Goal: Check status: Check status

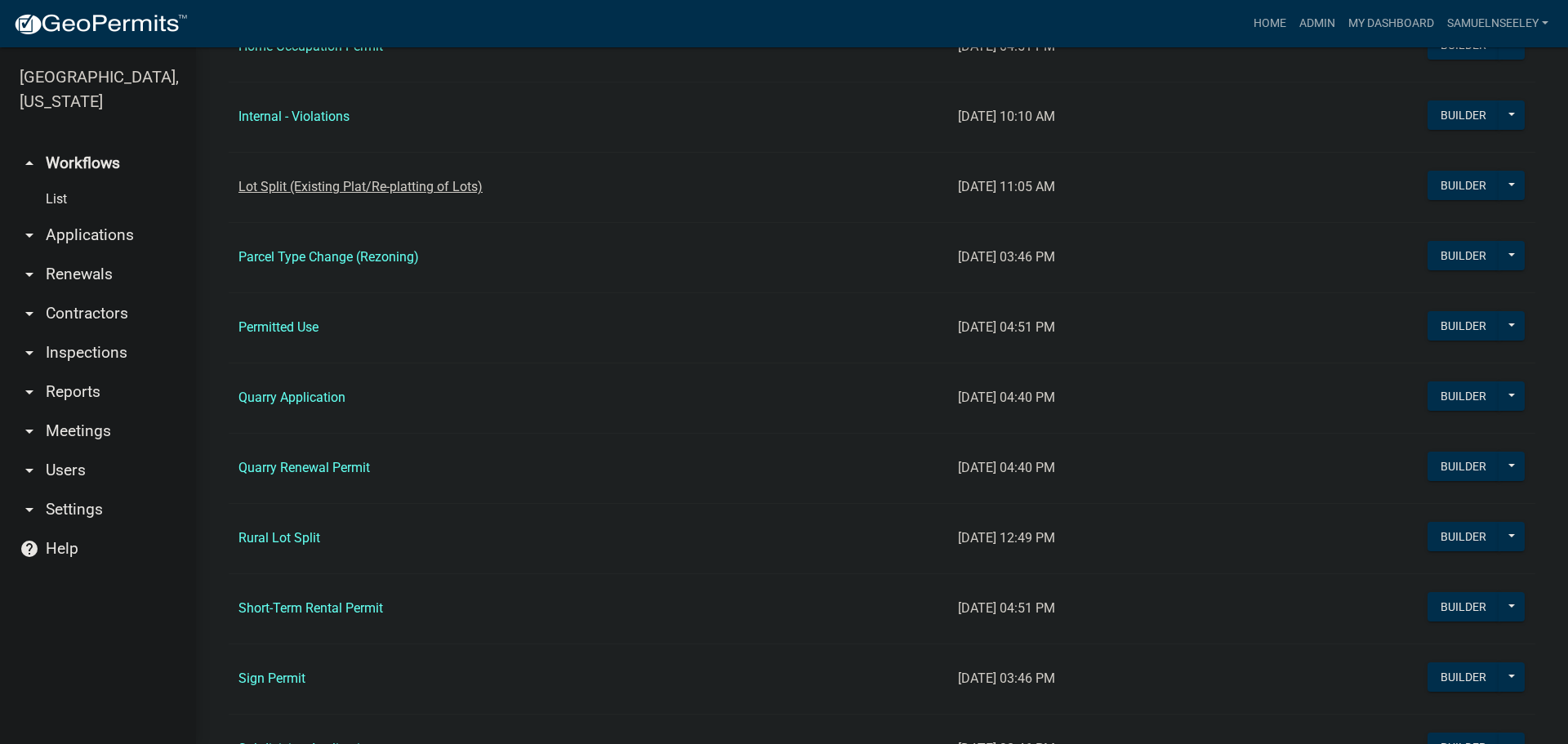
scroll to position [1389, 0]
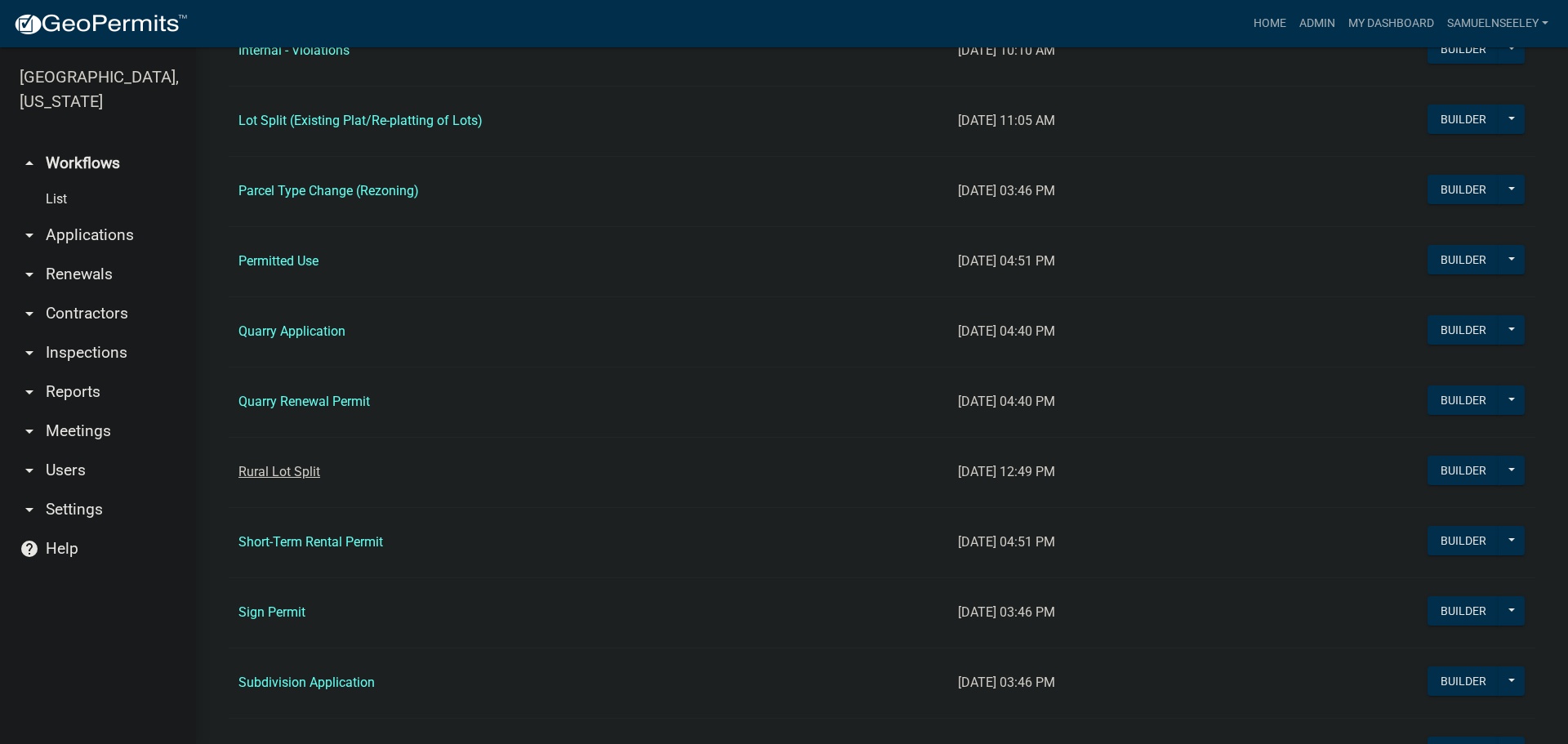
click at [267, 471] on link "Rural Lot Split" at bounding box center [279, 471] width 82 height 16
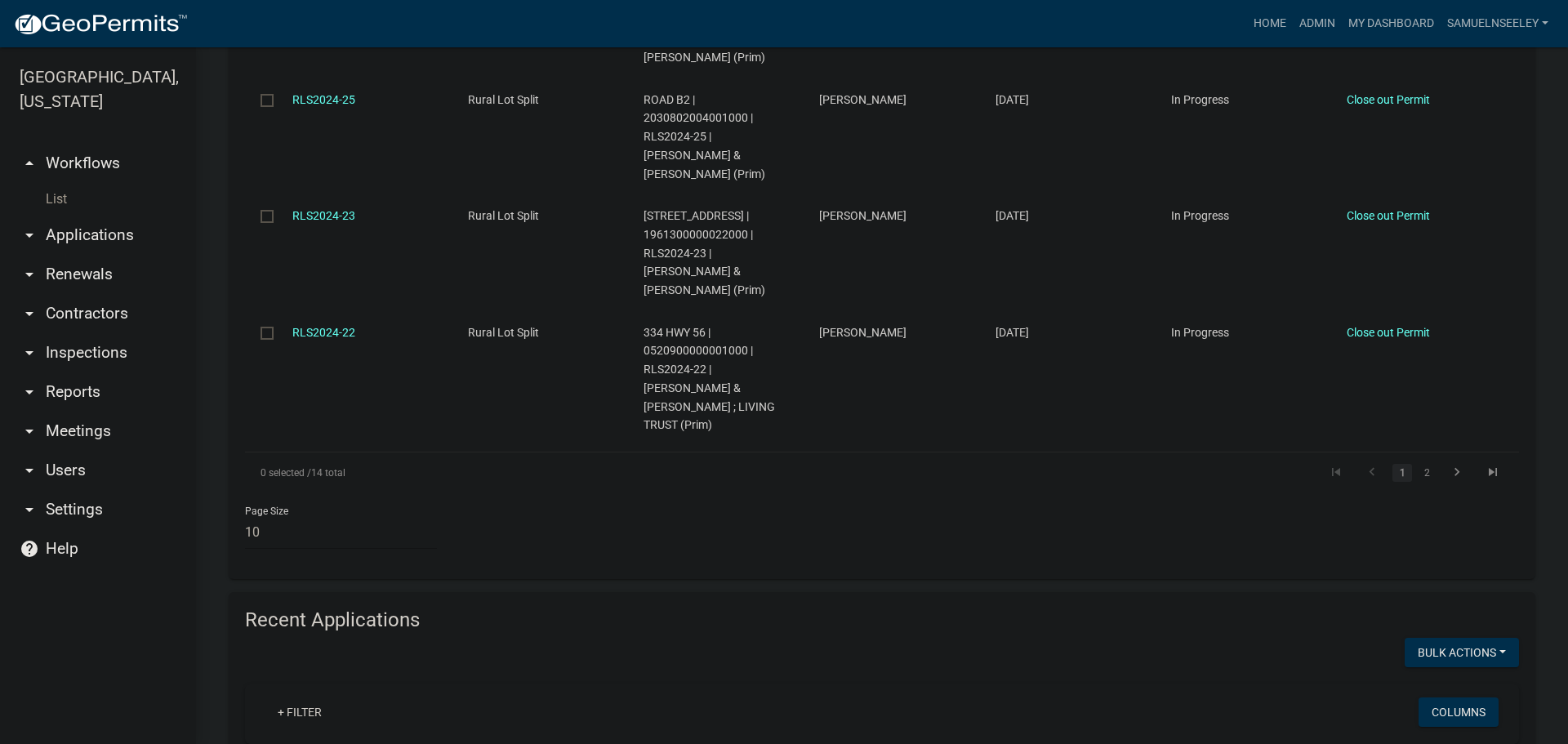
scroll to position [1634, 0]
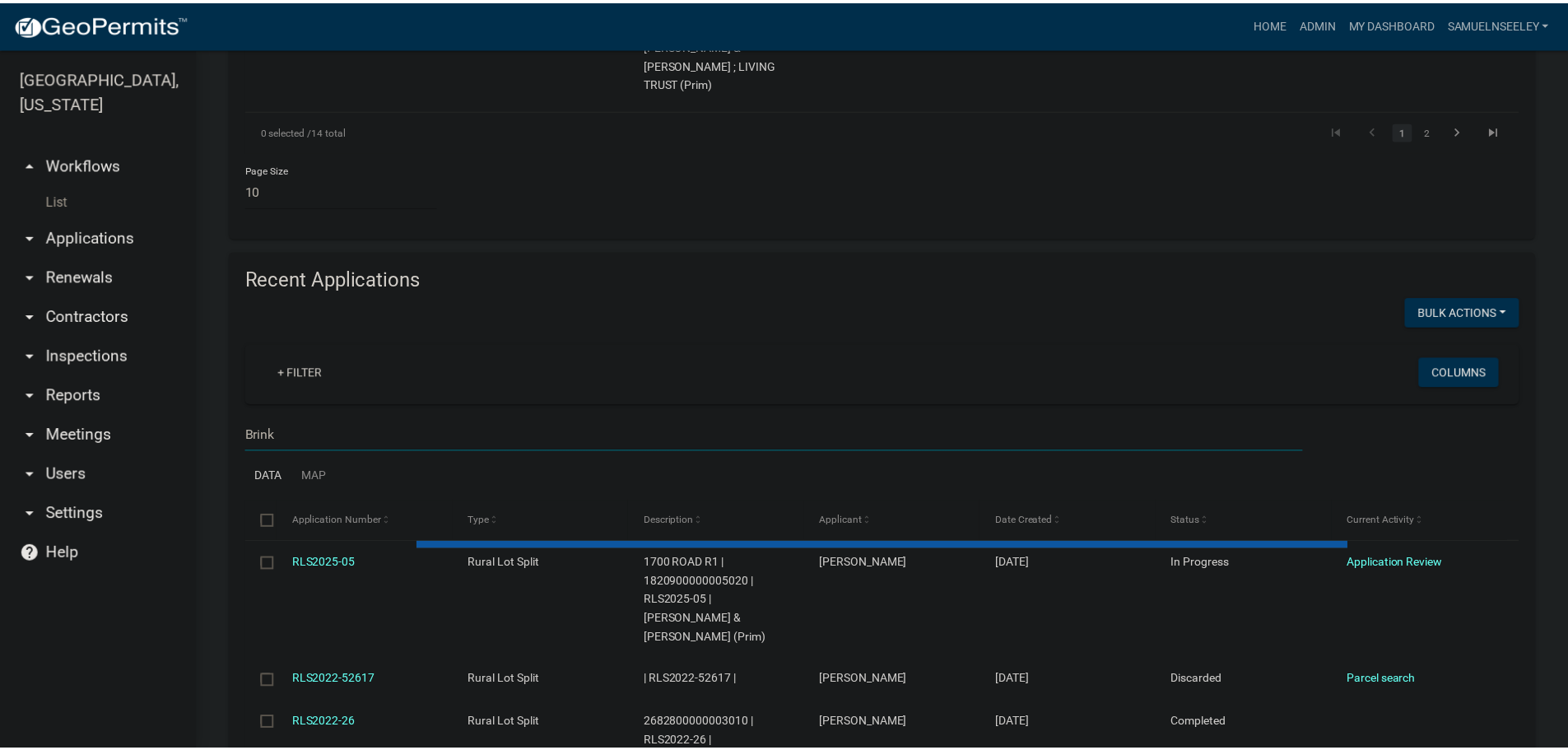
scroll to position [1521, 0]
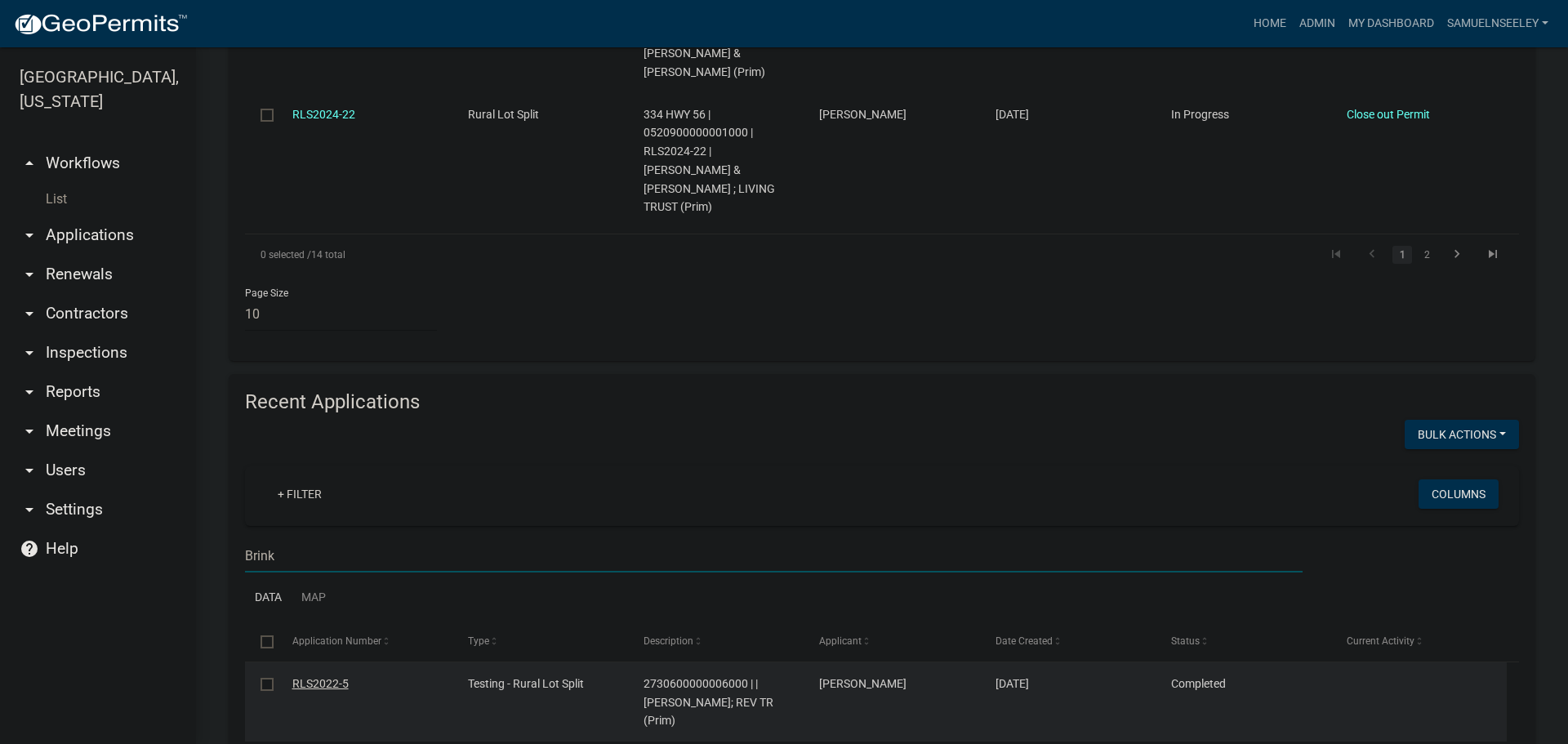
type input "Brink"
click at [329, 677] on link "RLS2022-5" at bounding box center [320, 684] width 56 height 13
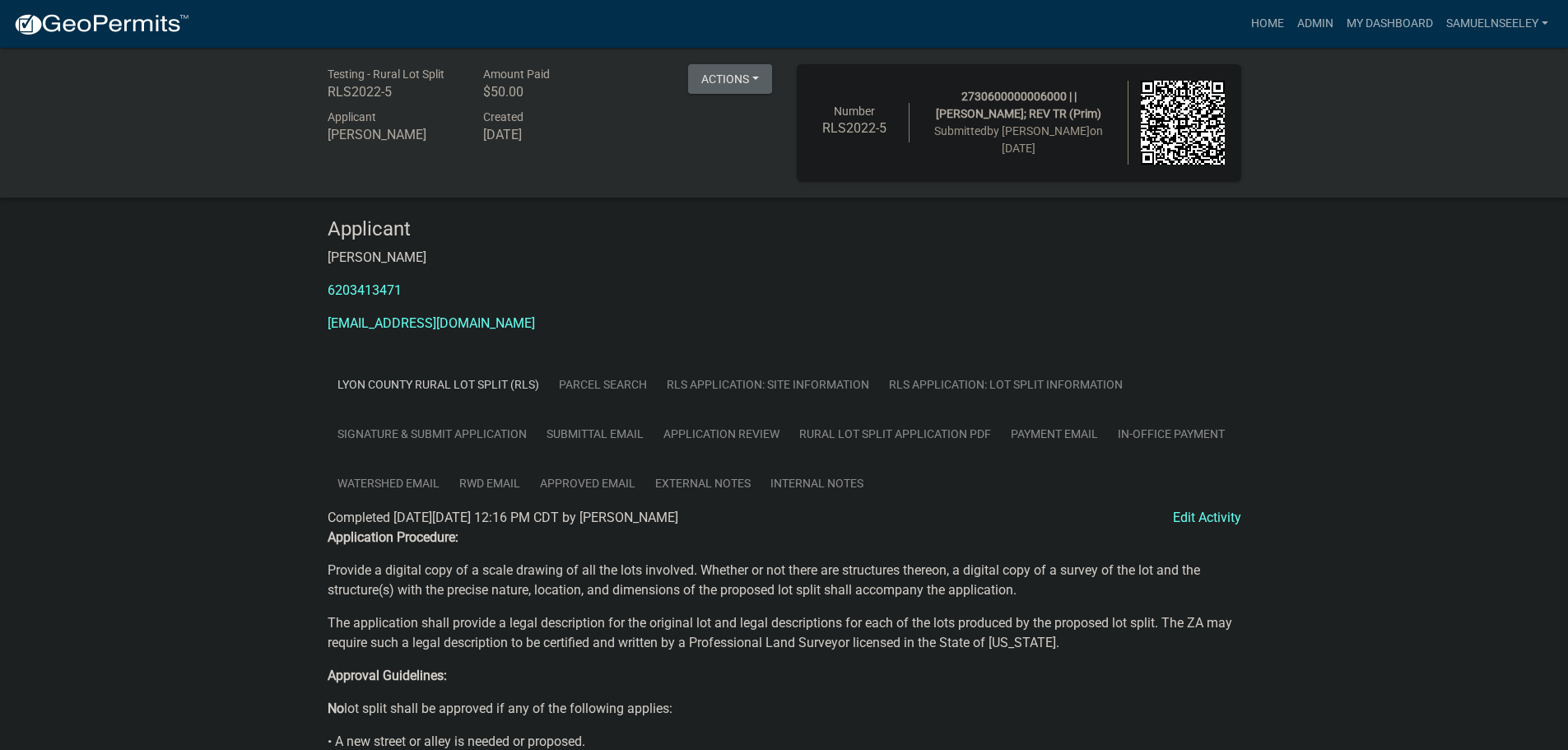
click at [980, 387] on link "RLS Application: Lot Split Information" at bounding box center [1005, 385] width 253 height 50
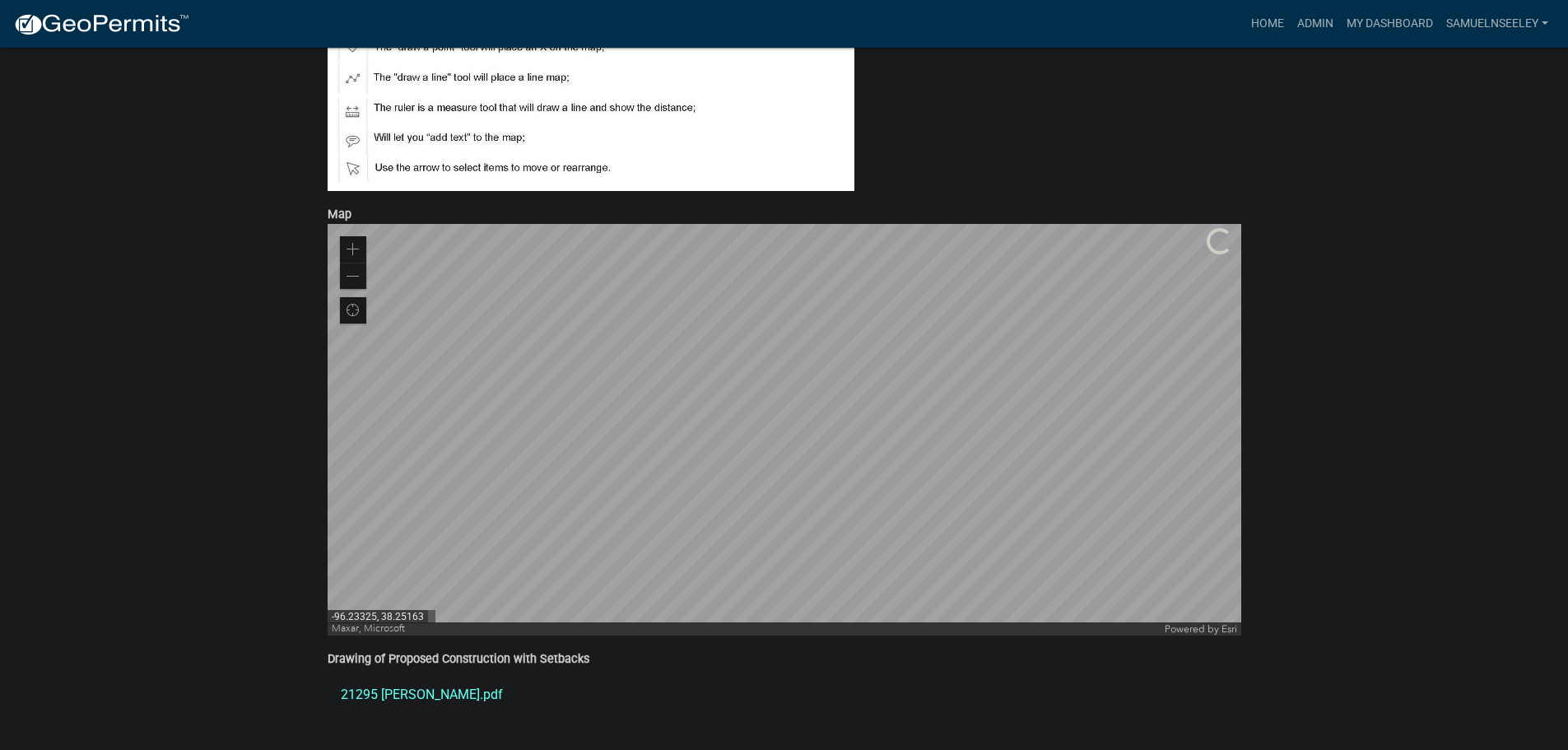
scroll to position [973, 0]
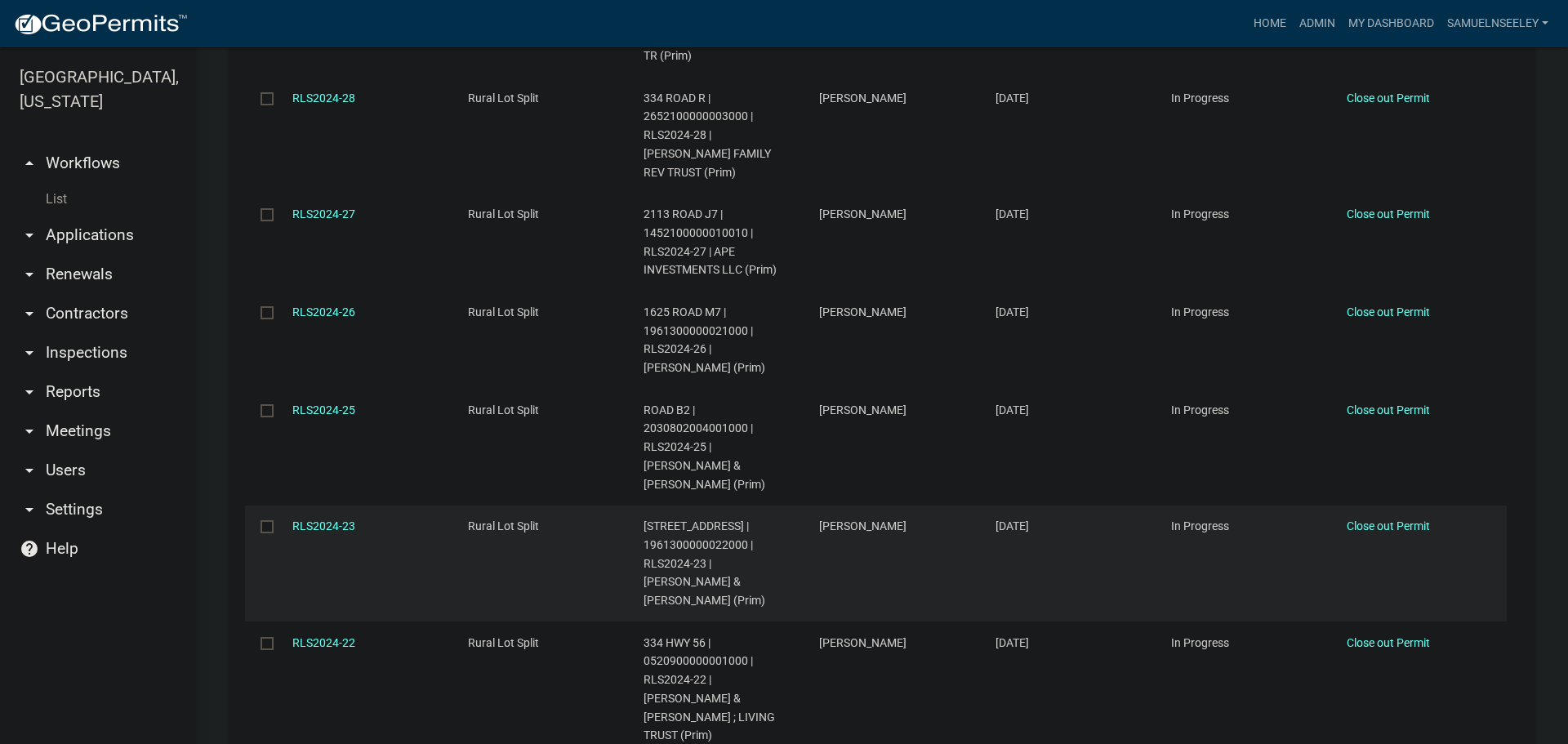
scroll to position [1552, 0]
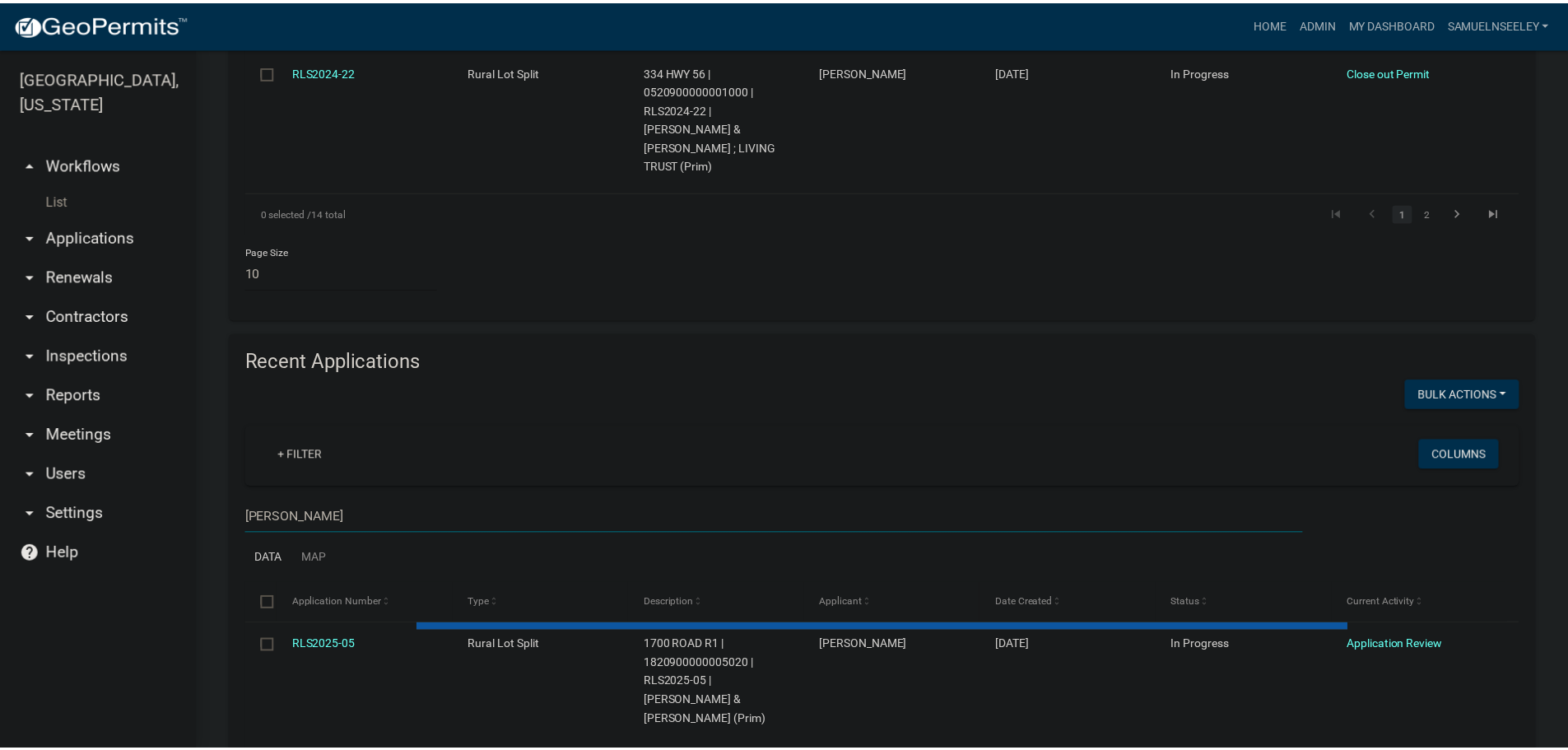
scroll to position [1521, 0]
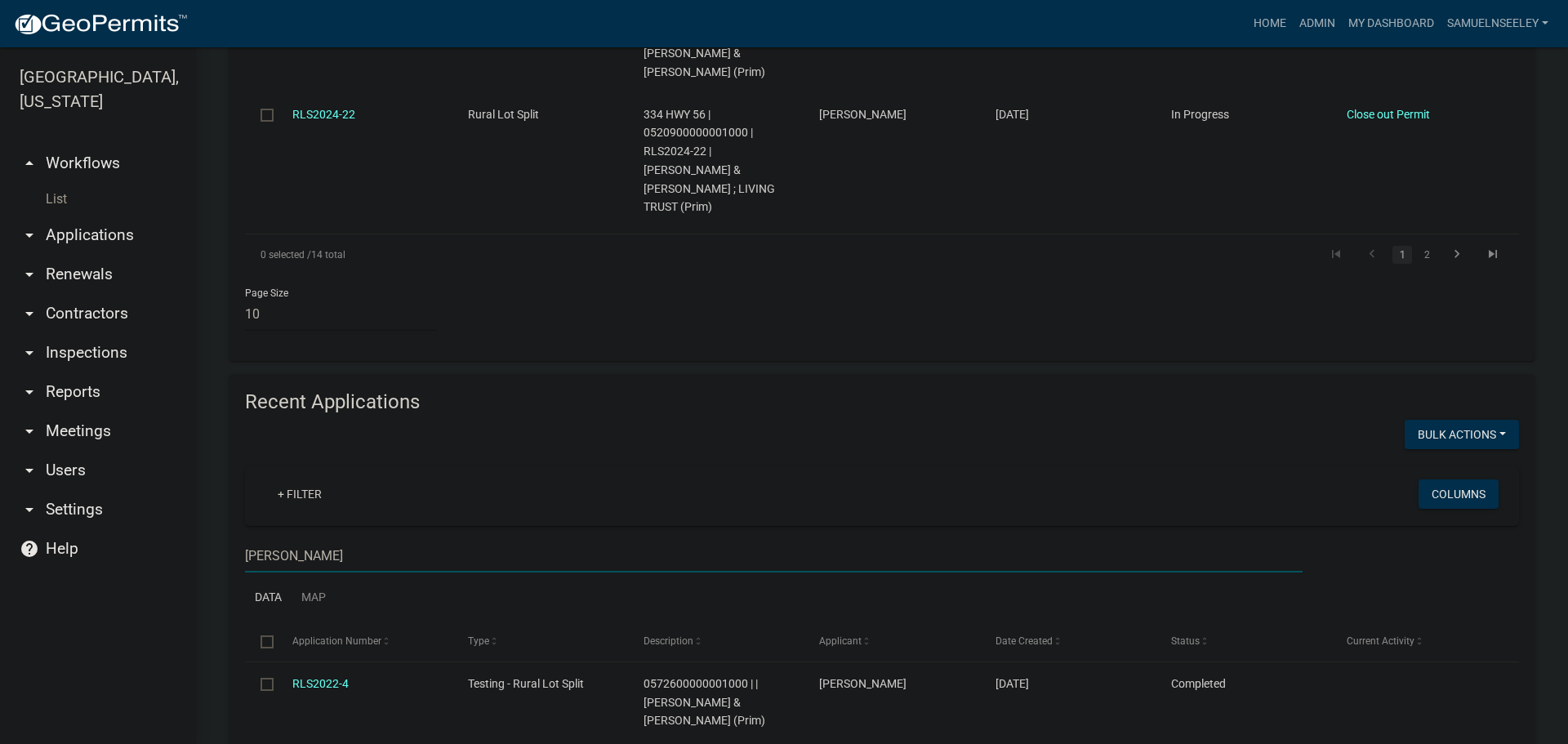
type input "[PERSON_NAME]"
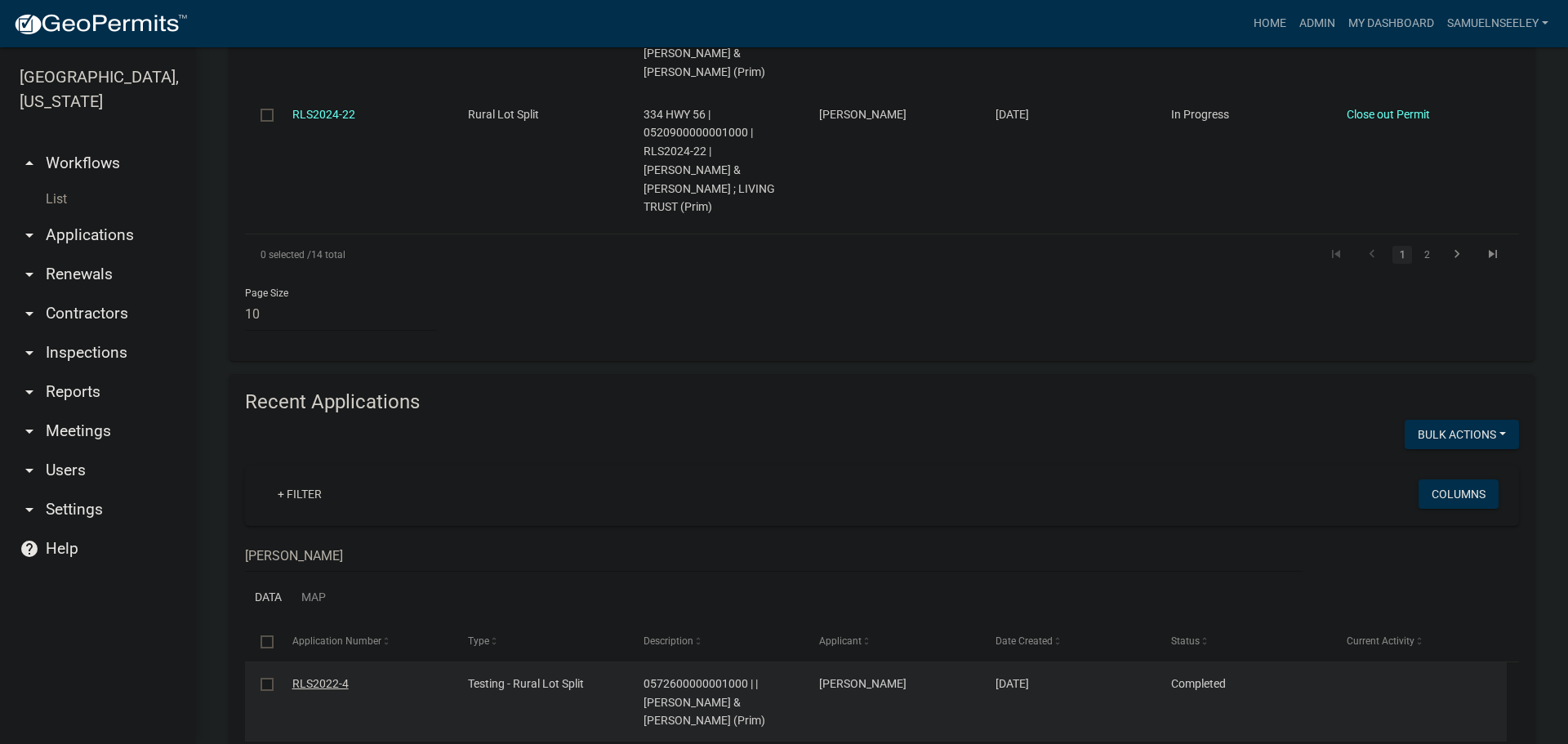
click at [328, 677] on link "RLS2022-4" at bounding box center [320, 684] width 56 height 13
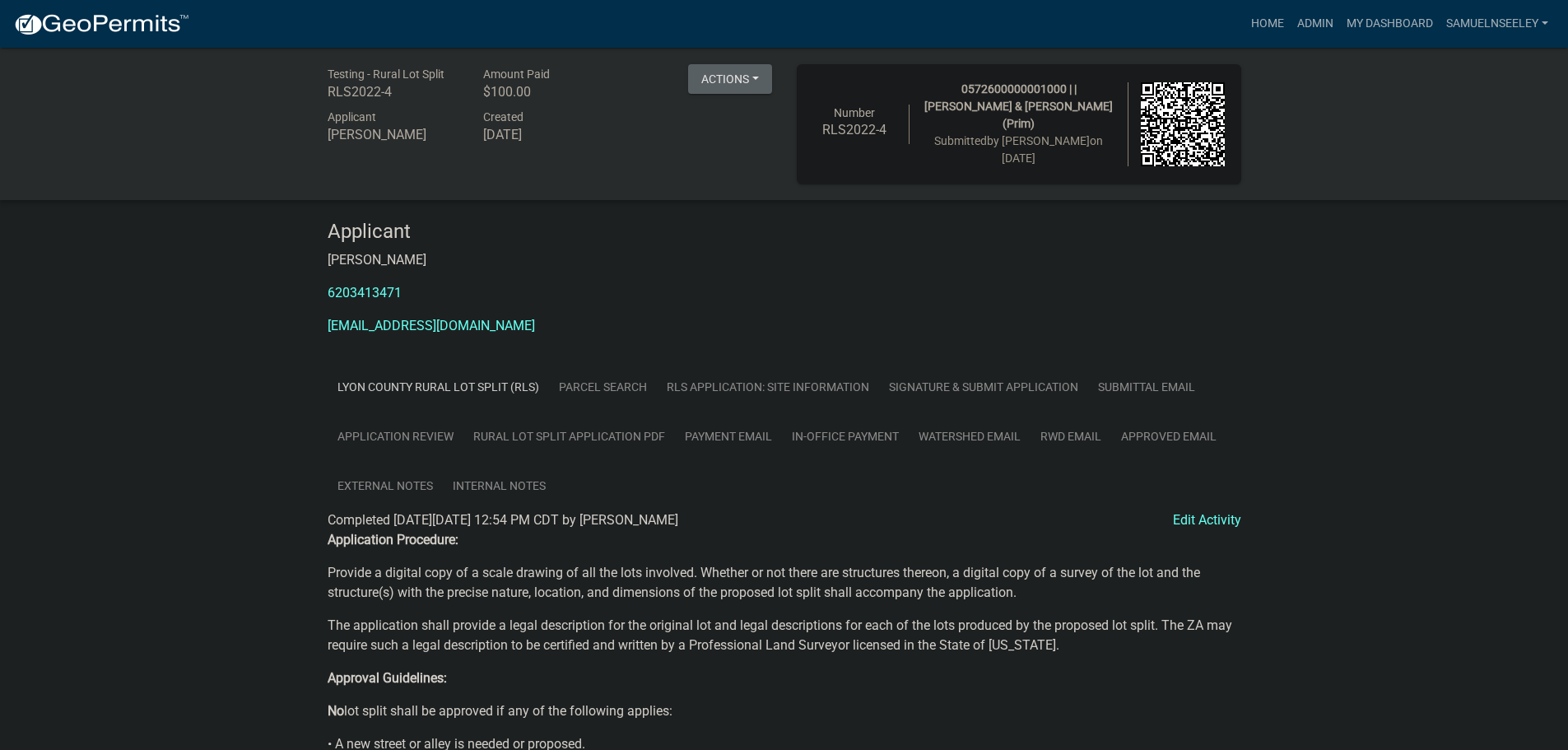
click at [805, 389] on link "RLS Application: Site Information" at bounding box center [768, 387] width 222 height 50
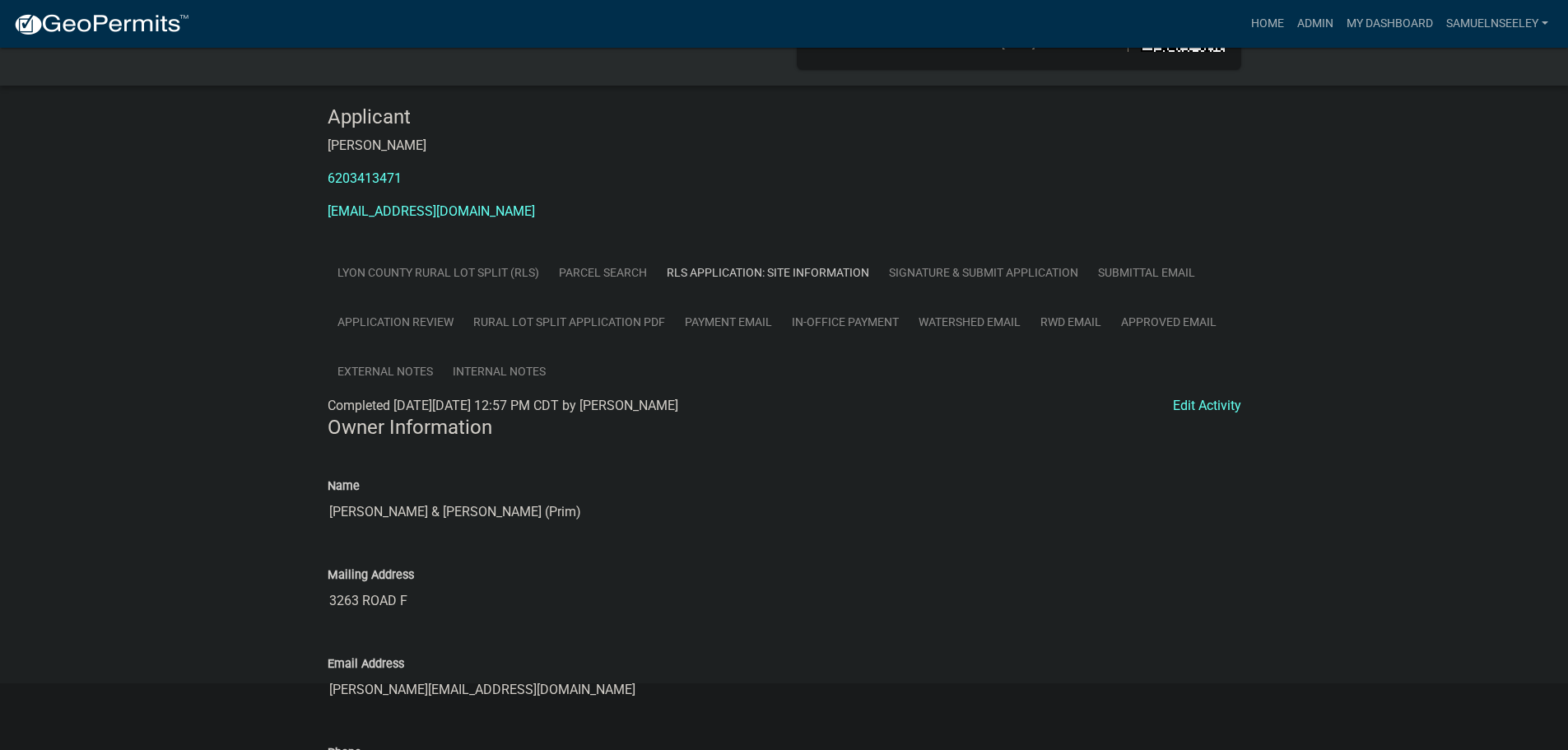
scroll to position [82, 0]
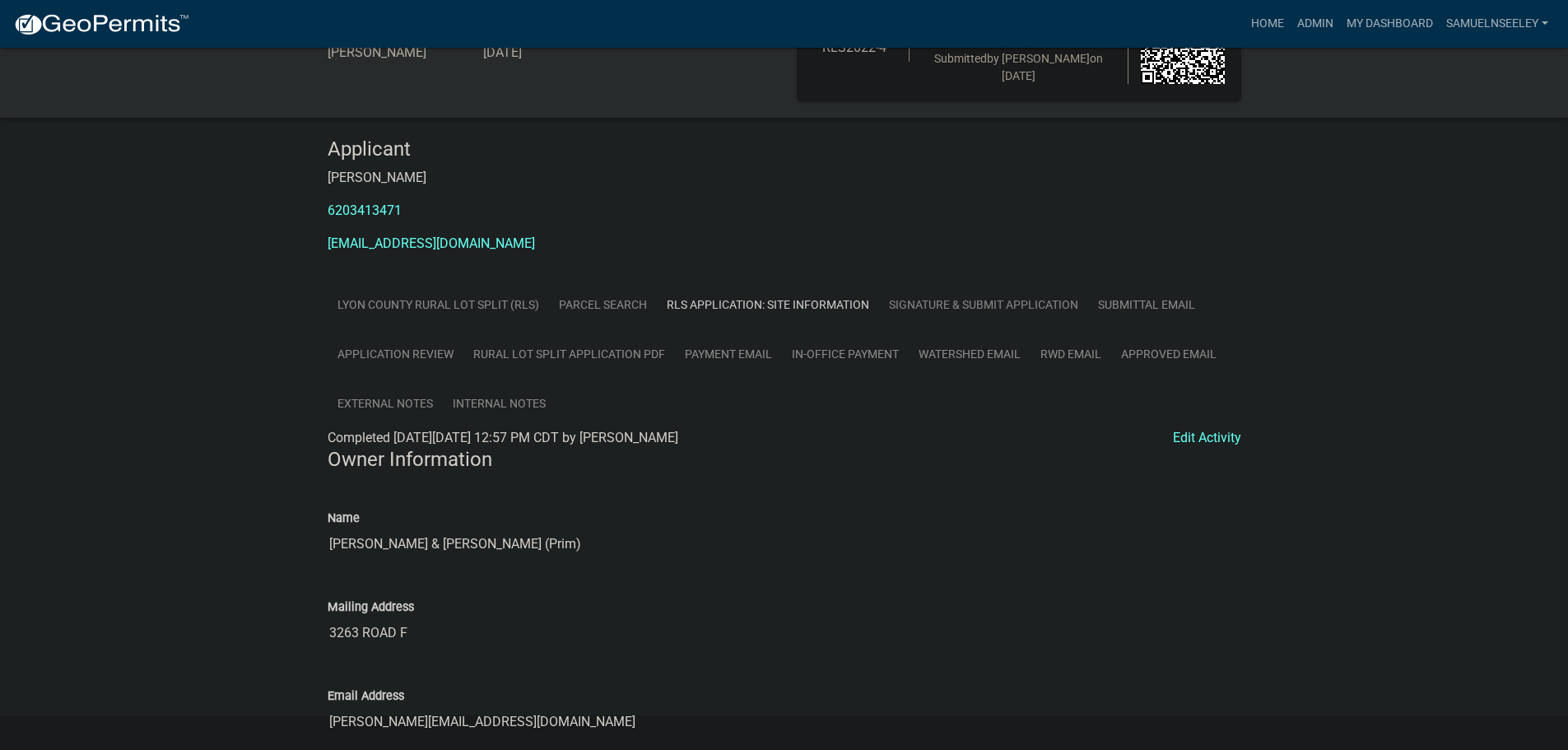
click at [977, 303] on link "Signature & Submit Application" at bounding box center [984, 305] width 209 height 50
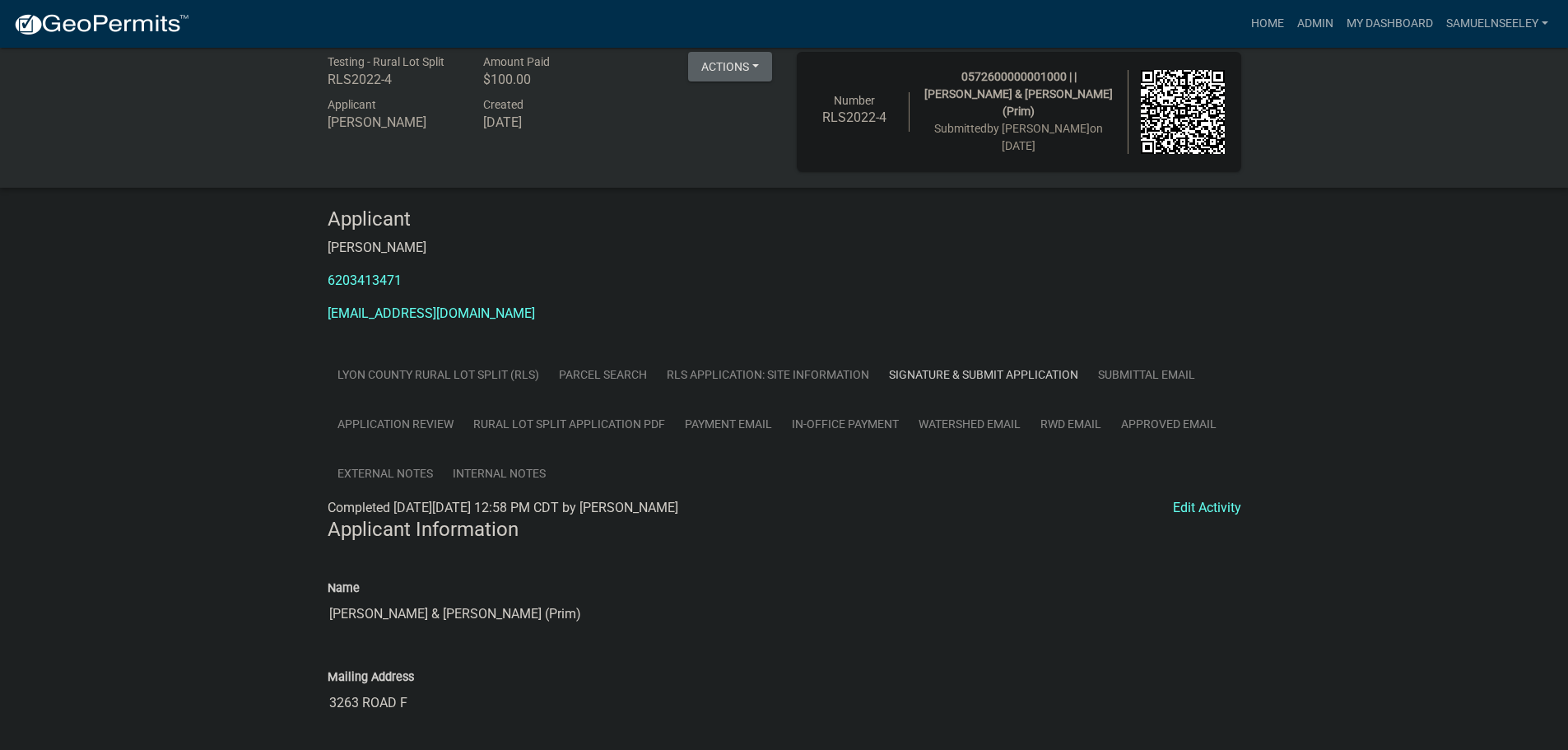
scroll to position [0, 0]
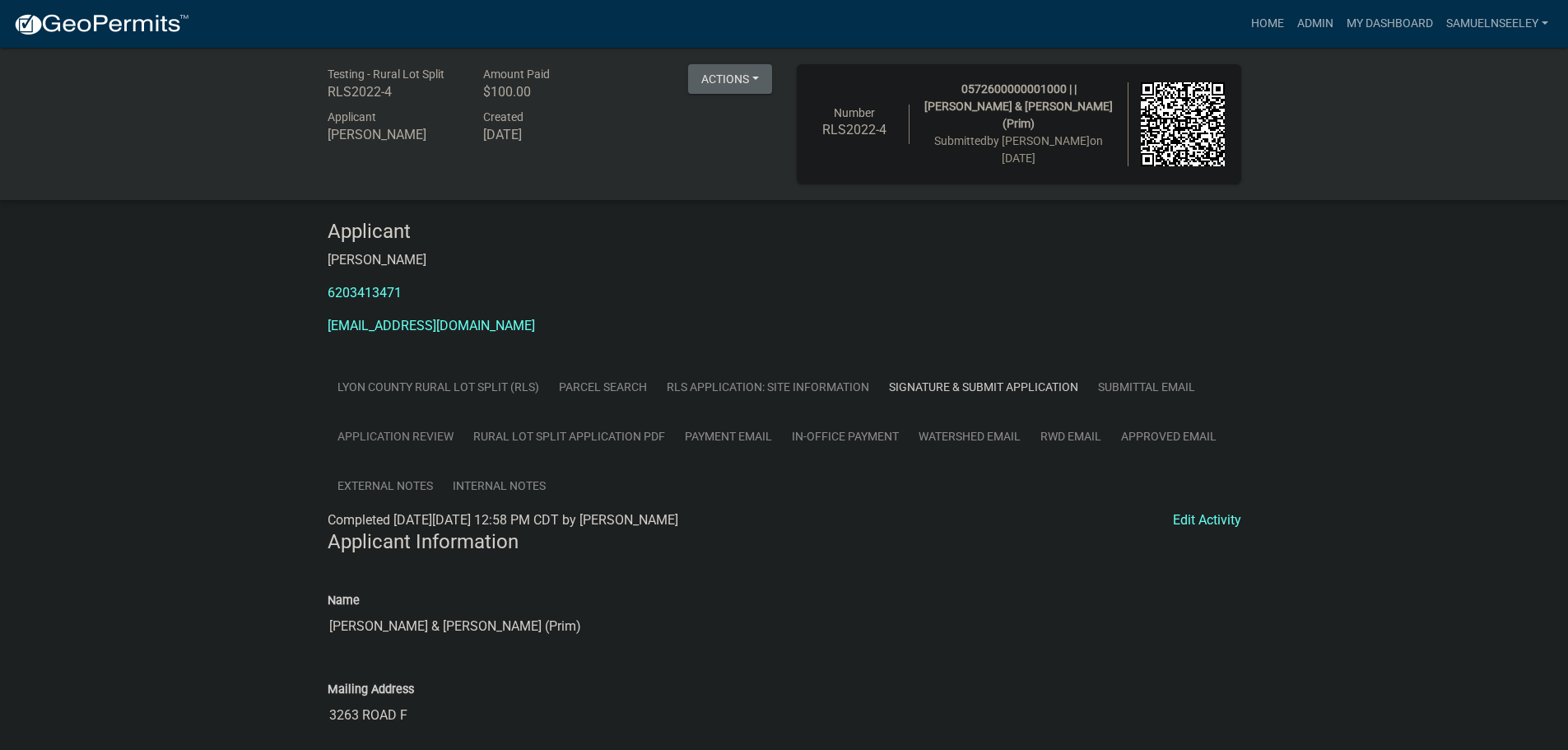
click at [369, 435] on link "Application Review" at bounding box center [396, 437] width 136 height 50
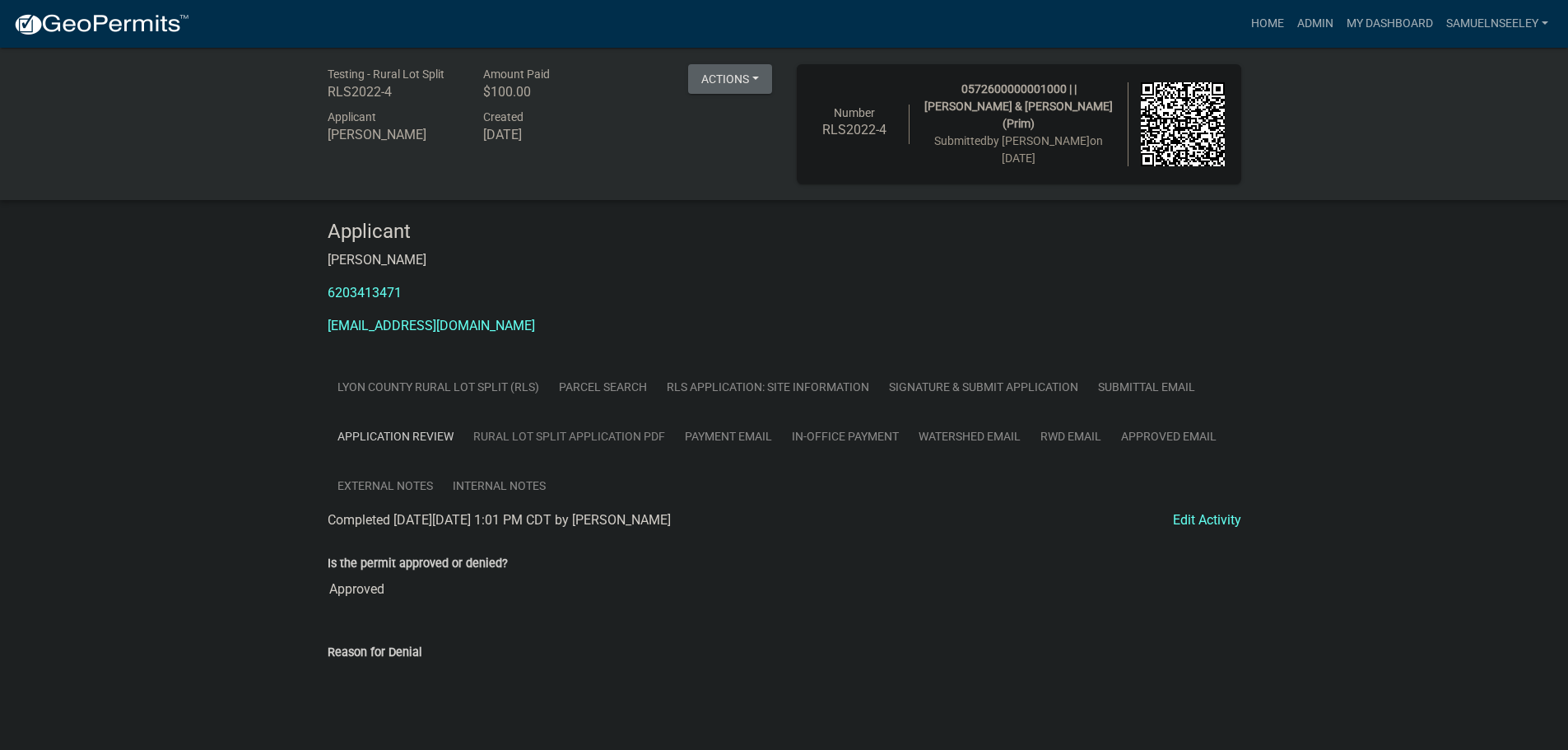
click at [603, 436] on link "Rural Lot Split Application PDF" at bounding box center [569, 437] width 212 height 50
click at [784, 390] on link "RLS Application: Site Information" at bounding box center [768, 387] width 222 height 50
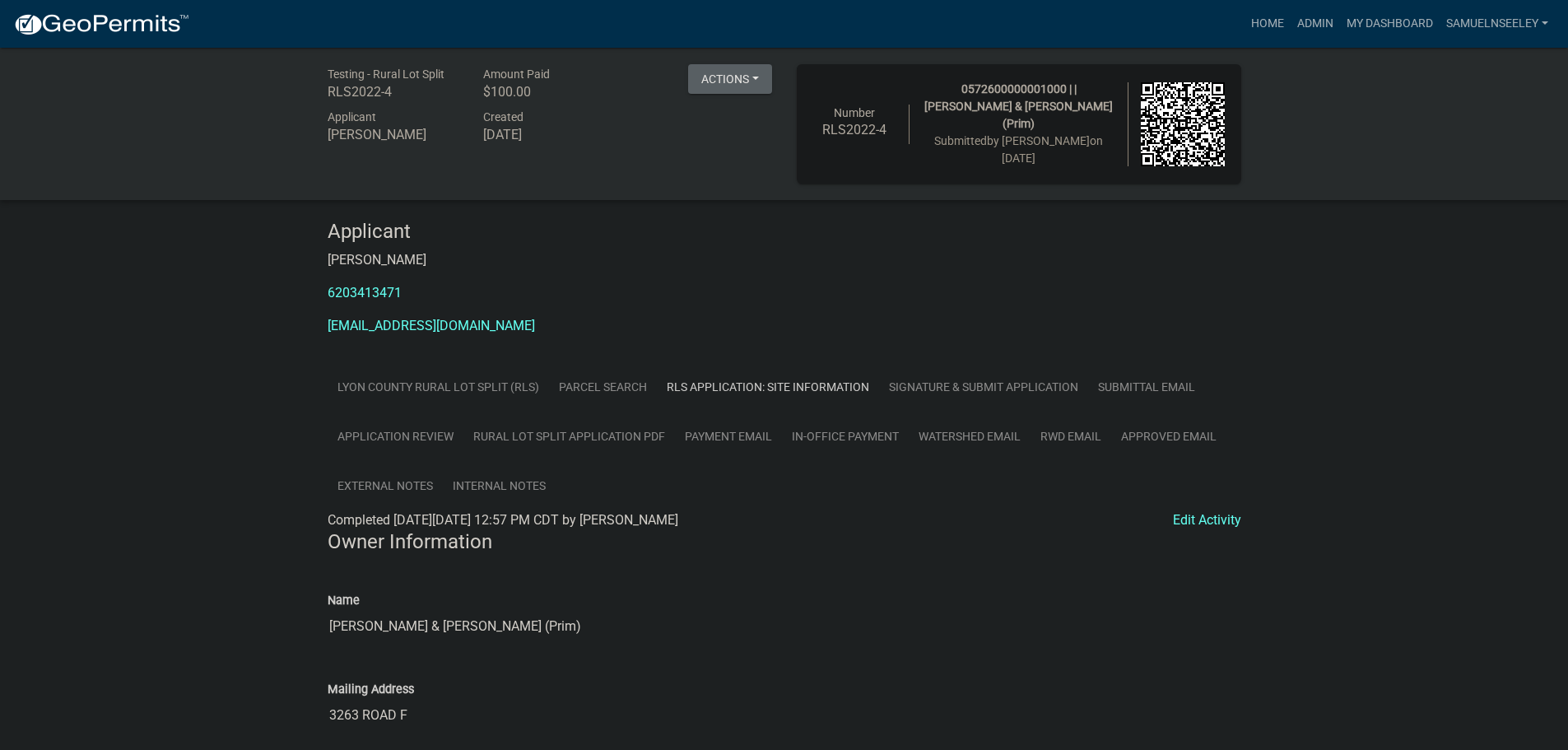
click at [931, 383] on link "Signature & Submit Application" at bounding box center [984, 387] width 209 height 50
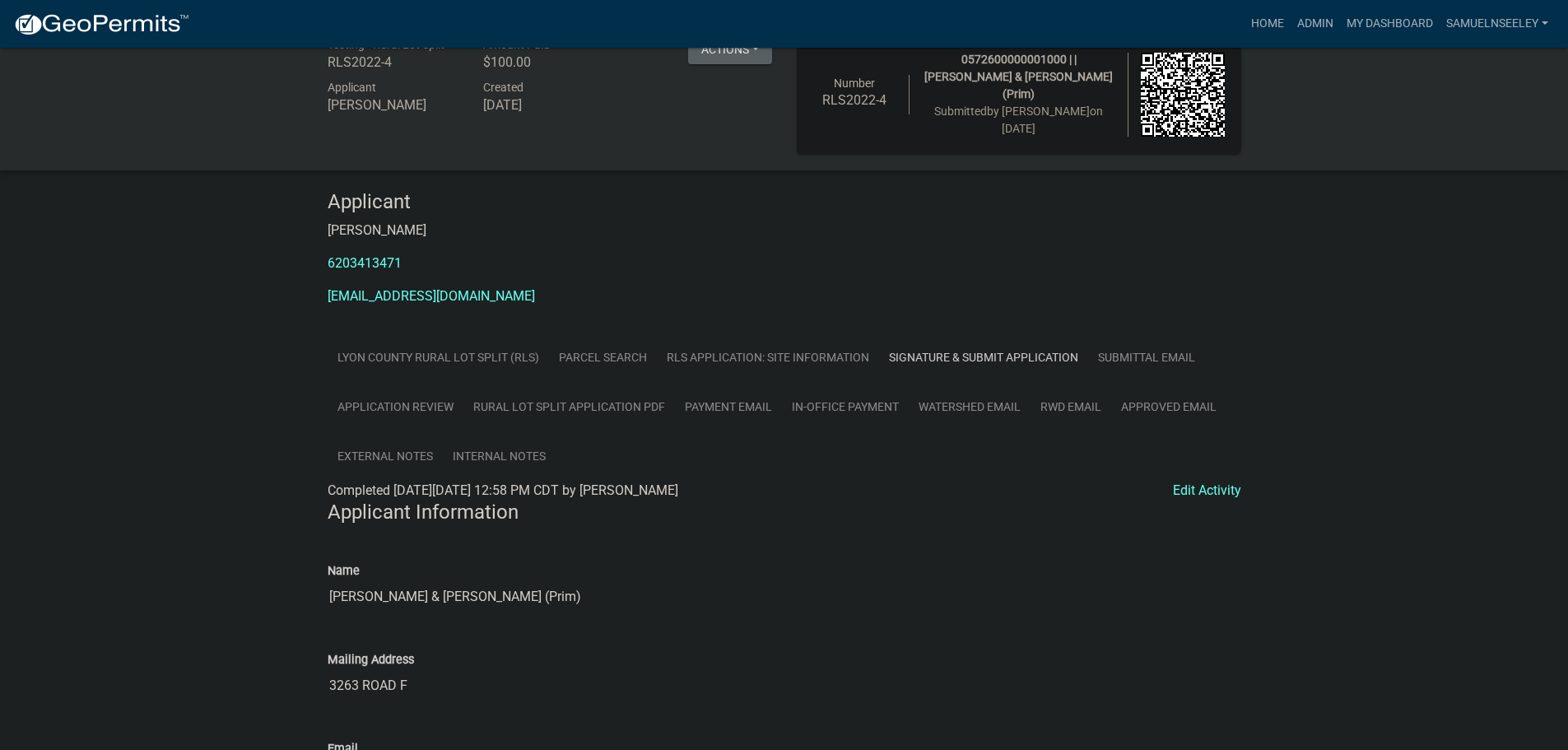
scroll to position [29, 0]
click at [378, 400] on link "Application Review" at bounding box center [396, 408] width 136 height 50
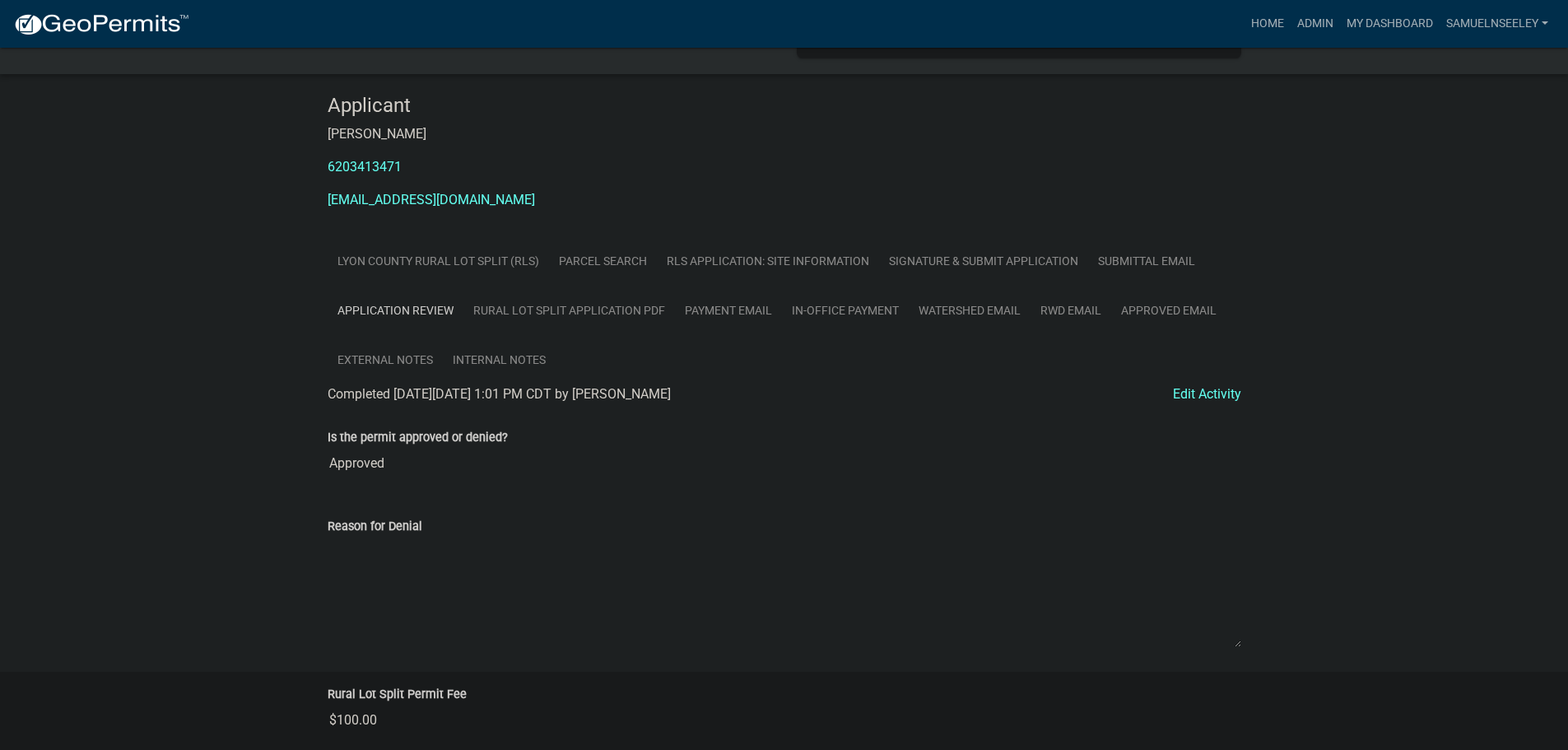
scroll to position [0, 0]
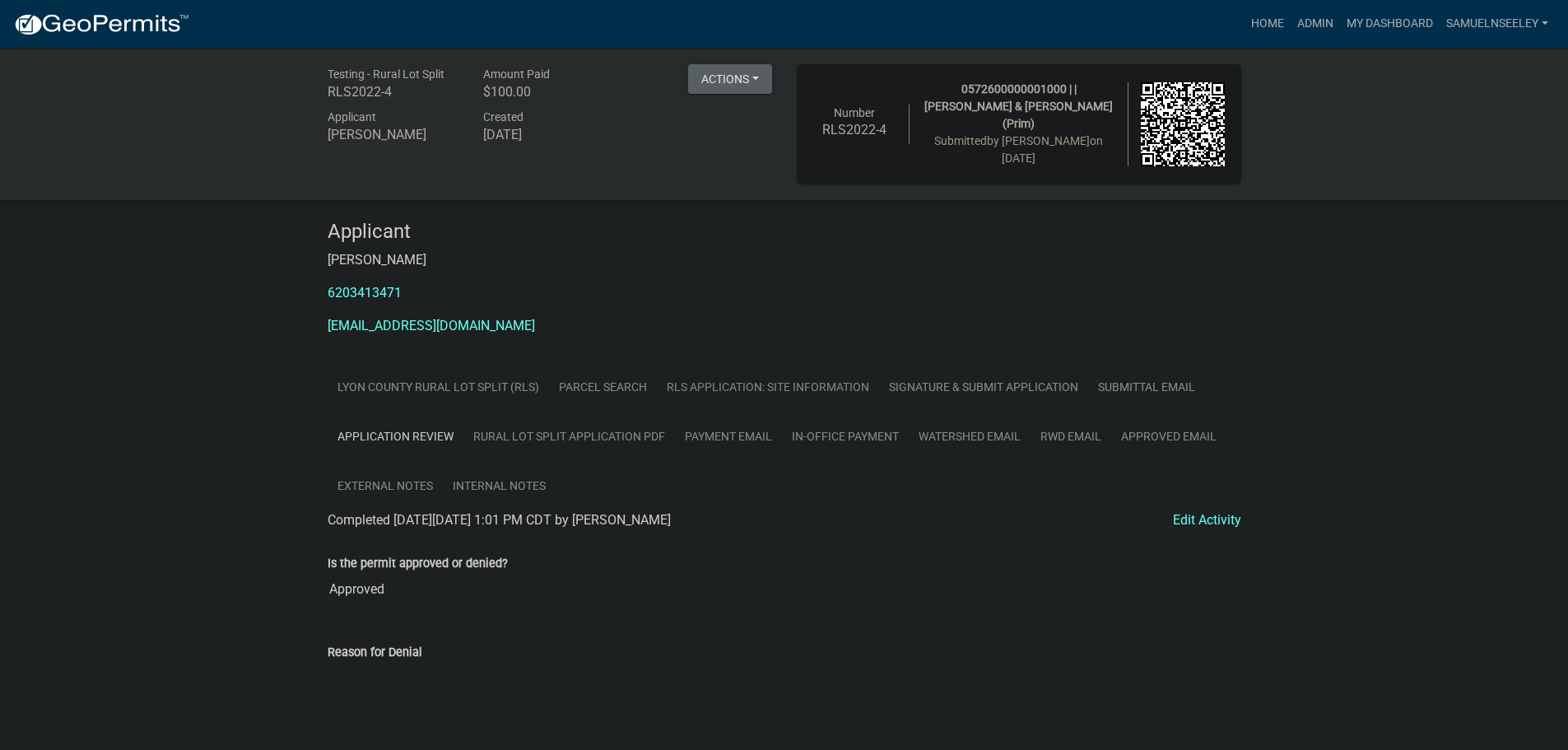
click at [801, 382] on link "RLS Application: Site Information" at bounding box center [768, 387] width 222 height 50
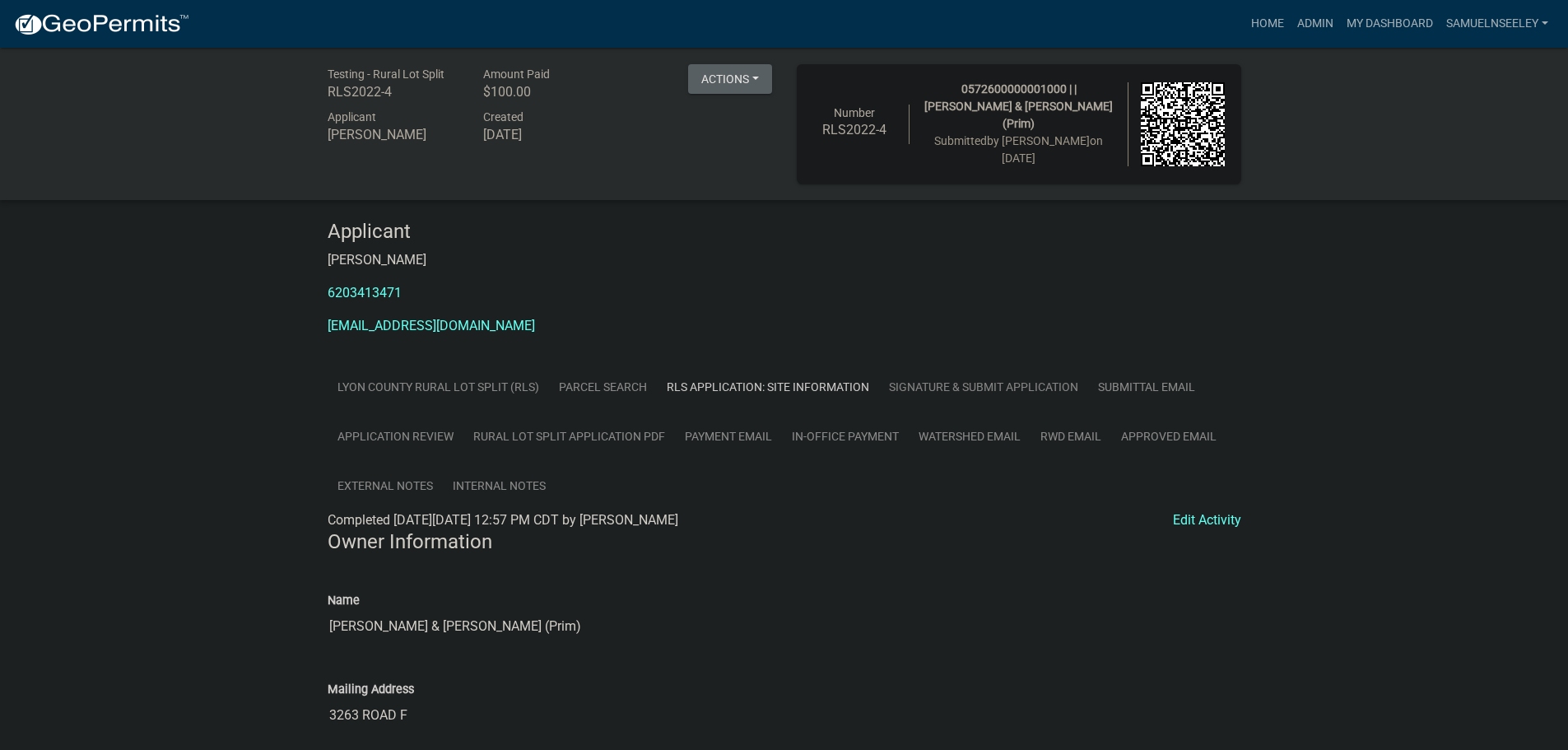
click at [909, 384] on link "Signature & Submit Application" at bounding box center [984, 387] width 209 height 50
click at [382, 433] on link "Application Review" at bounding box center [396, 437] width 136 height 50
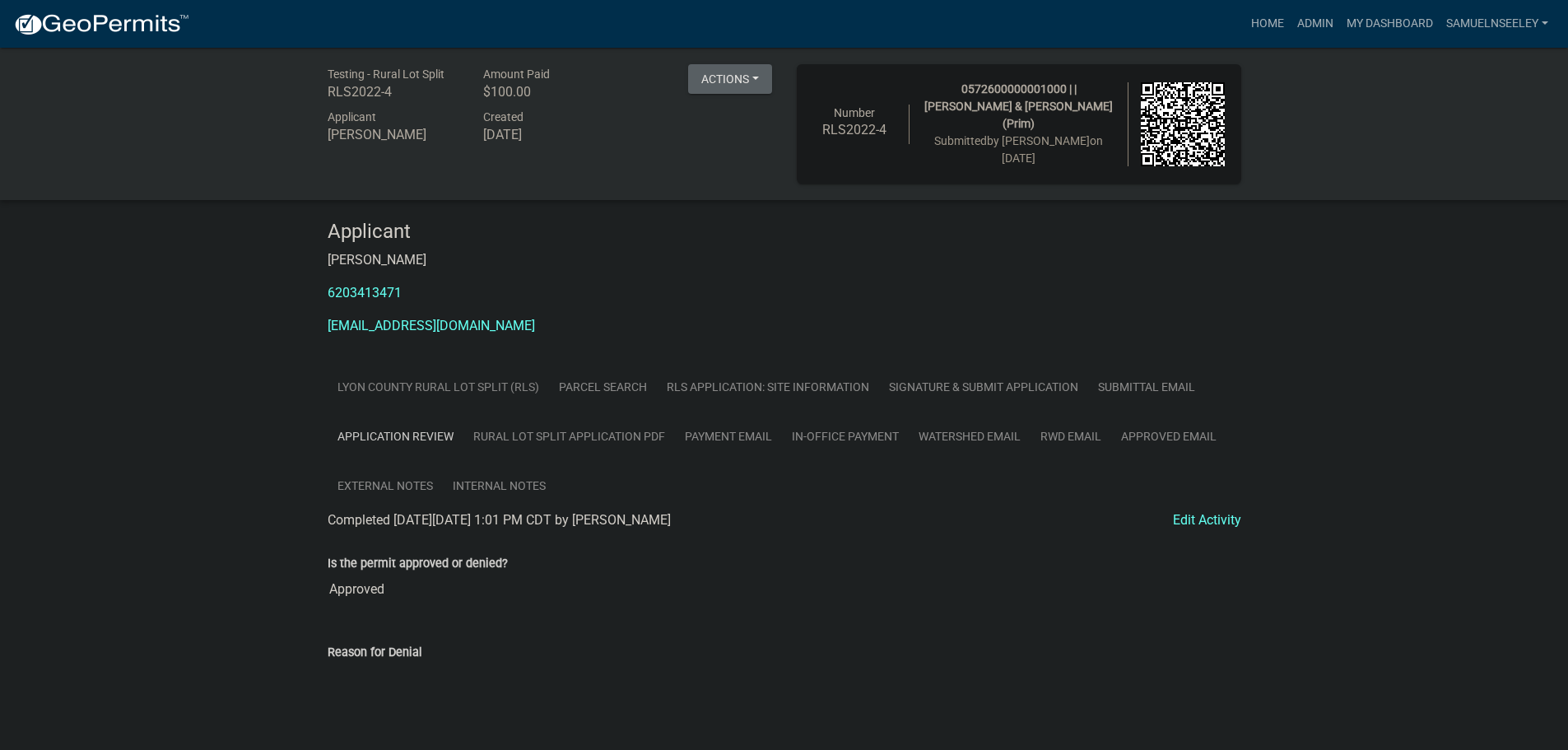
click at [406, 385] on link "Lyon County Rural Lot Split (RLS)" at bounding box center [438, 387] width 222 height 50
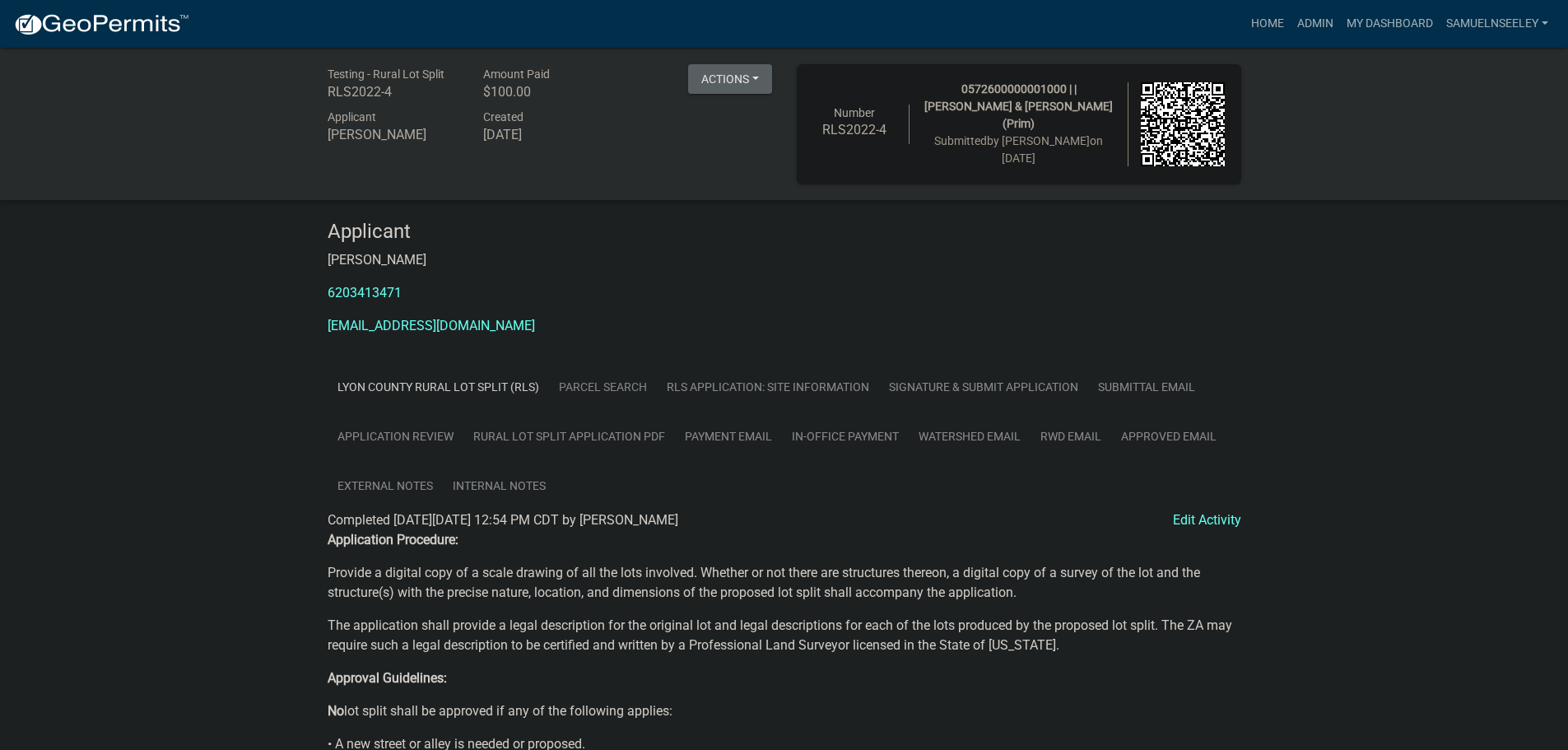
click at [615, 378] on link "Parcel search" at bounding box center [603, 387] width 108 height 50
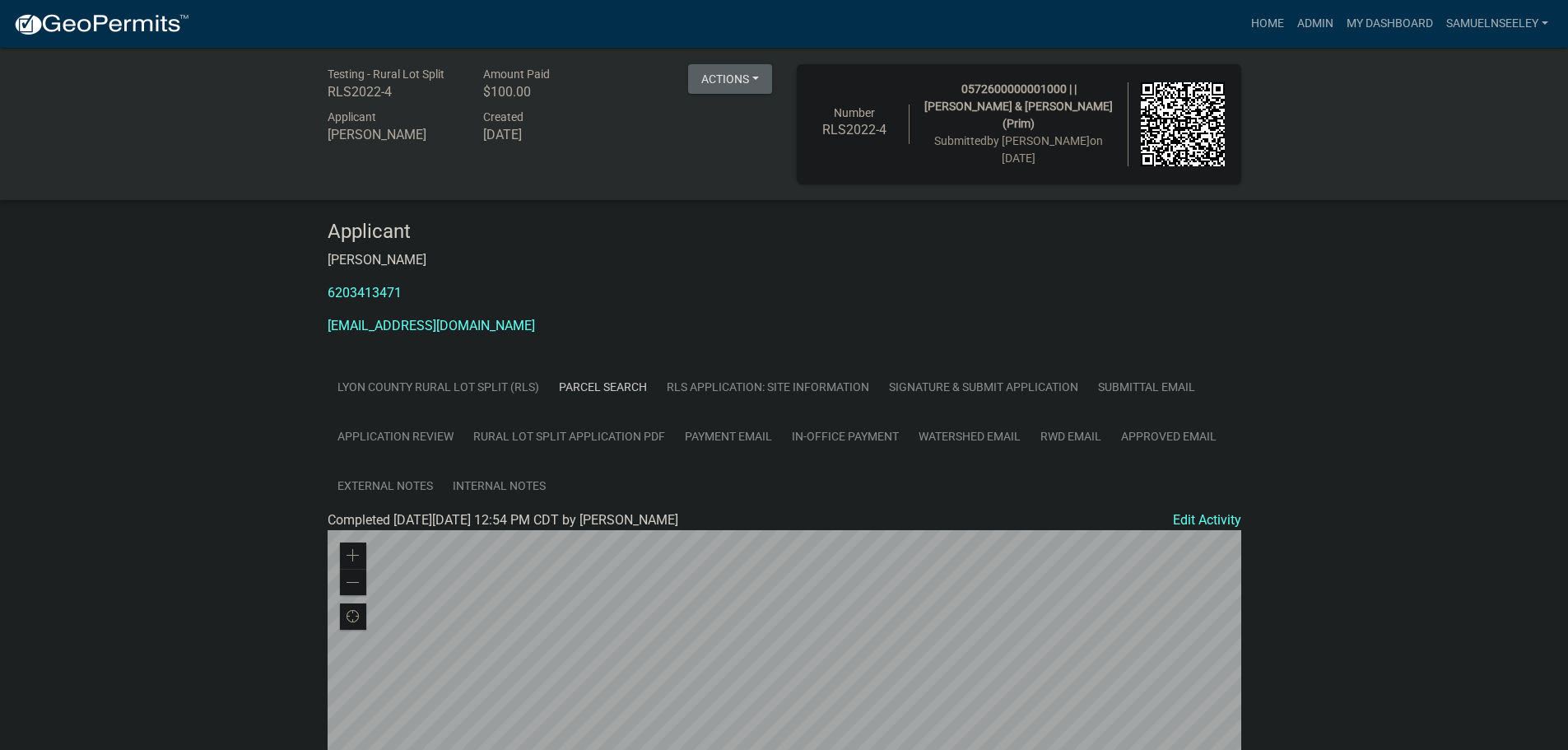
click at [802, 386] on link "RLS Application: Site Information" at bounding box center [768, 387] width 222 height 50
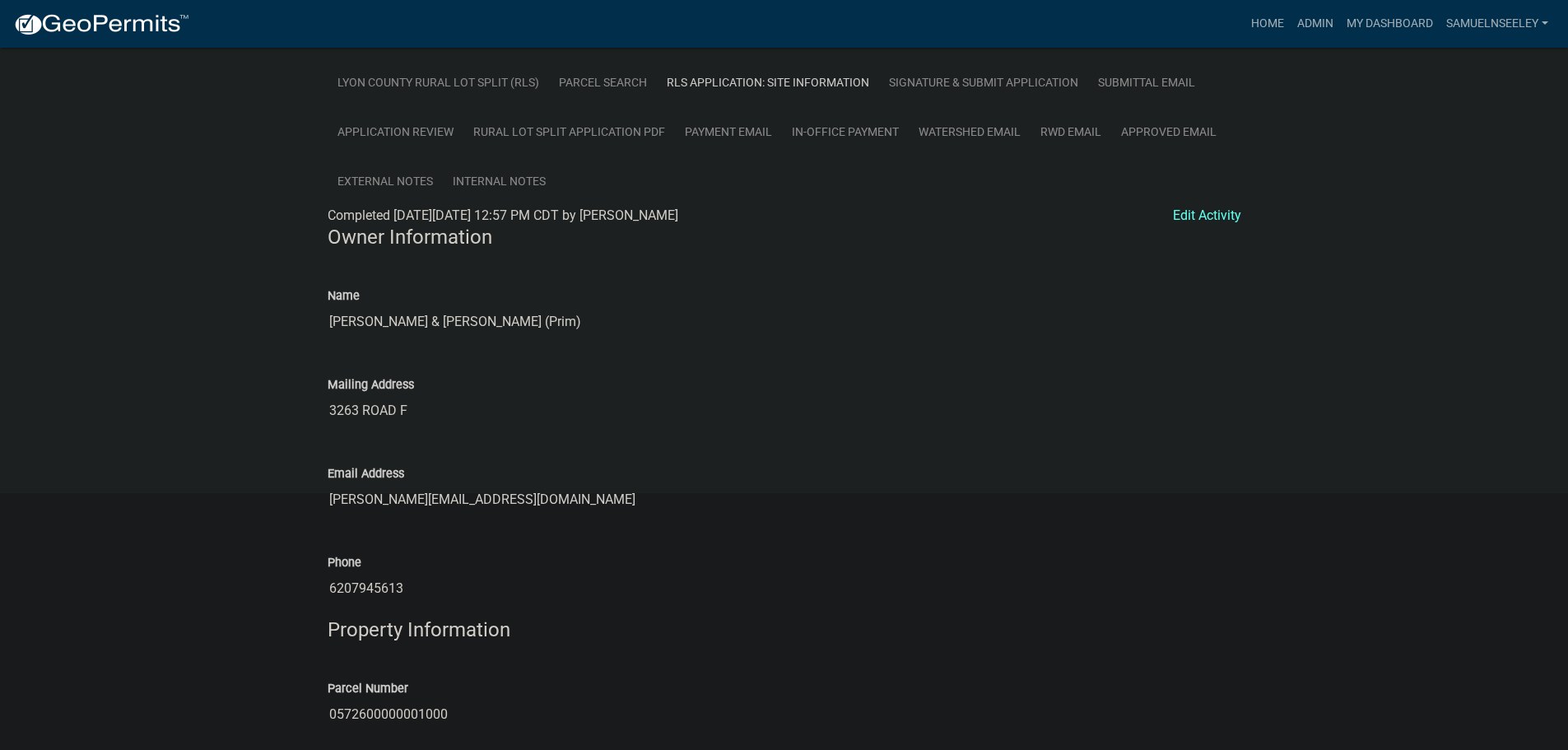
scroll to position [19, 0]
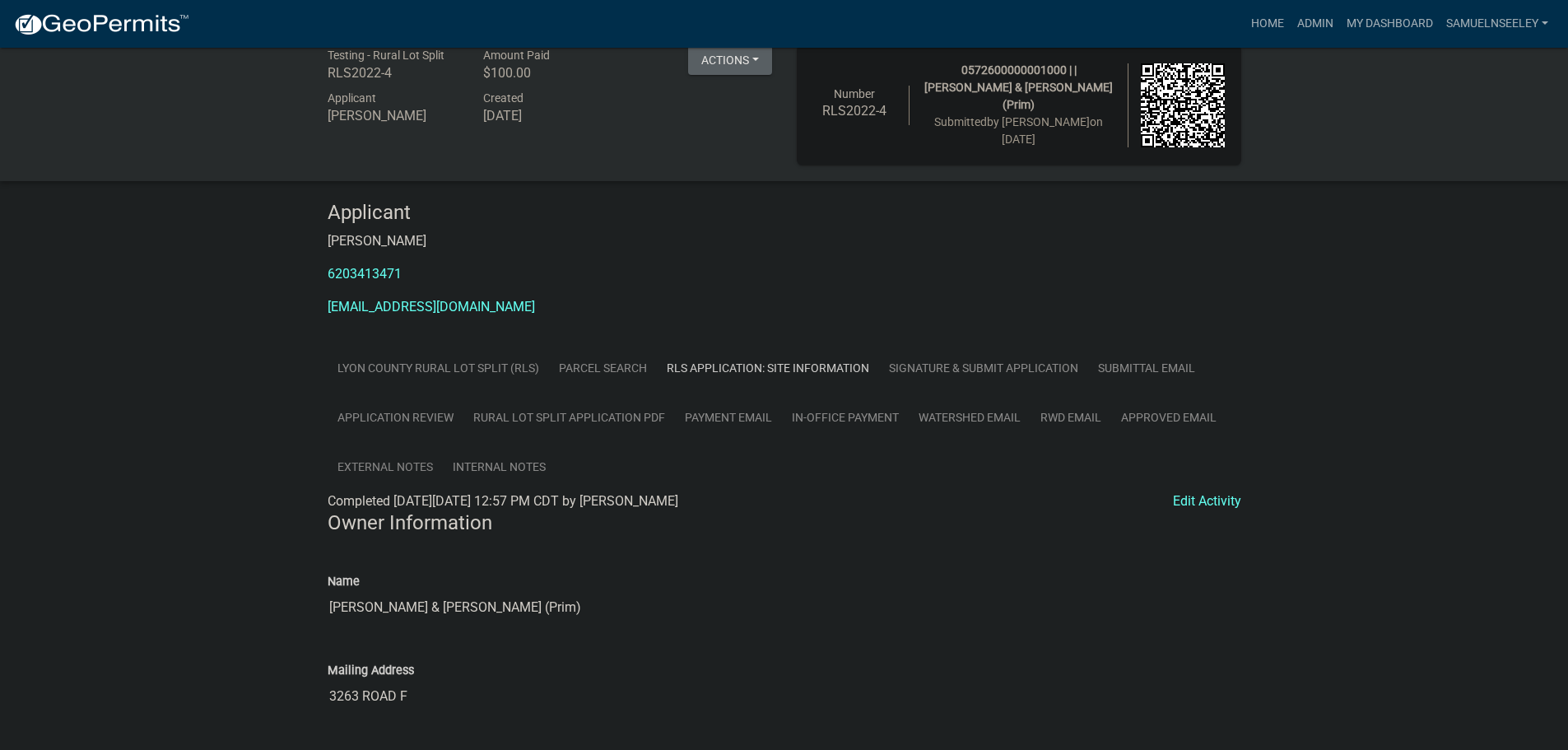
click at [370, 461] on link "External Notes" at bounding box center [385, 467] width 115 height 50
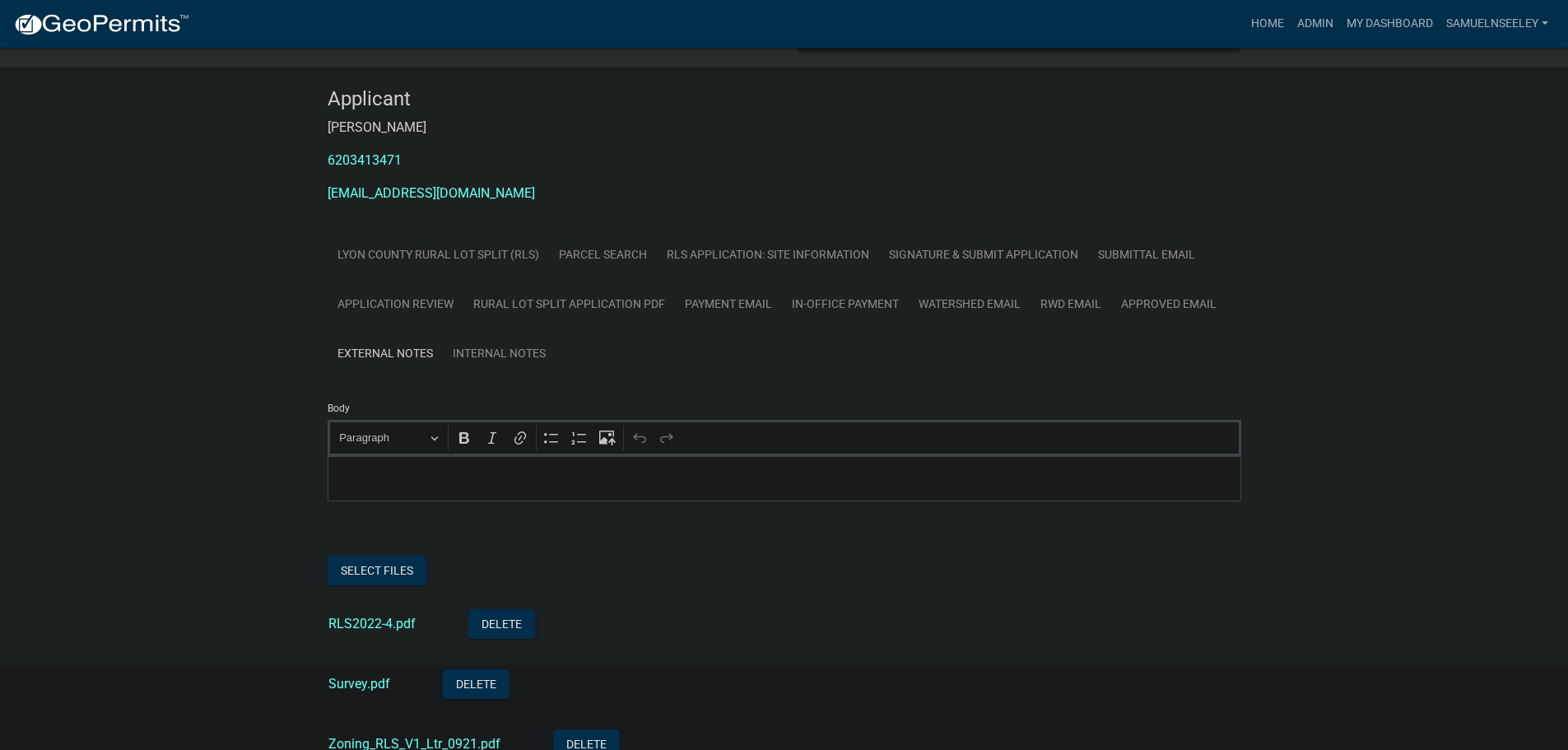
scroll to position [266, 0]
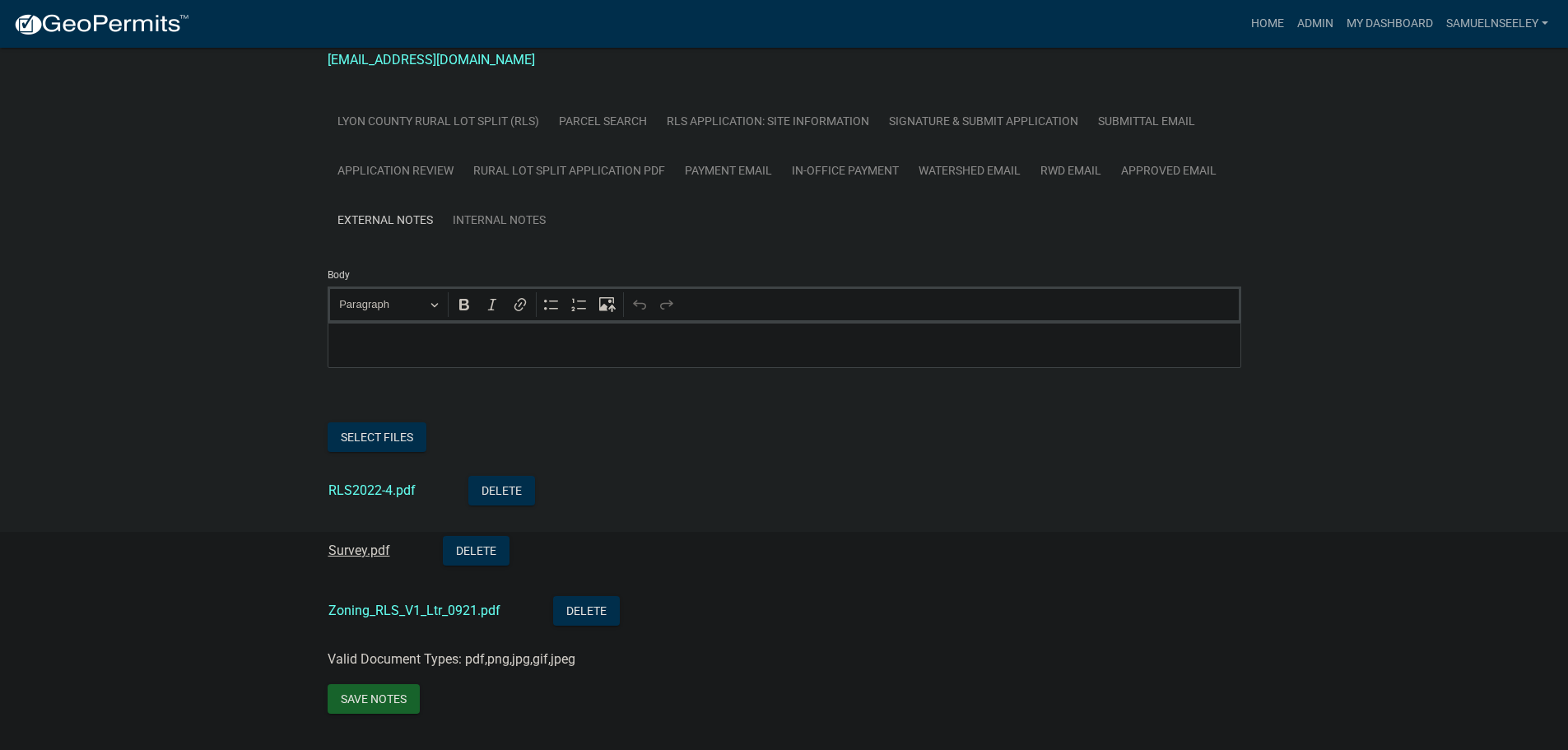
click at [361, 548] on link "Survey.pdf" at bounding box center [359, 550] width 61 height 16
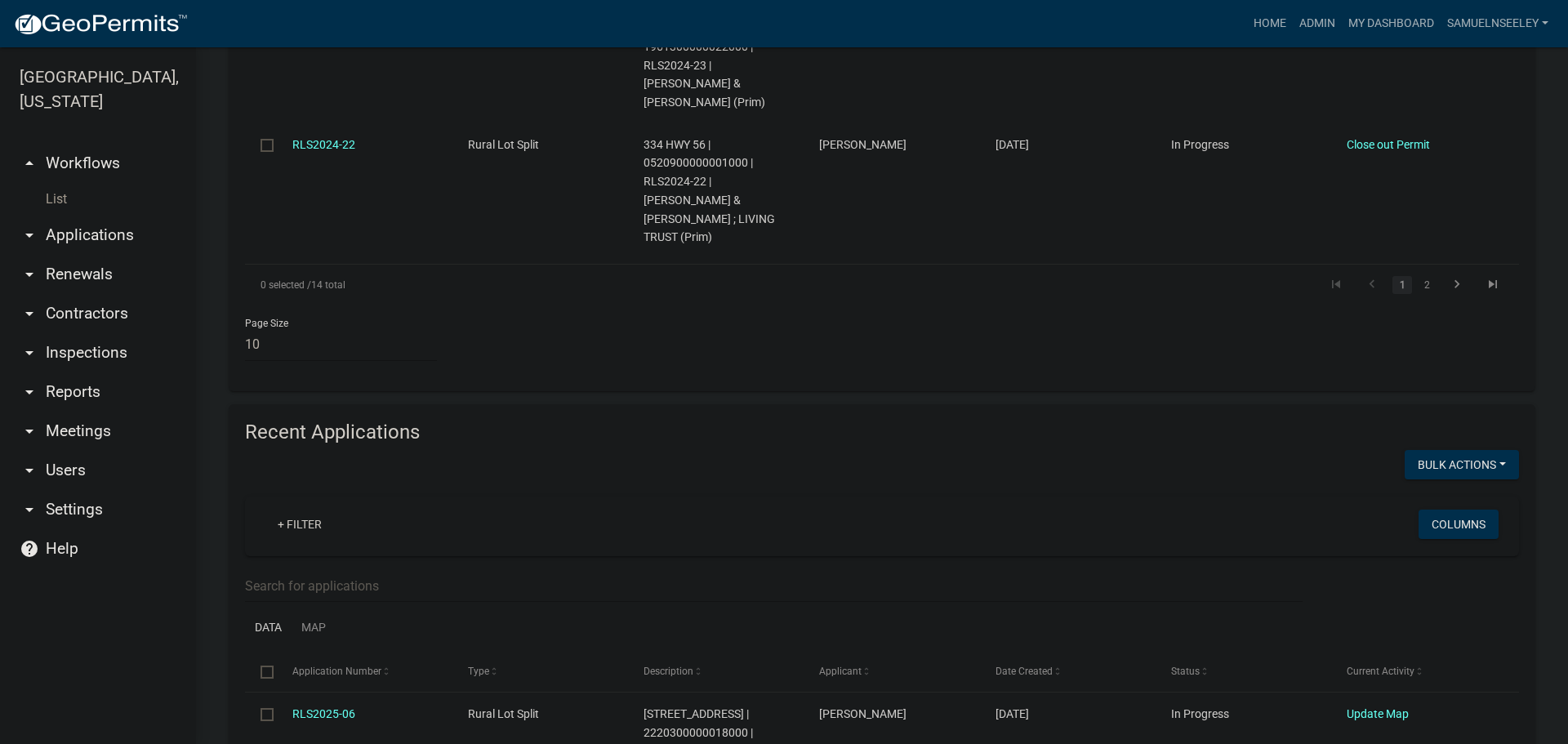
scroll to position [1552, 0]
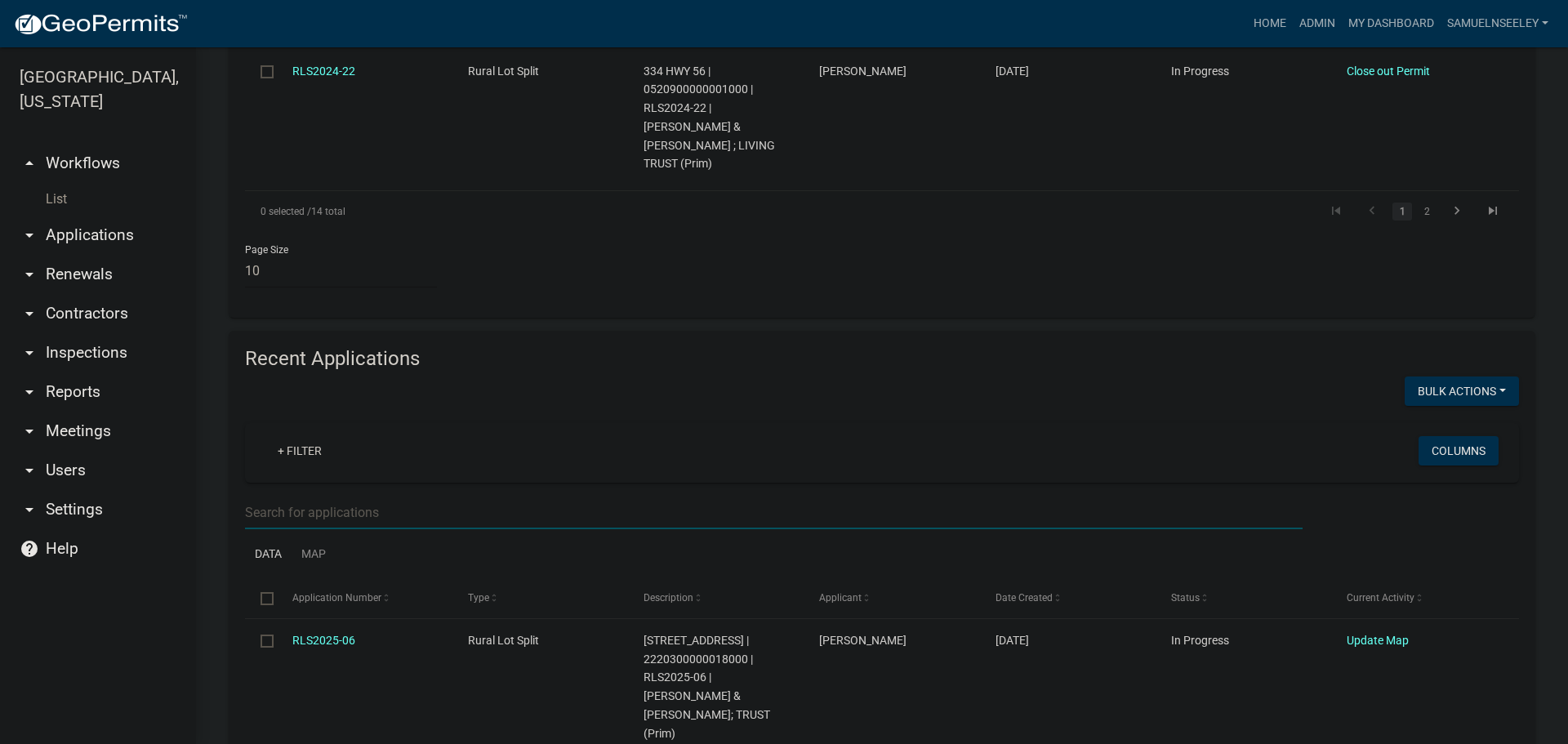
type input "[PERSON_NAME]"
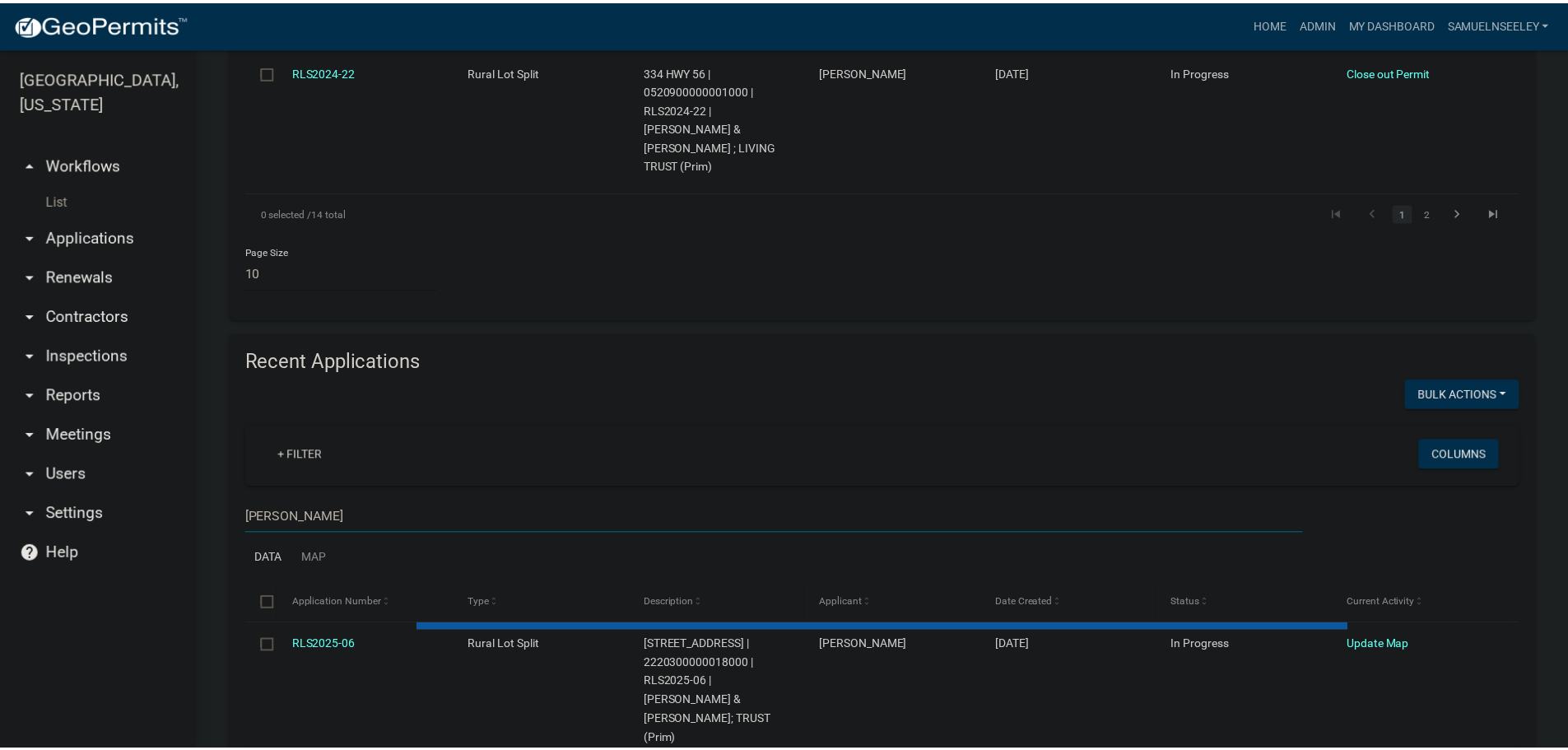
scroll to position [1503, 0]
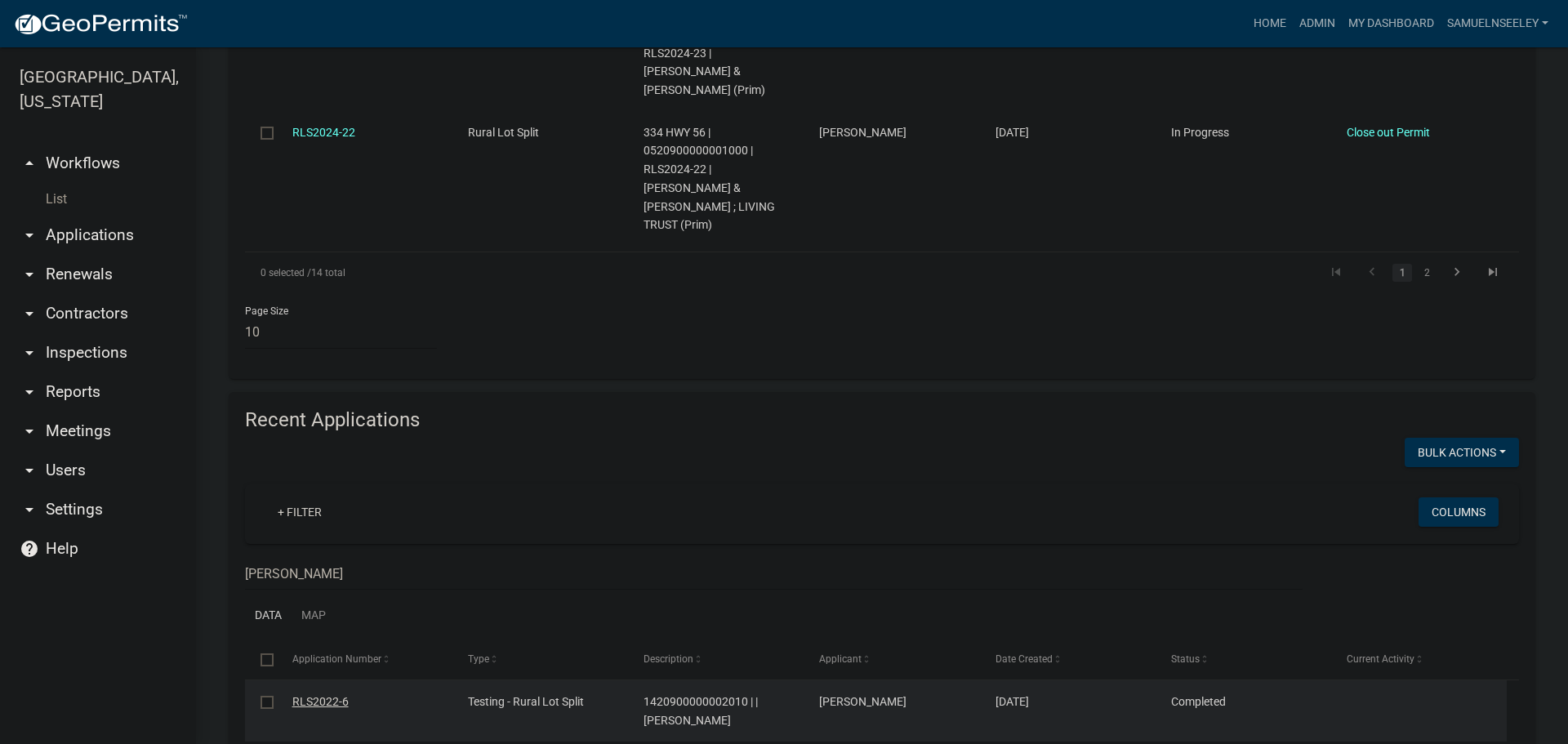
click at [325, 695] on link "RLS2022-6" at bounding box center [320, 702] width 56 height 13
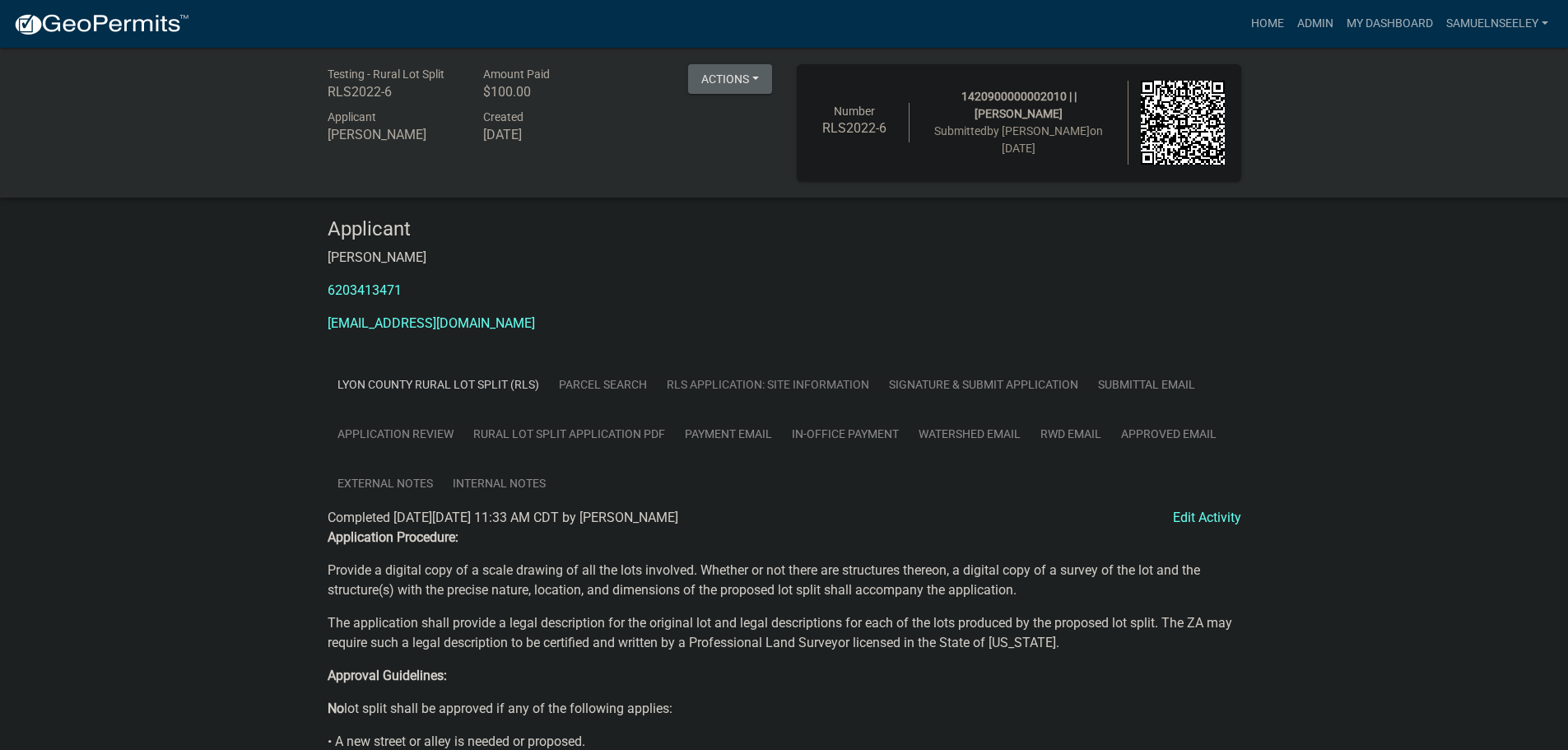
click at [826, 386] on link "RLS Application: Site Information" at bounding box center [768, 385] width 222 height 50
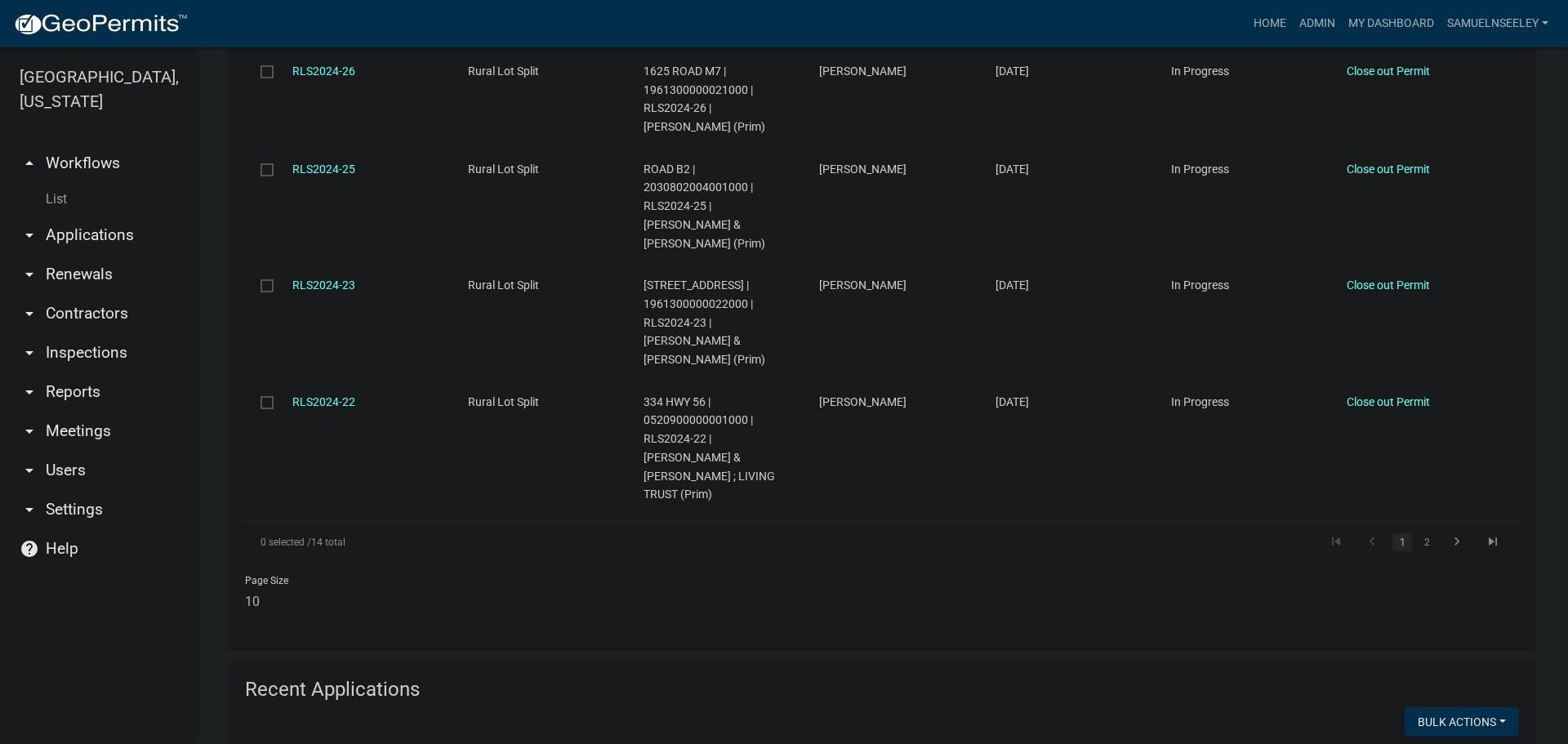
scroll to position [1634, 0]
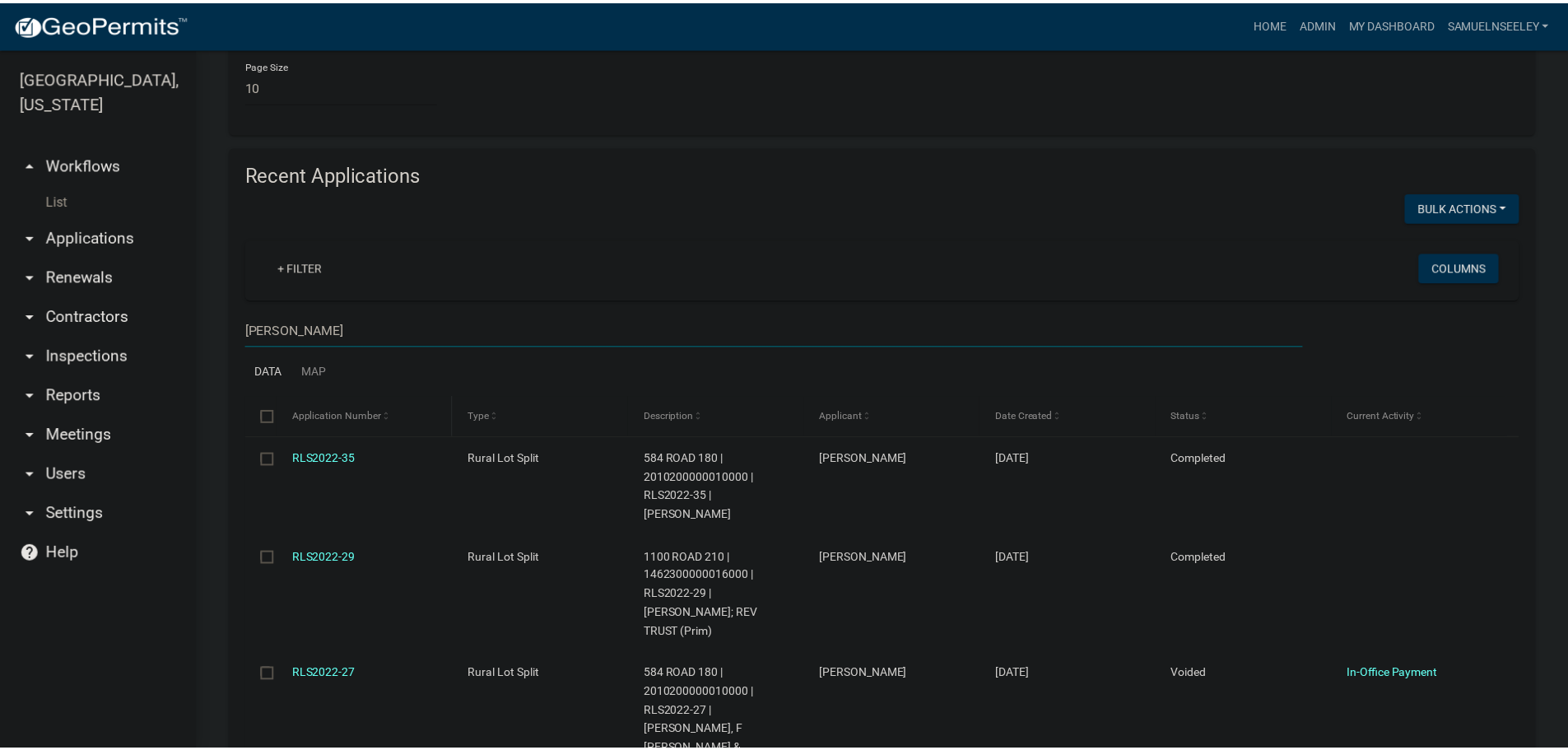
scroll to position [1756, 0]
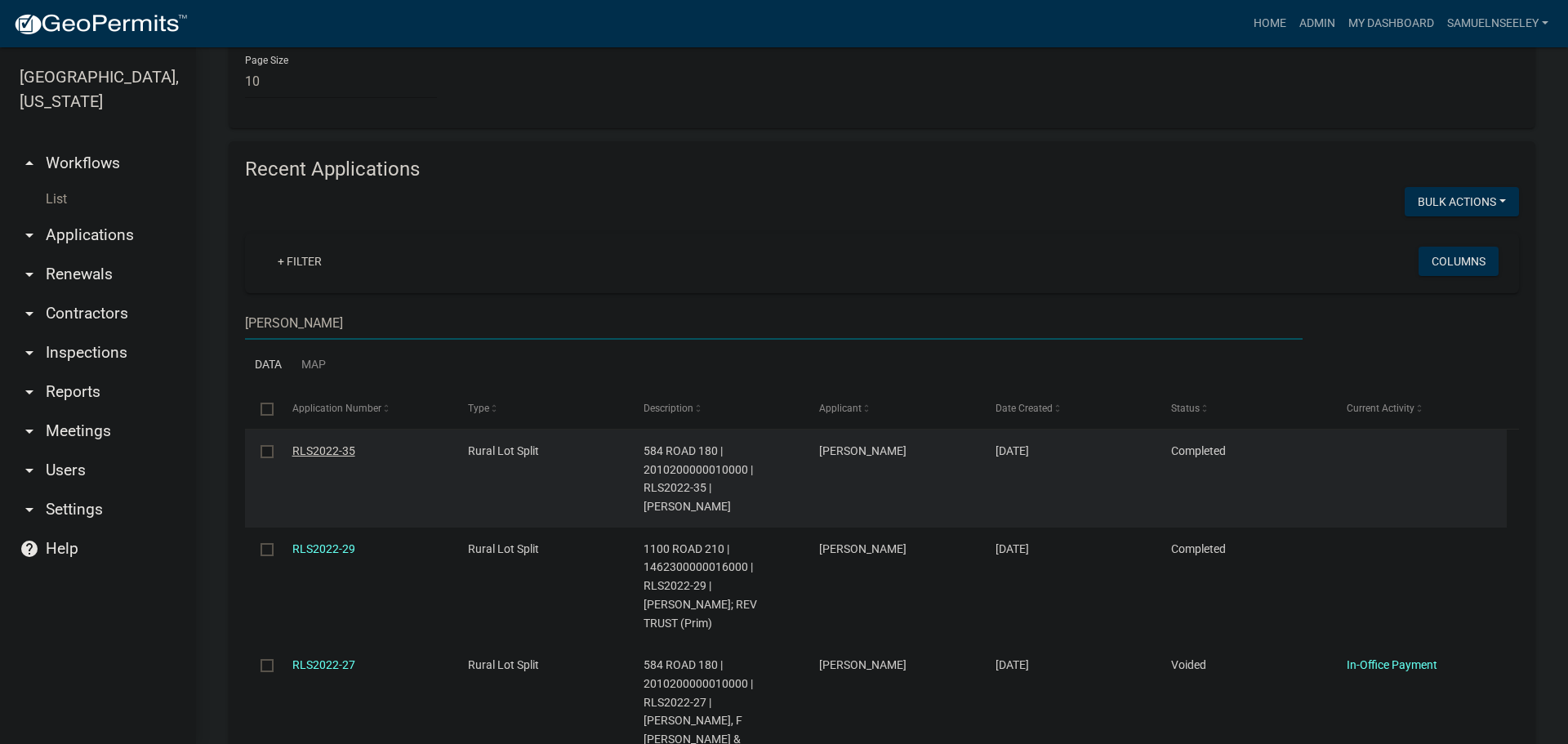
type input "[PERSON_NAME]"
click at [323, 444] on link "RLS2022-35" at bounding box center [324, 451] width 63 height 13
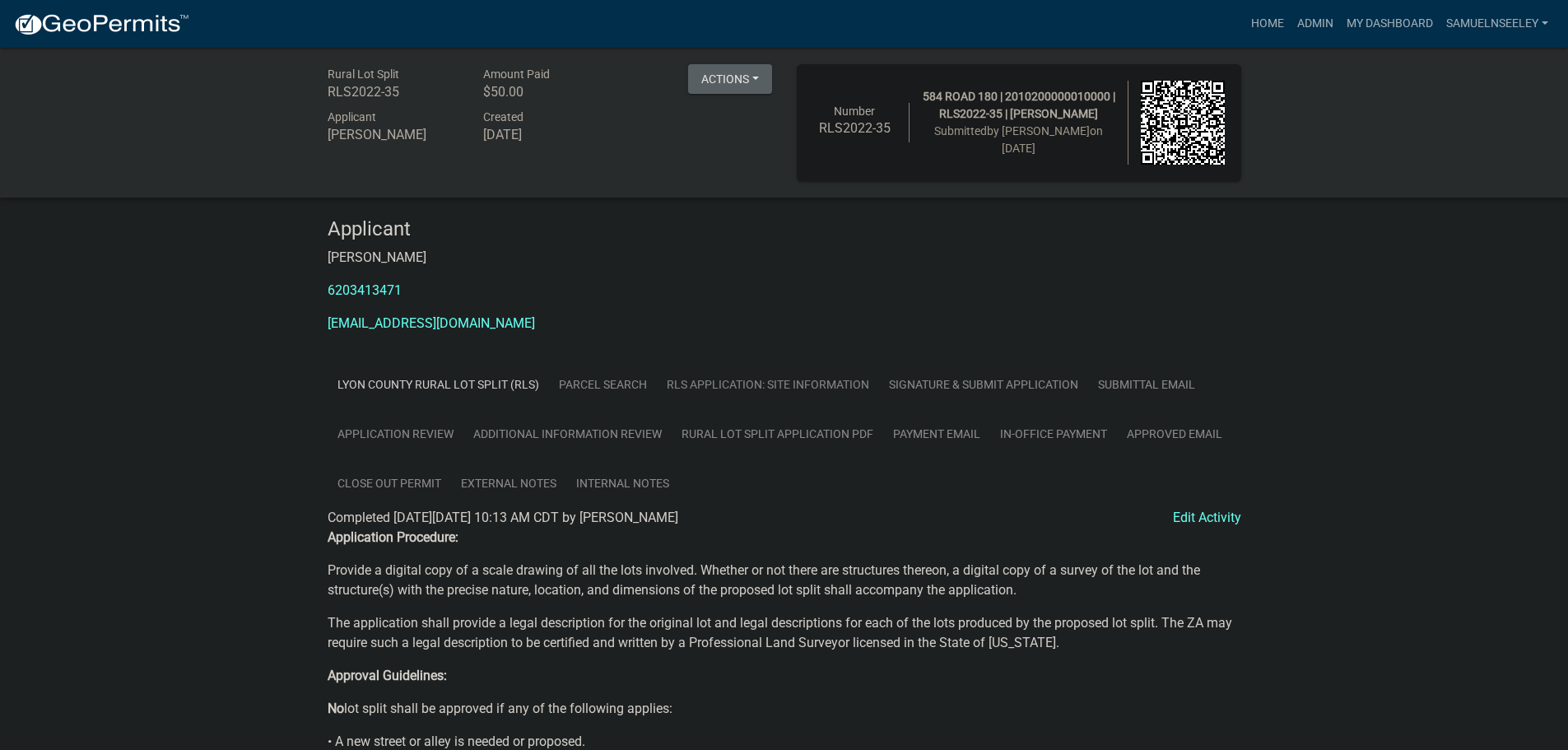
click at [740, 388] on link "RLS Application: Site Information" at bounding box center [768, 385] width 222 height 50
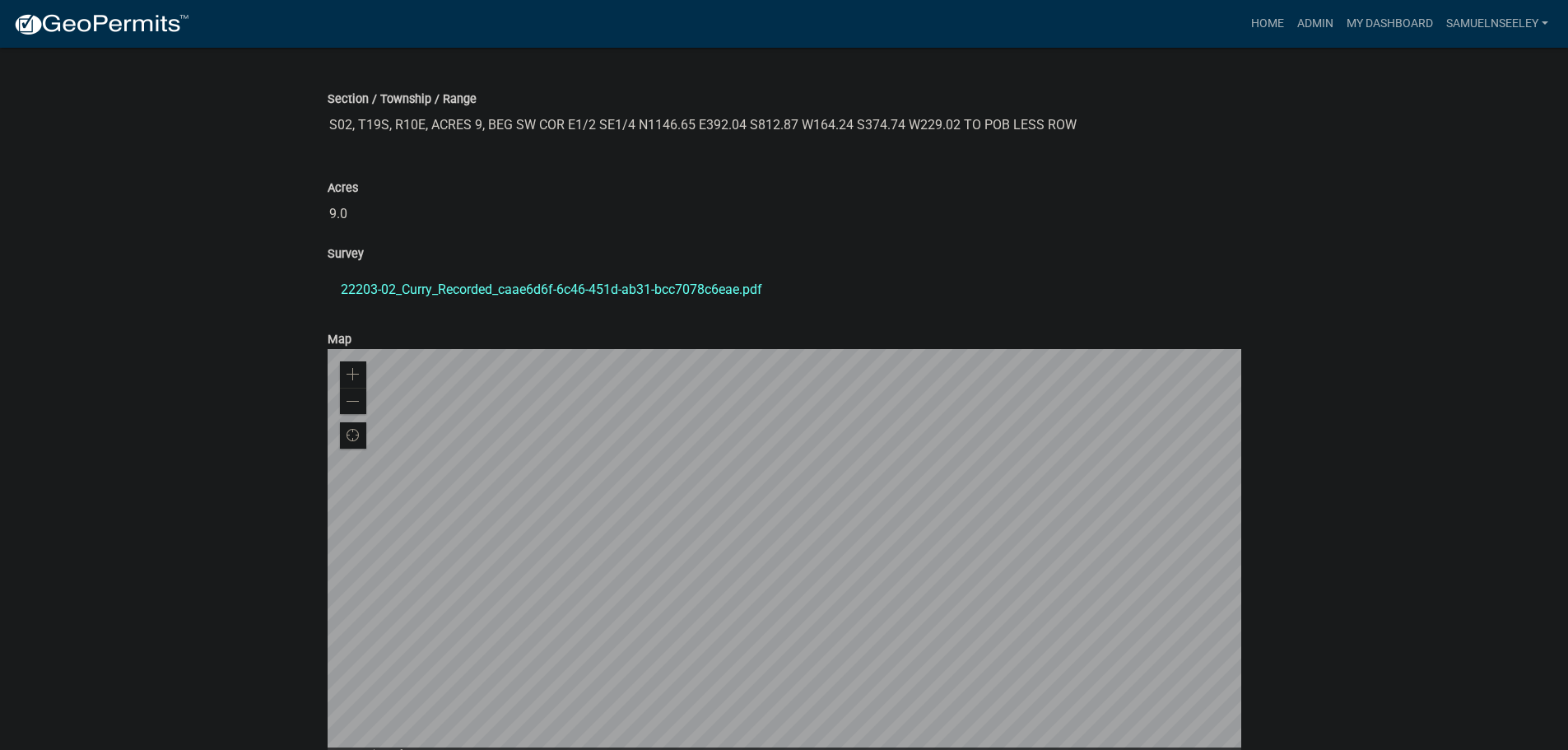
scroll to position [984, 0]
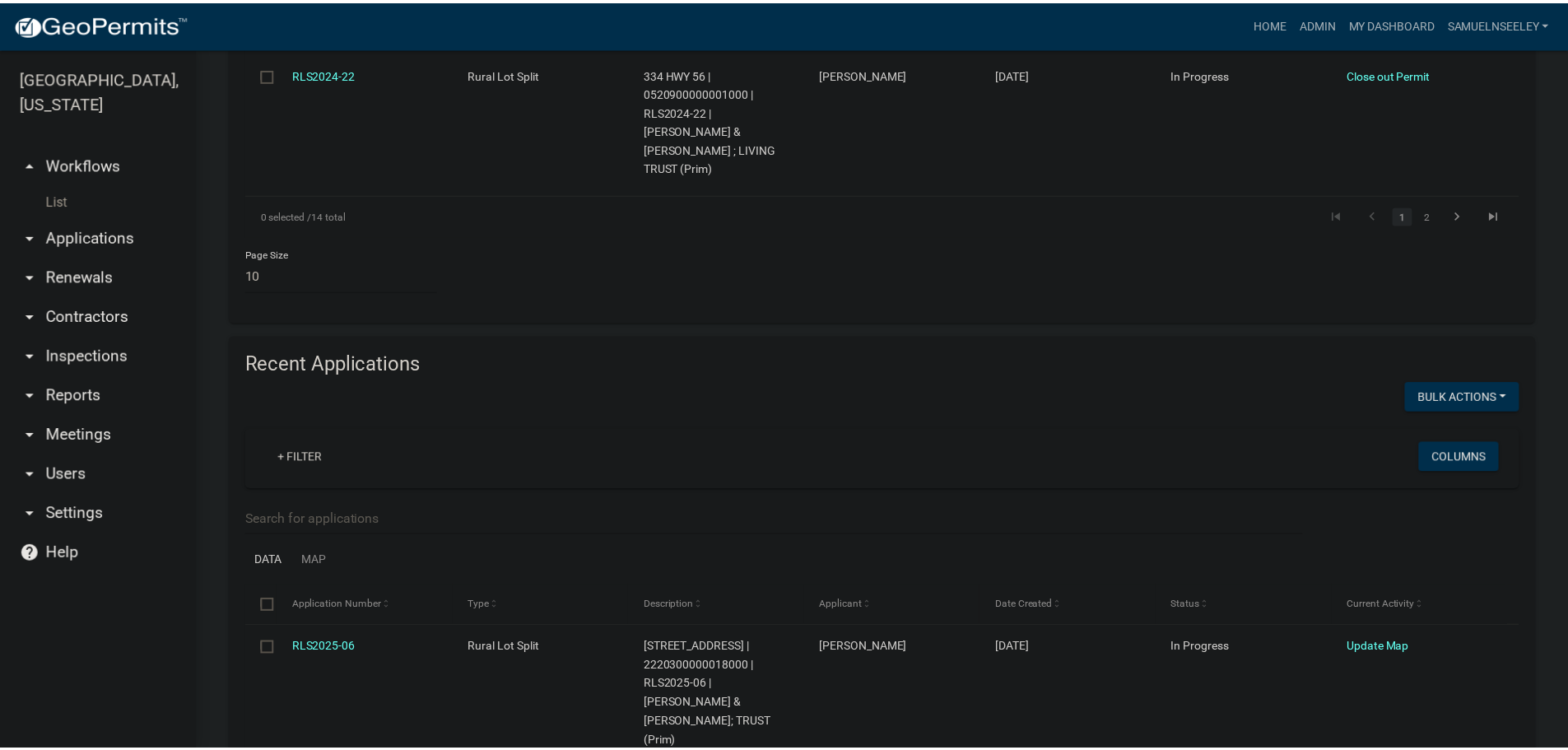
scroll to position [1647, 0]
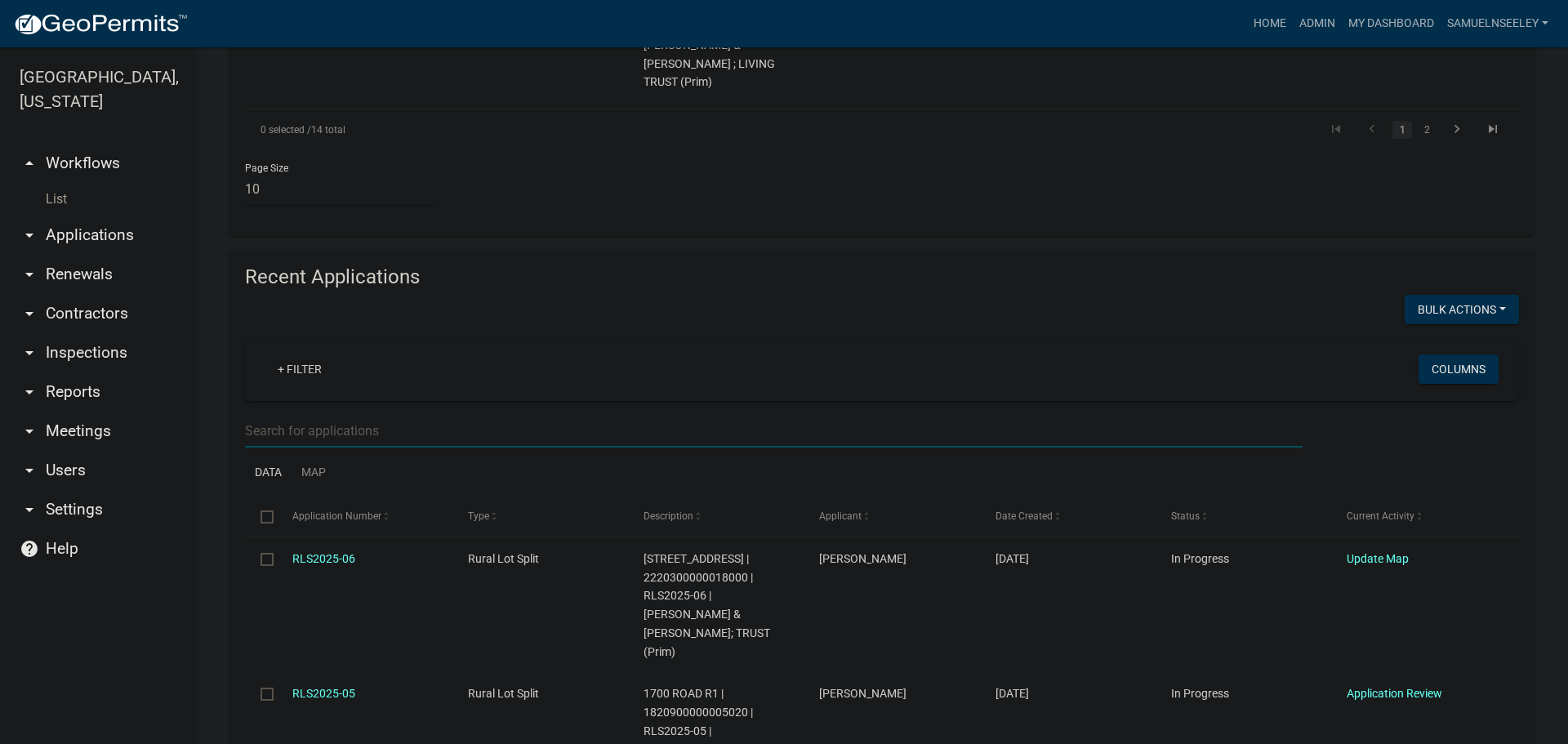
click at [264, 414] on input "d" at bounding box center [773, 431] width 1057 height 34
type input "[PERSON_NAME]"
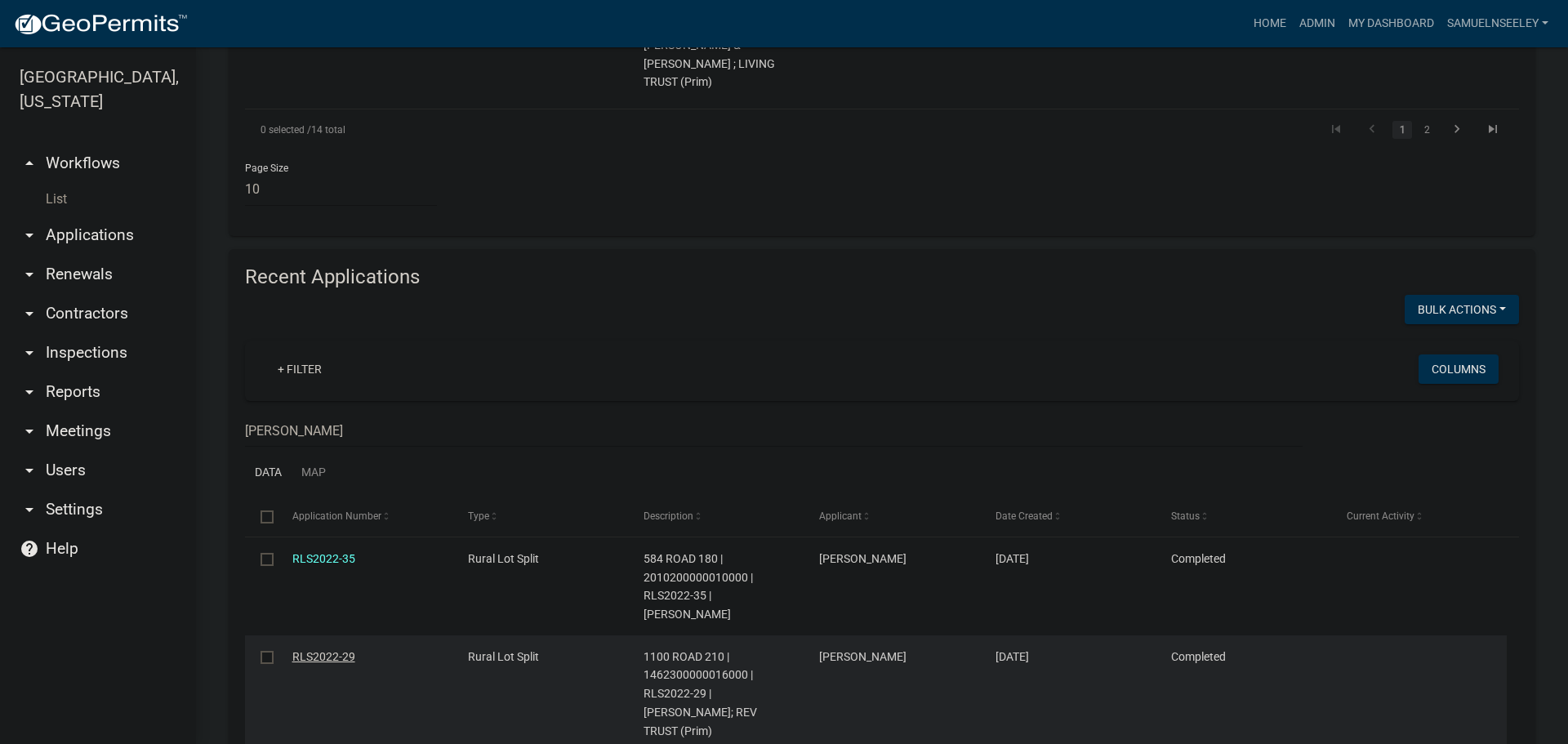
click at [315, 650] on link "RLS2022-29" at bounding box center [324, 657] width 63 height 13
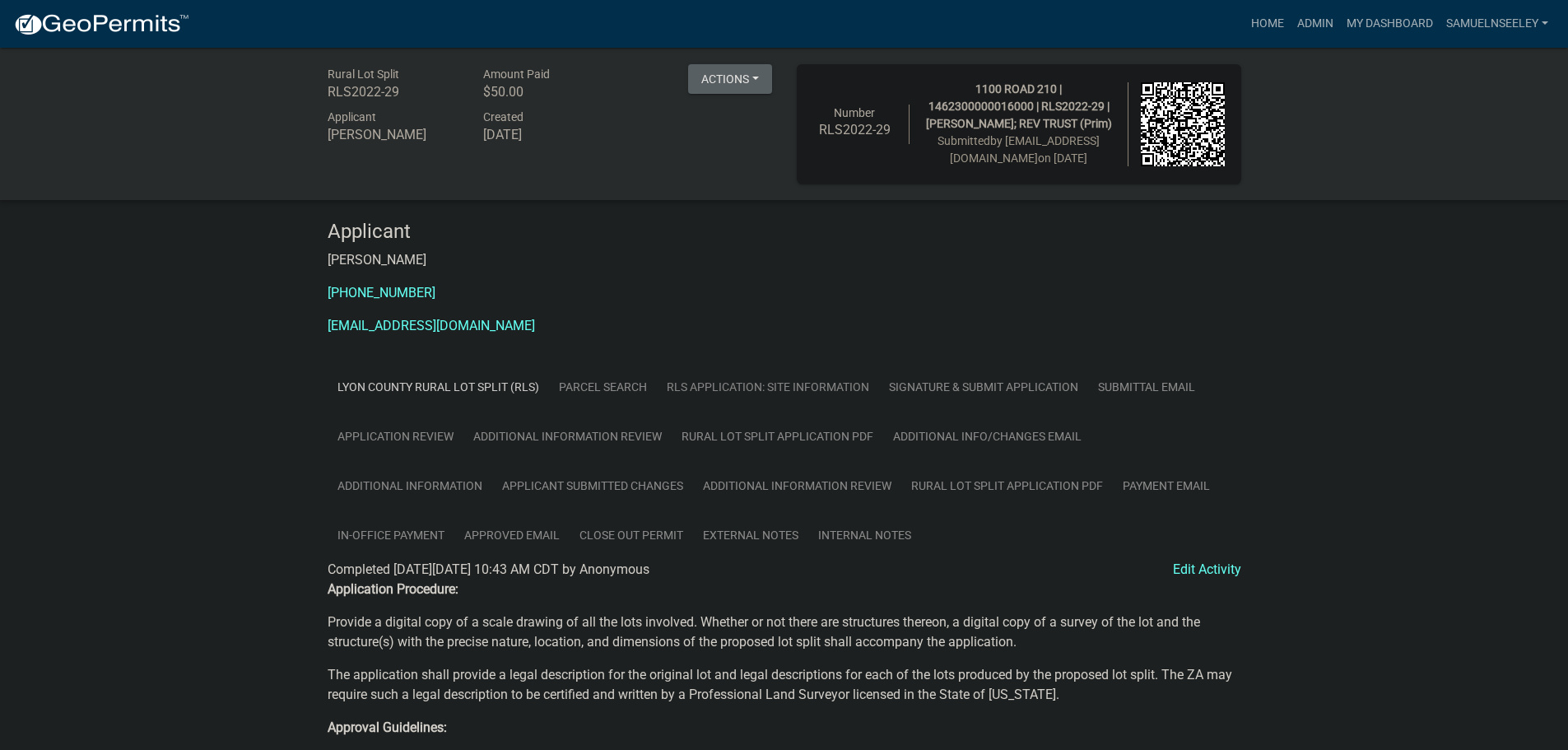
click at [730, 403] on link "RLS Application: Site Information" at bounding box center [768, 387] width 222 height 50
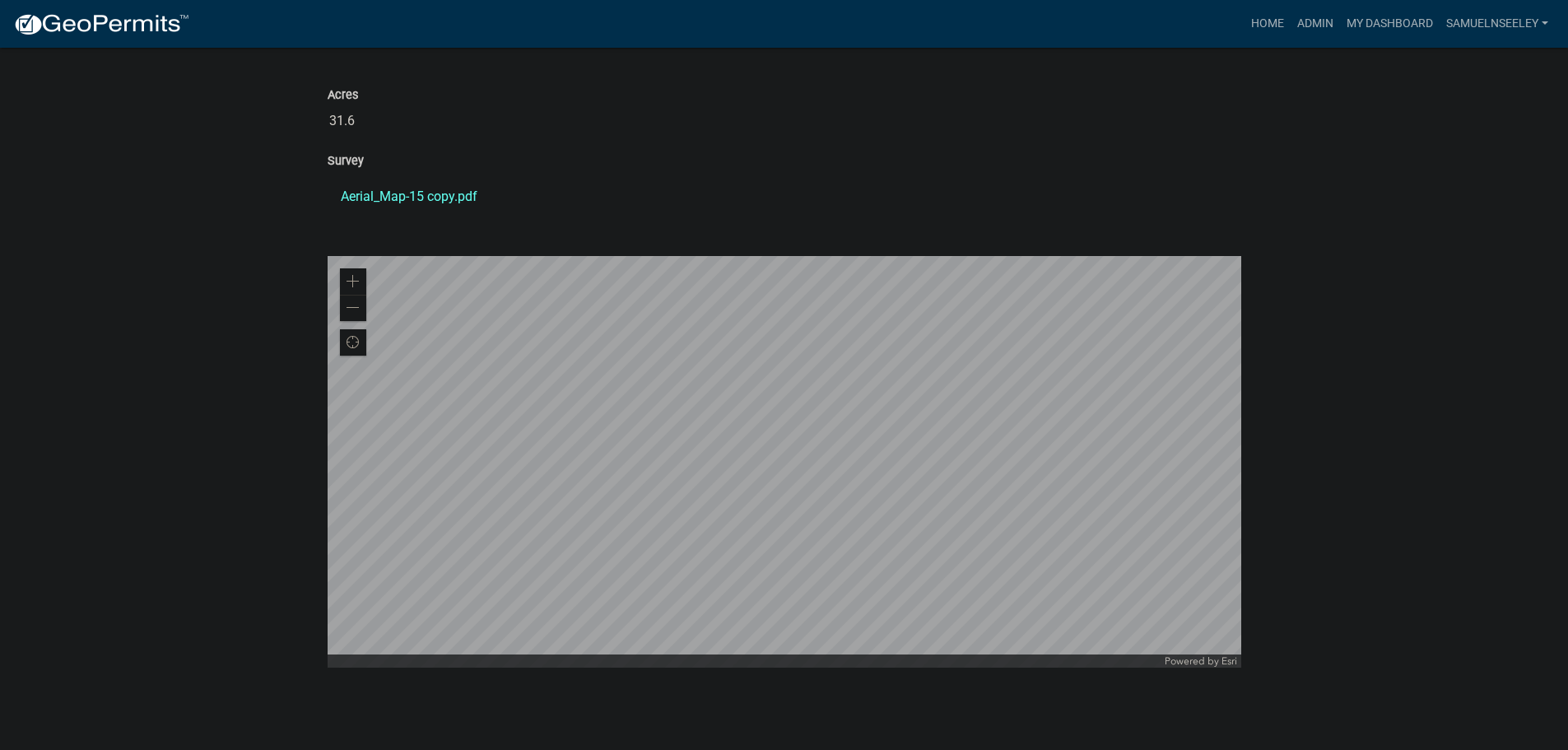
scroll to position [1054, 0]
click at [374, 196] on link "Aerial_Map-15 copy.pdf" at bounding box center [784, 197] width 914 height 40
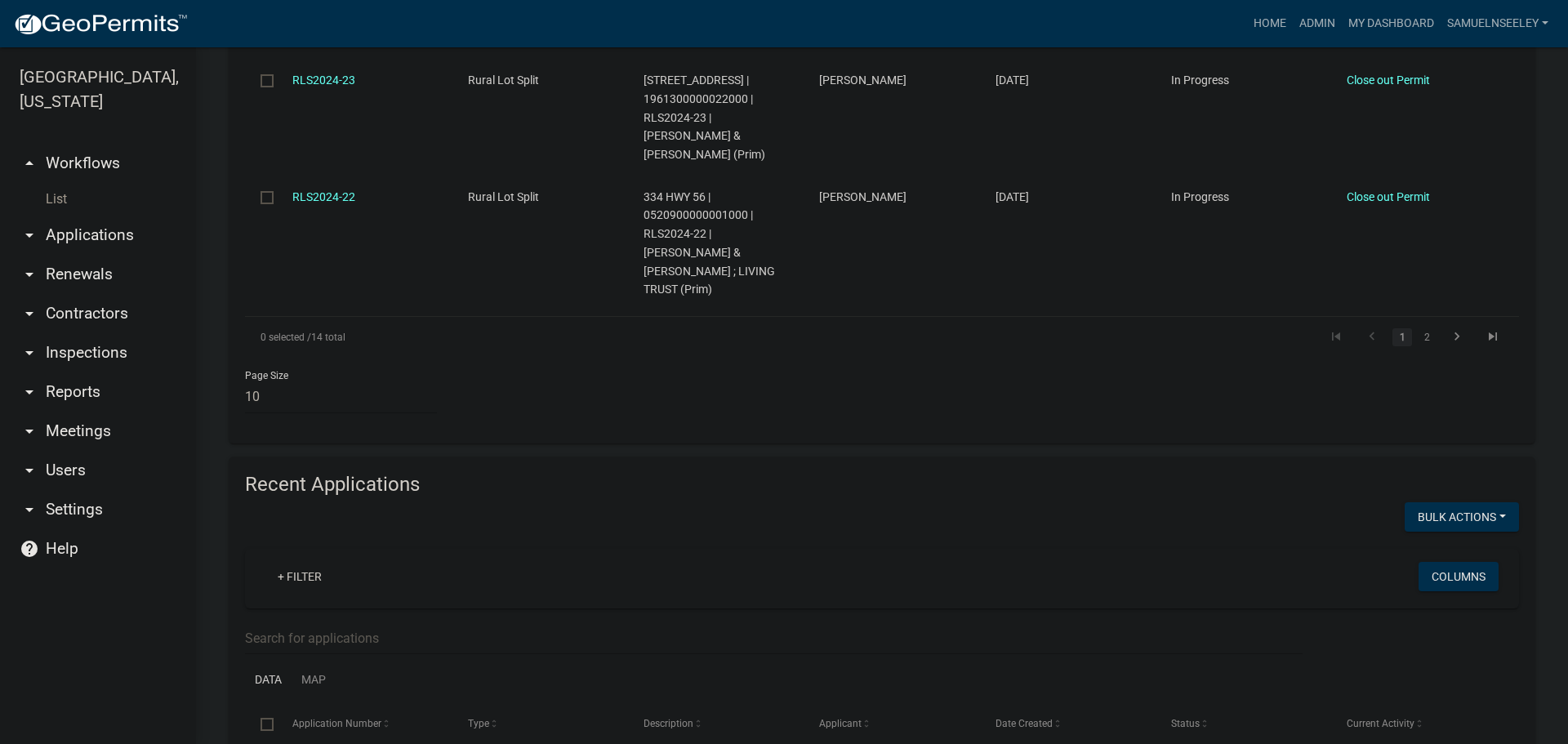
scroll to position [1634, 0]
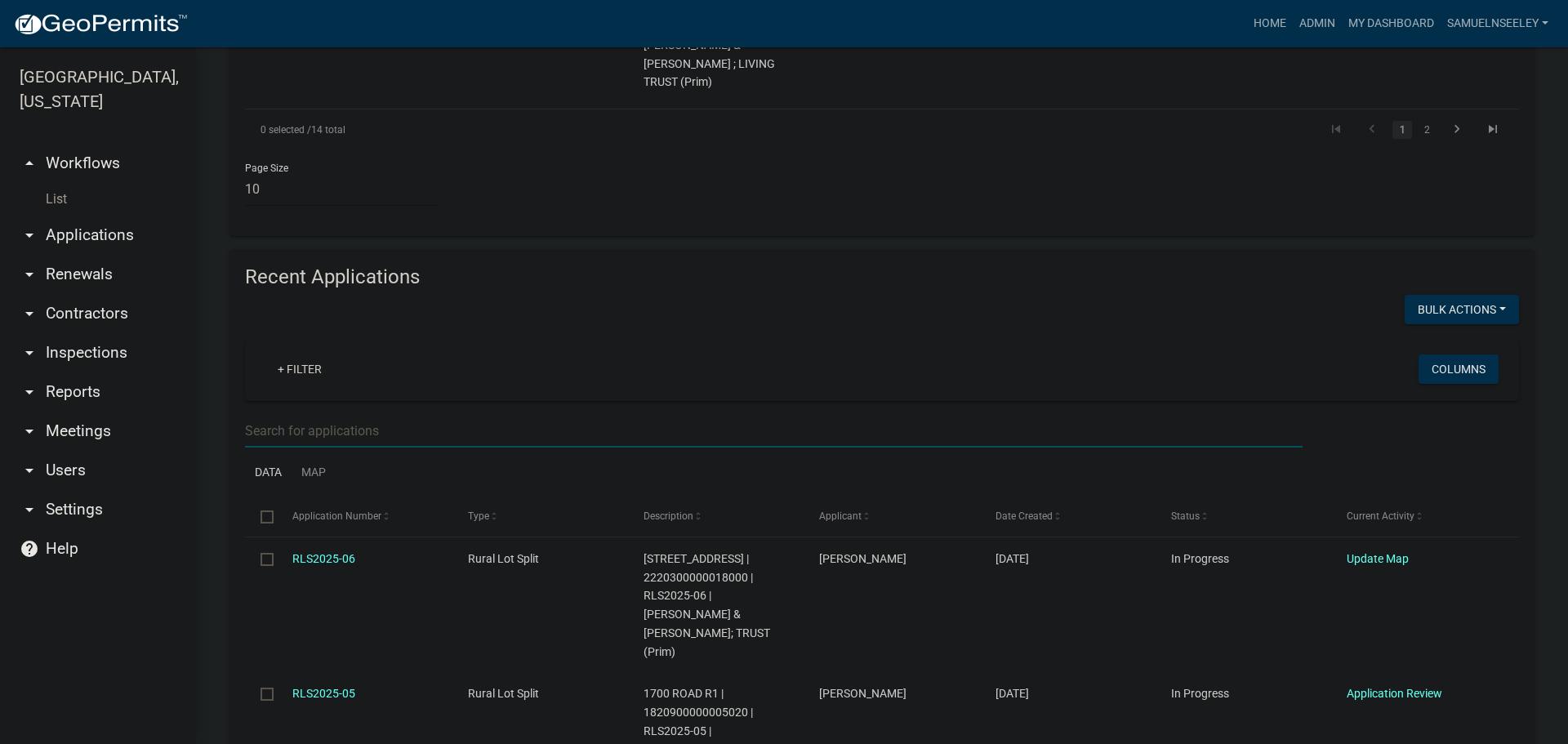
type input "E"
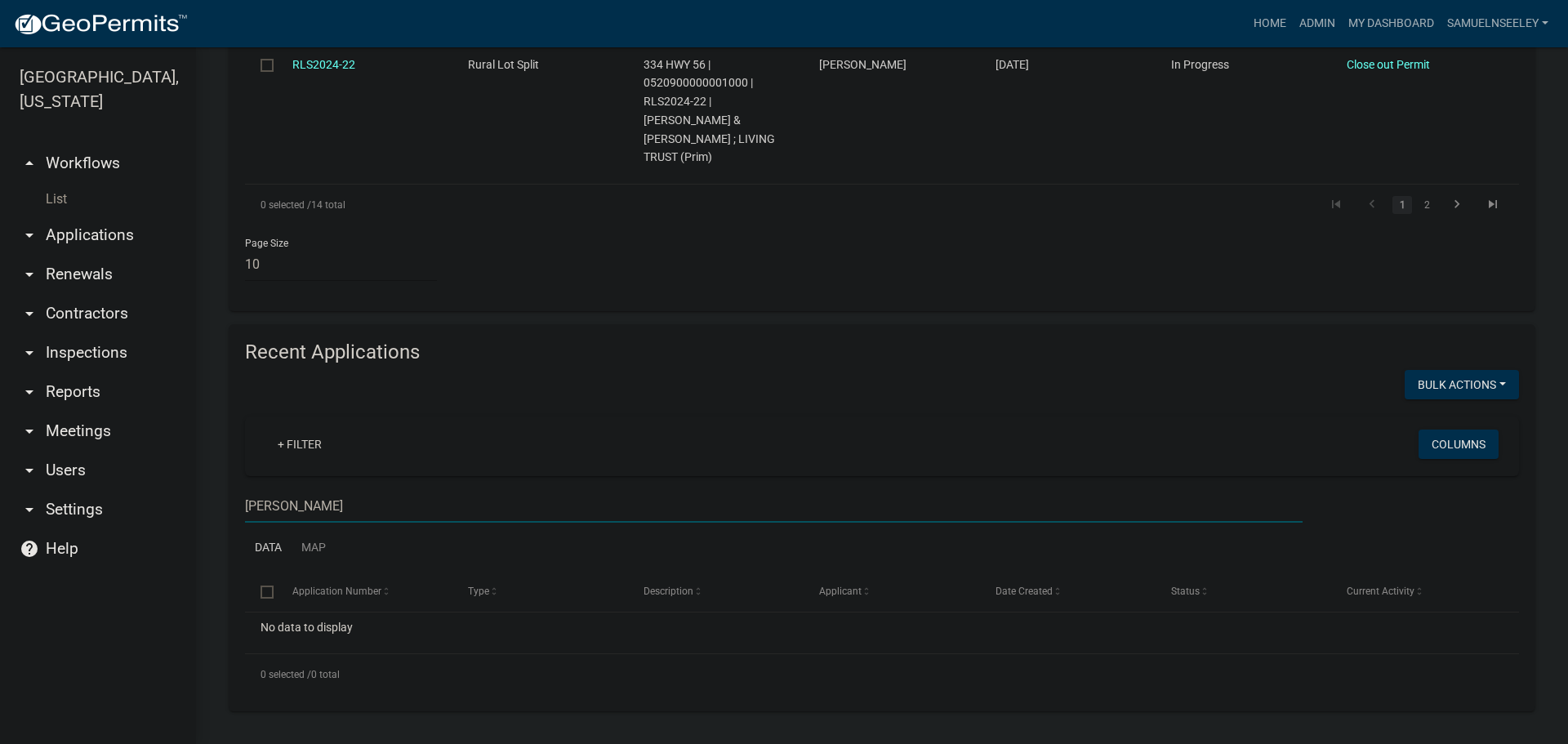
scroll to position [1466, 0]
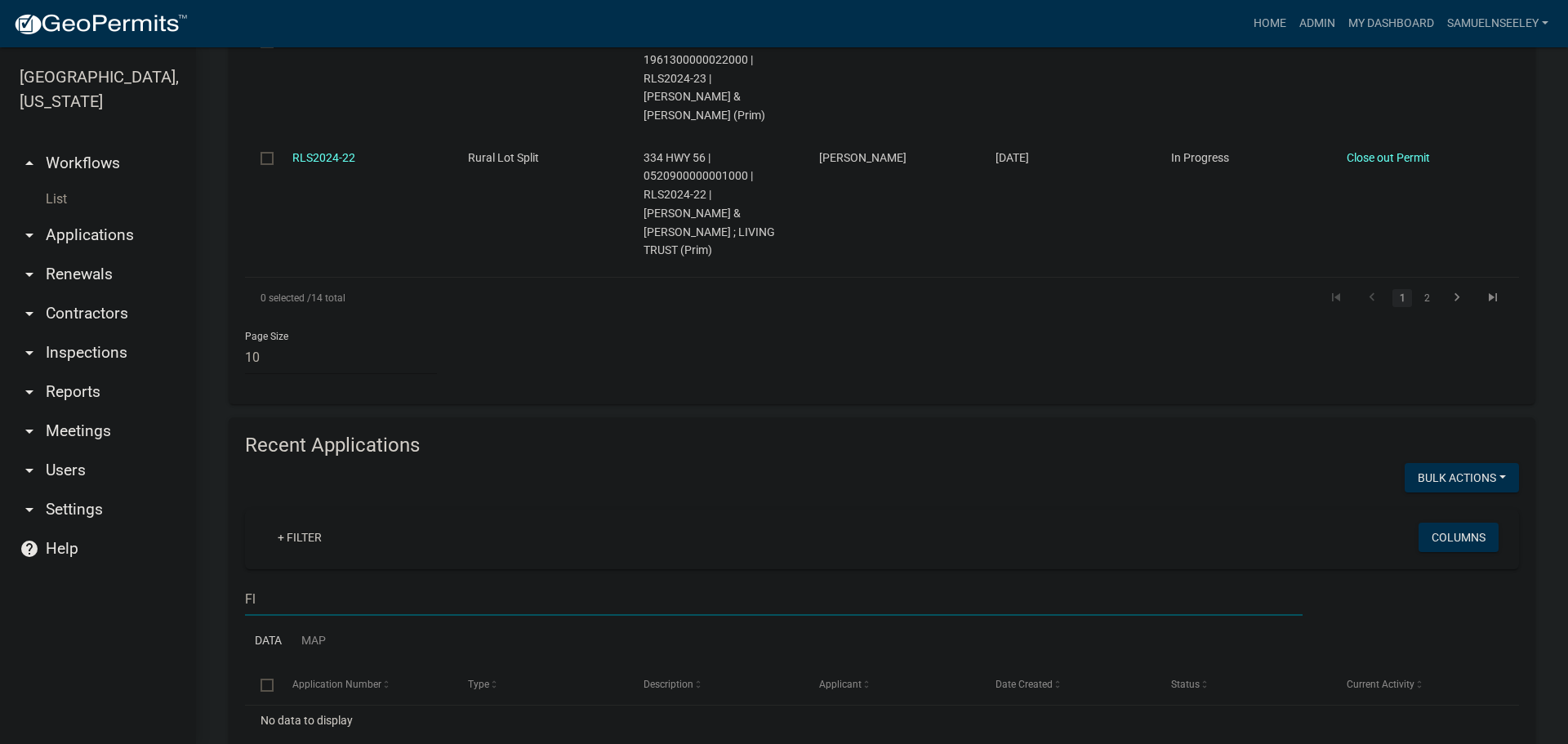
type input "F"
type input "G"
type input "H"
type input "M"
type input "h"
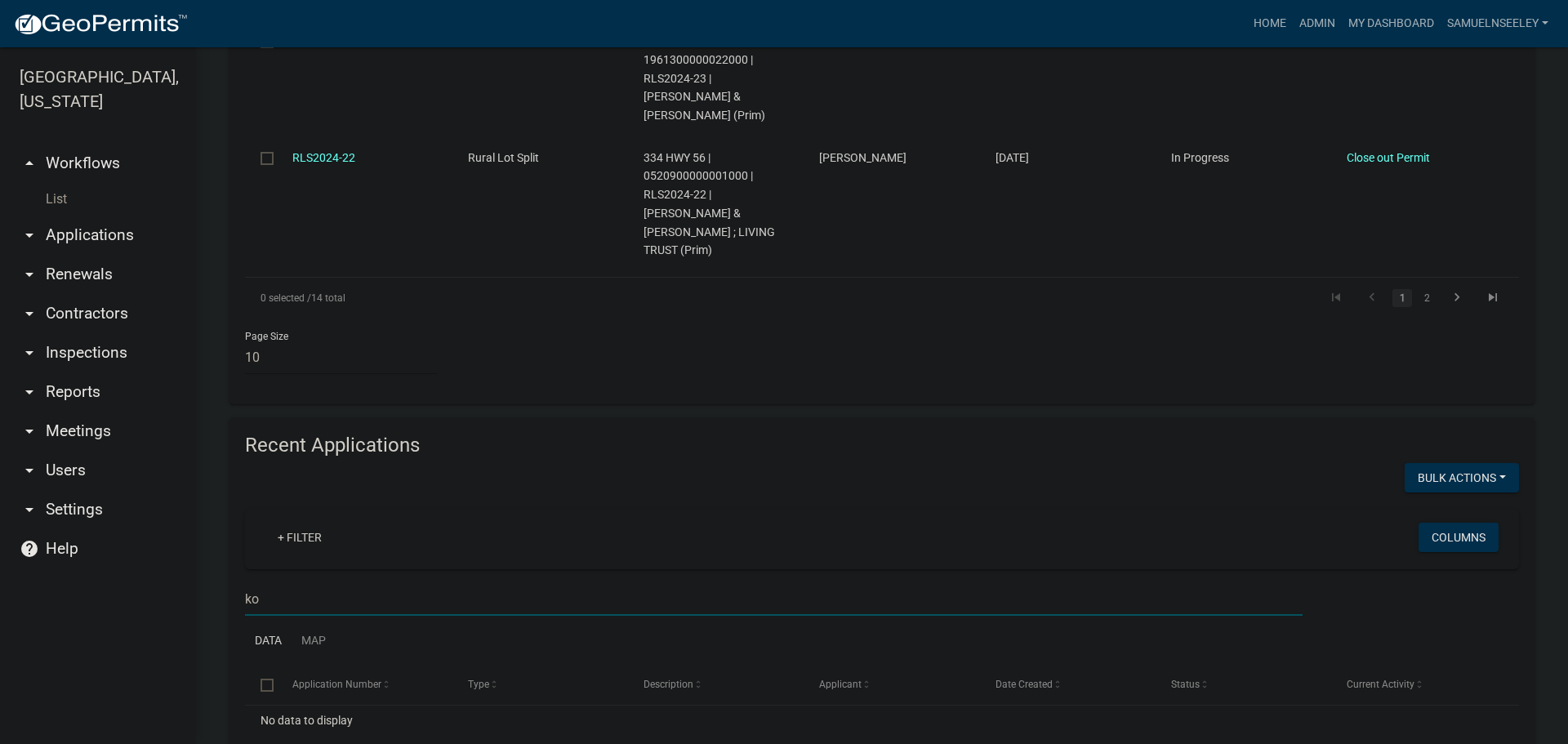
type input "k"
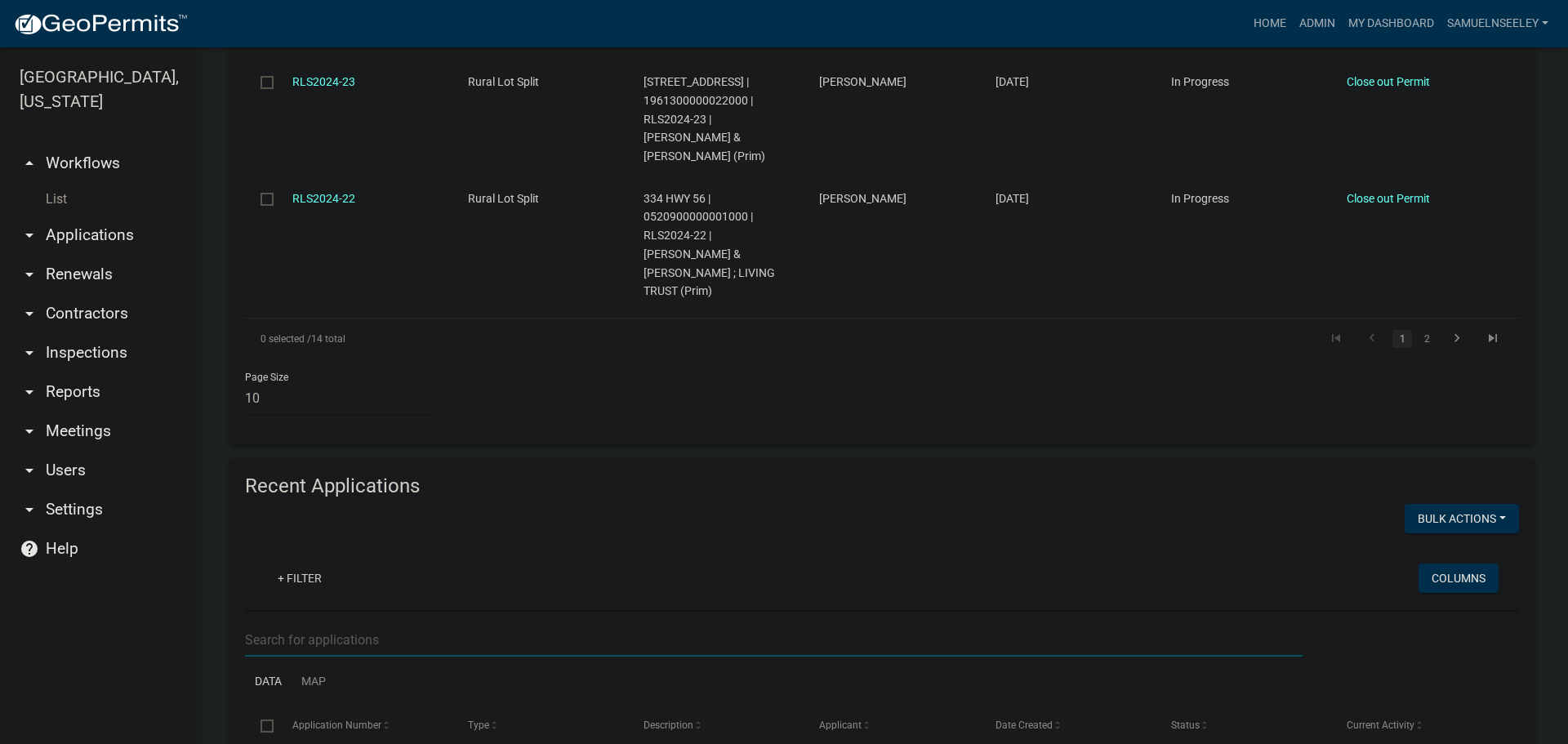
scroll to position [1634, 0]
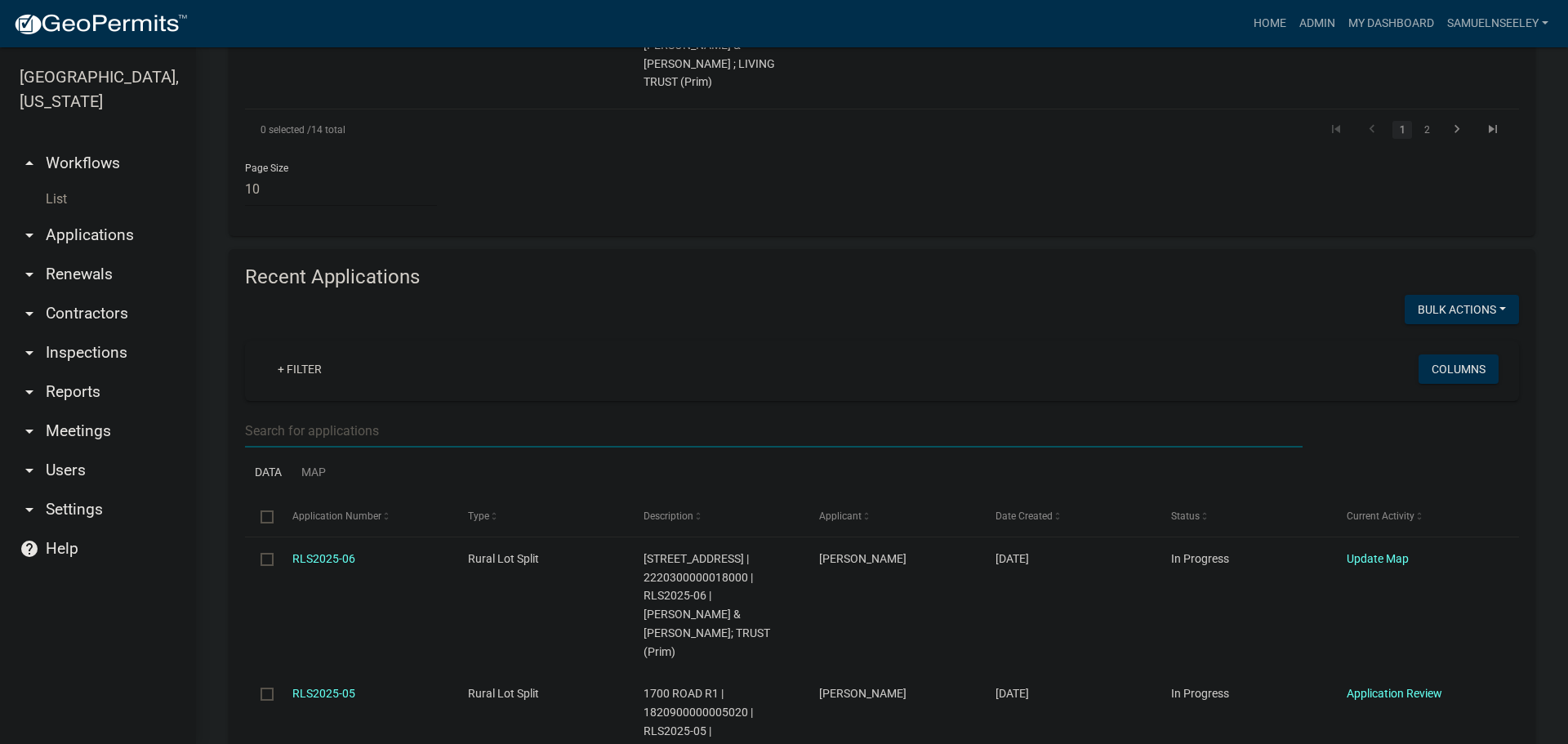
click at [275, 414] on input "text" at bounding box center [773, 431] width 1057 height 34
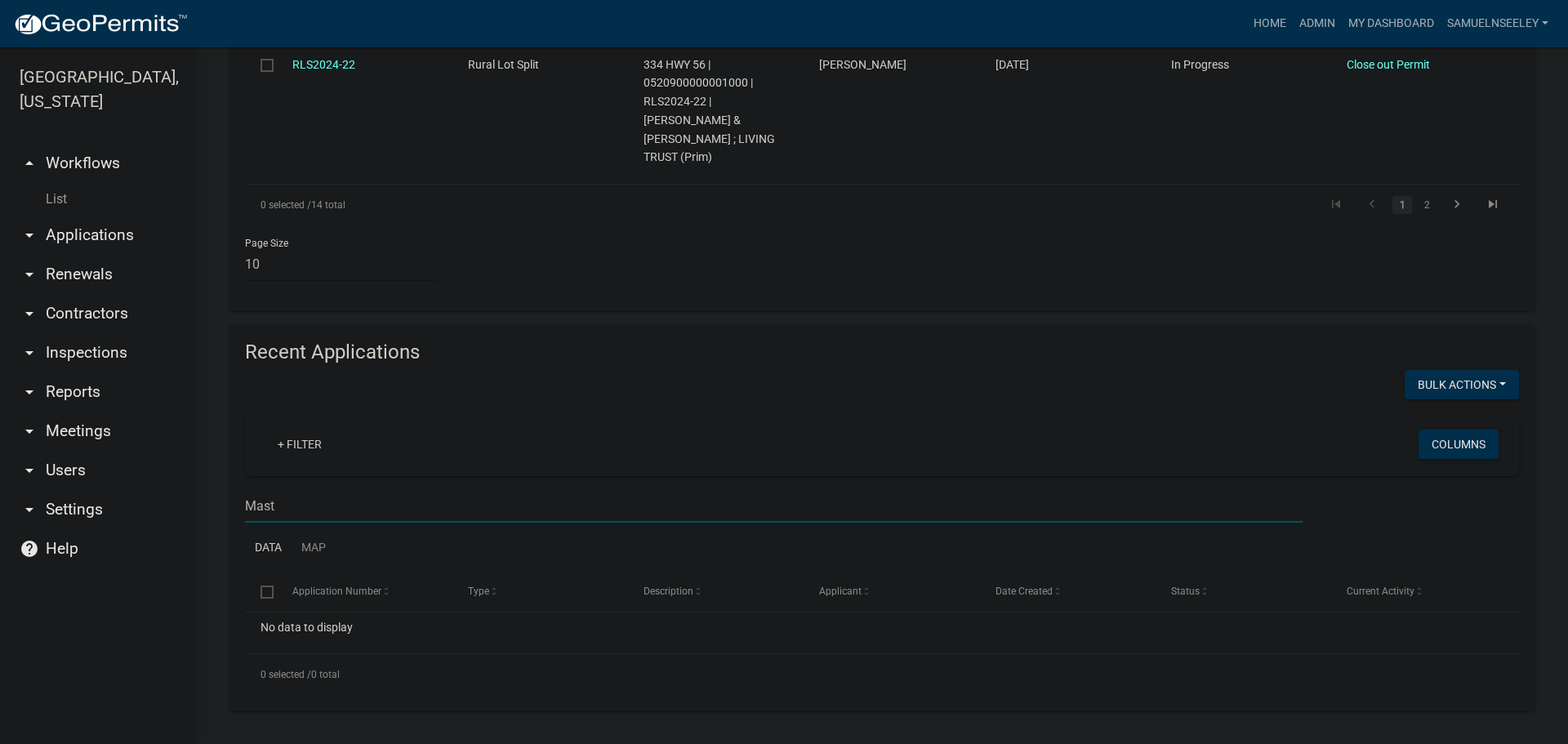
scroll to position [1466, 0]
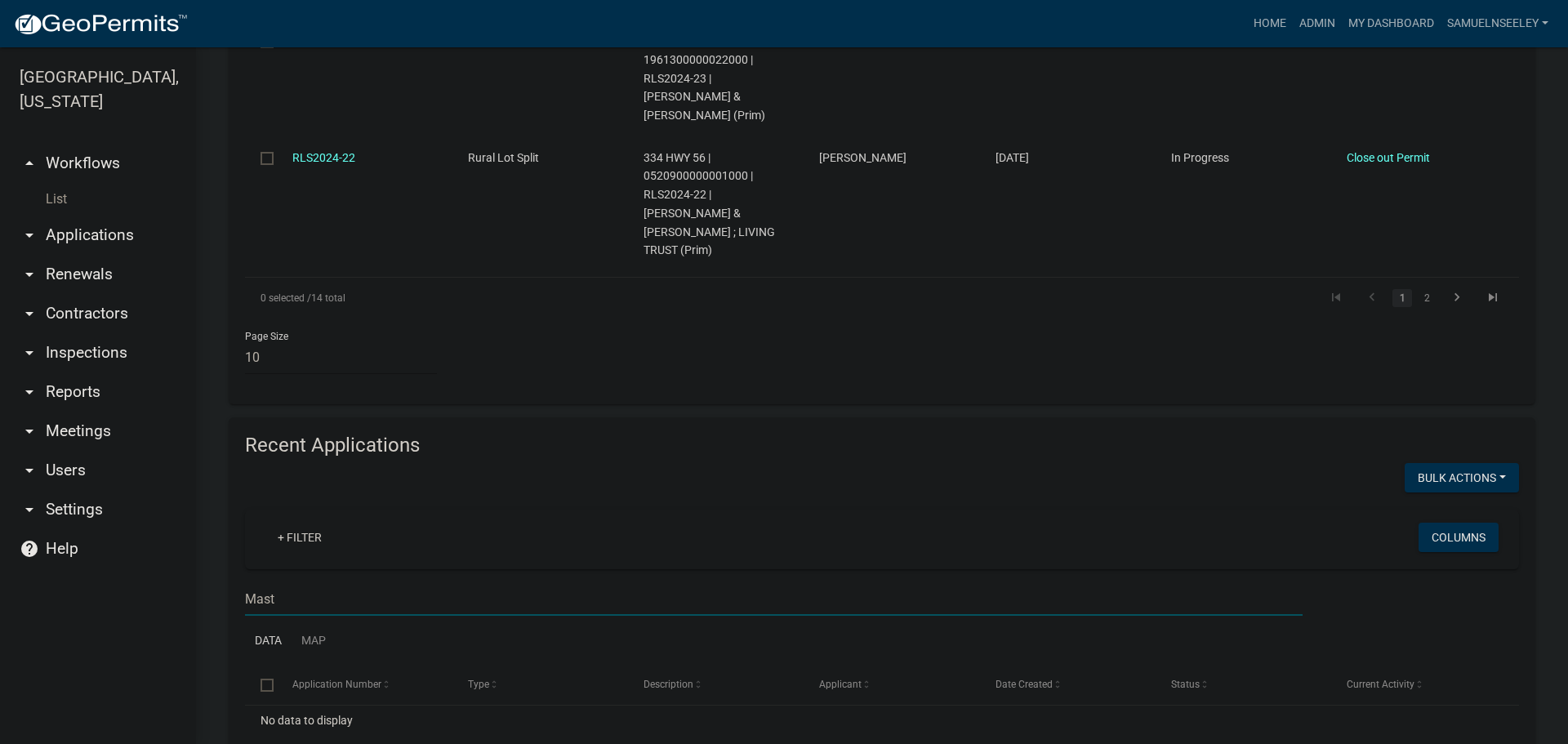
click at [282, 583] on input "Mast" at bounding box center [773, 599] width 1057 height 34
type input "M"
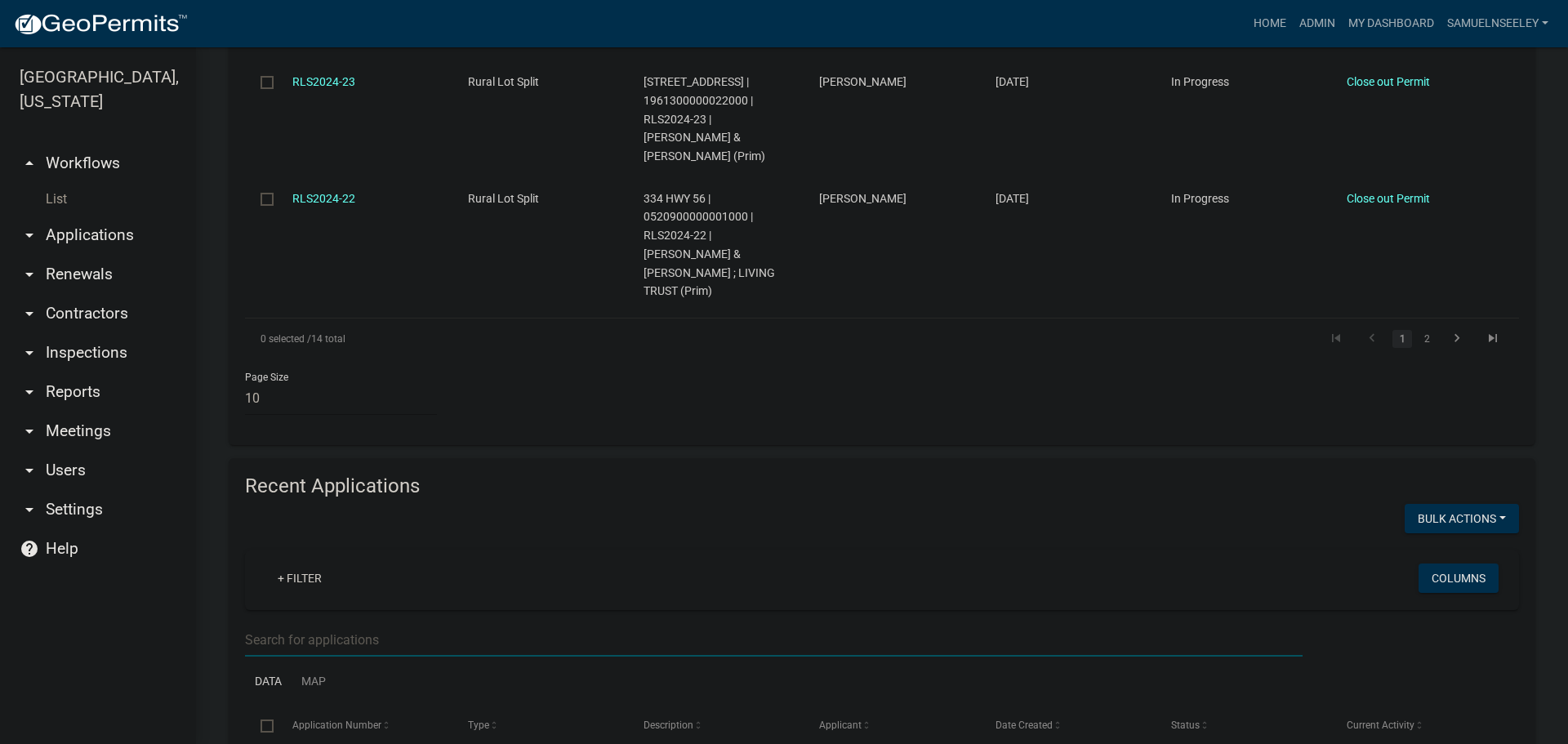
scroll to position [1634, 0]
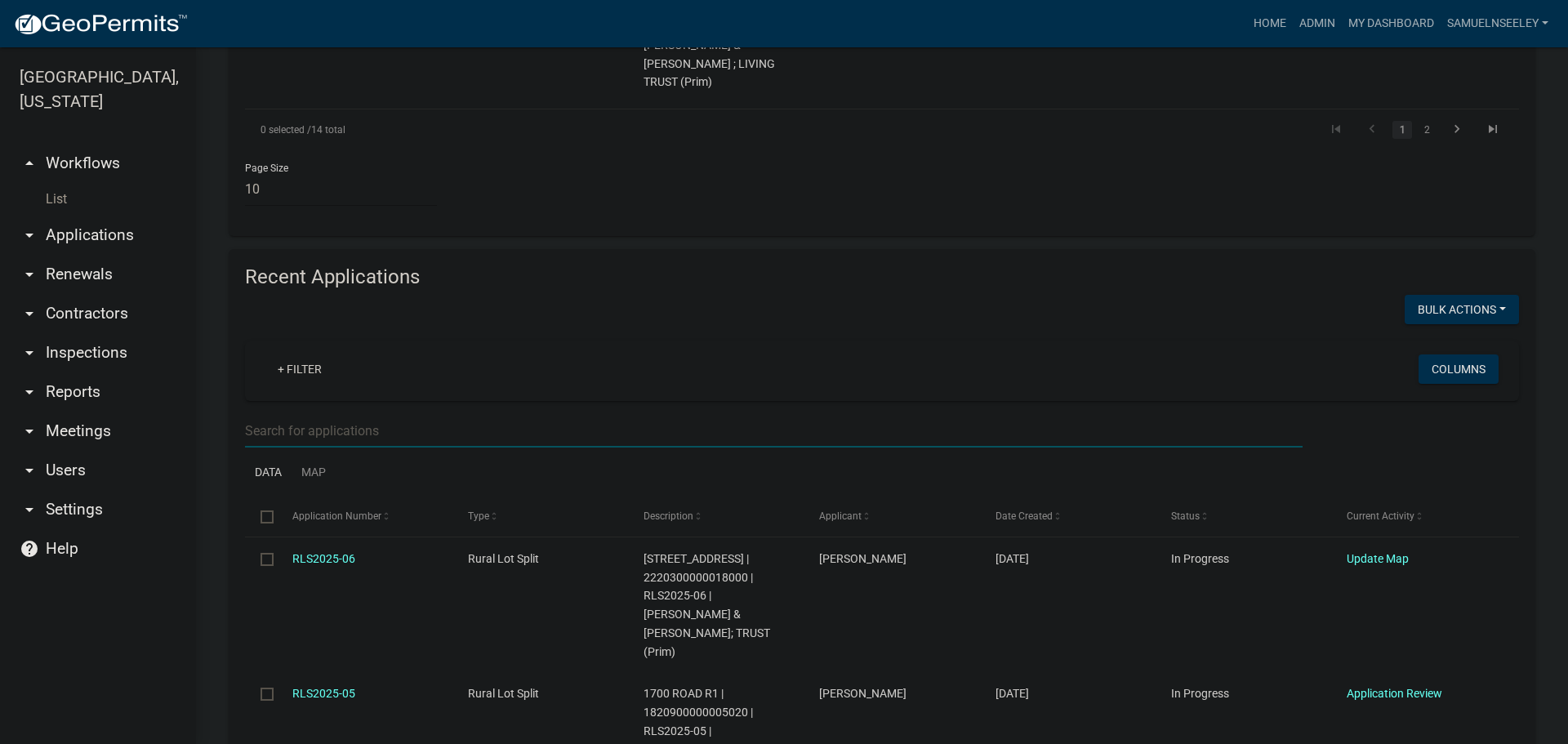
click at [291, 414] on input "text" at bounding box center [773, 431] width 1057 height 34
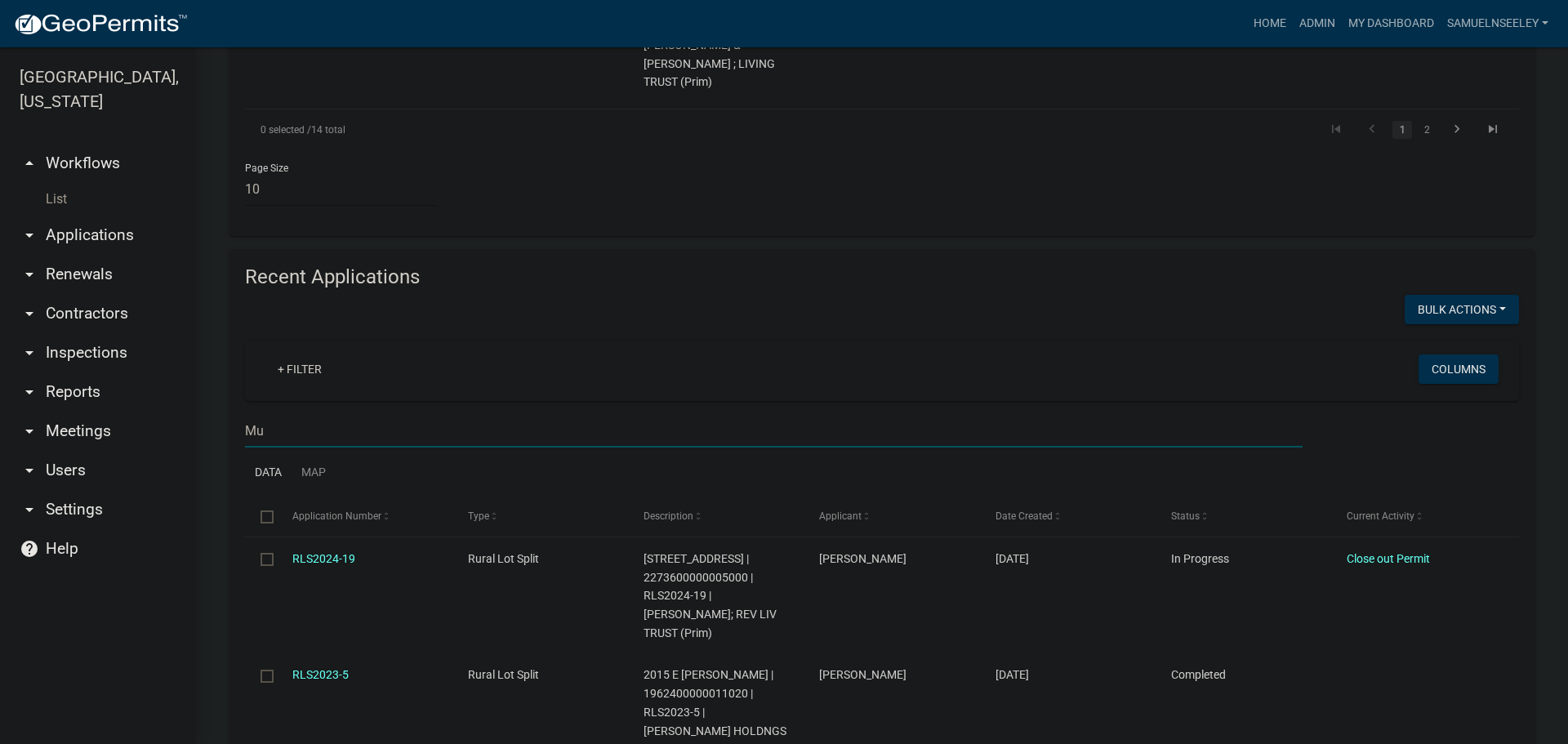
type input "M"
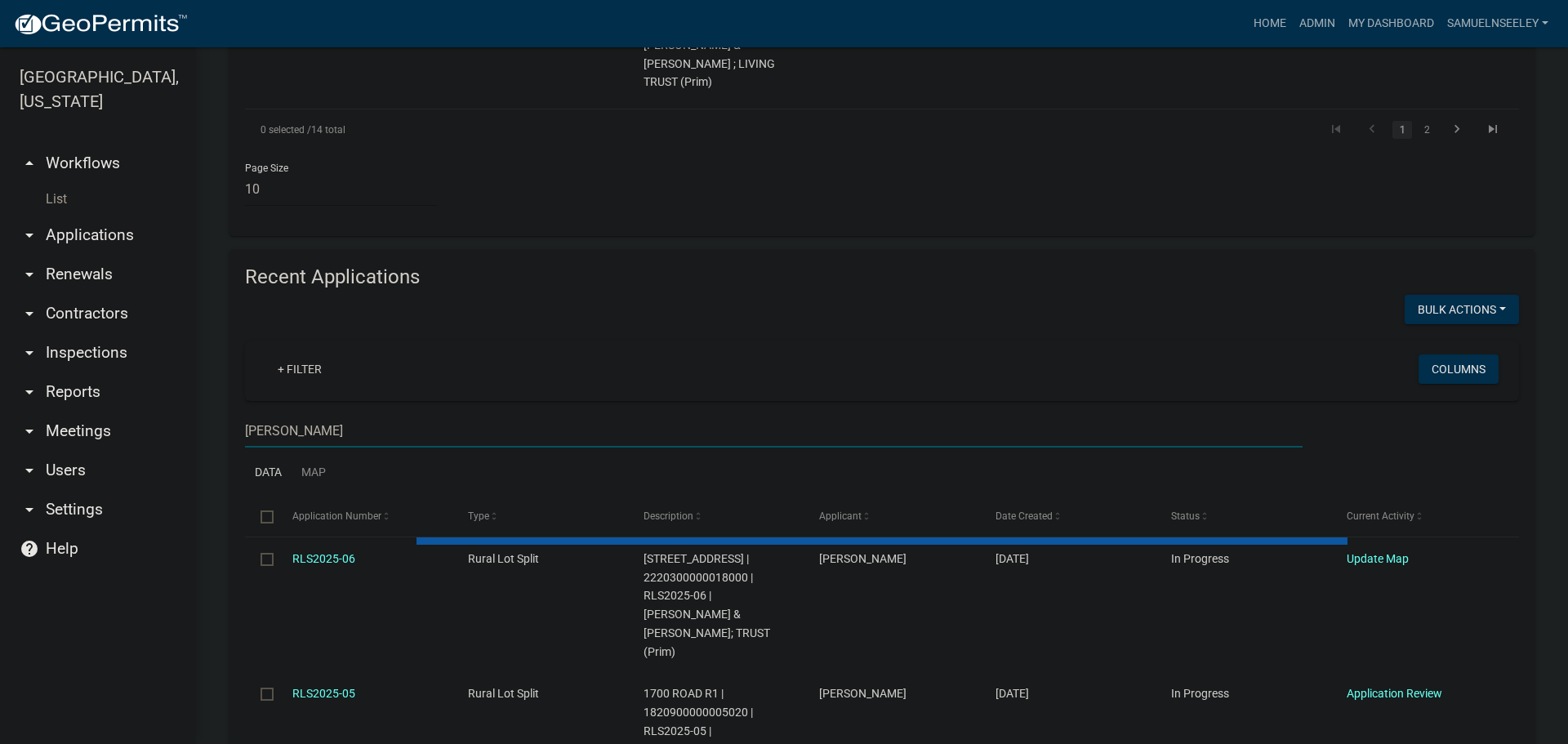
scroll to position [1466, 0]
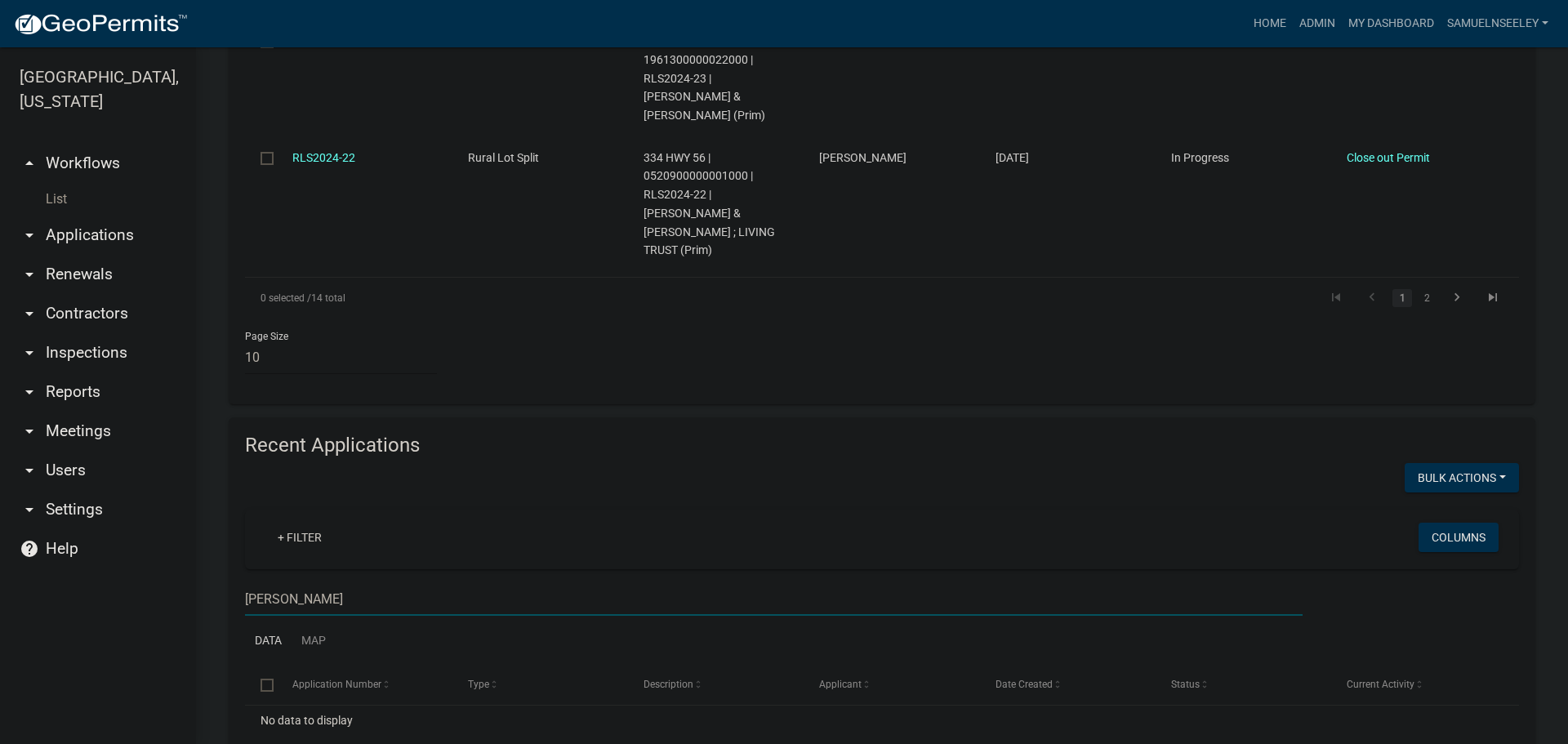
drag, startPoint x: 296, startPoint y: 505, endPoint x: 222, endPoint y: 511, distance: 74.2
click at [222, 511] on div "Recent Applications Bulk Actions Void + Filter Columns [PERSON_NAME] Data Map S…" at bounding box center [882, 611] width 1331 height 388
type input "R"
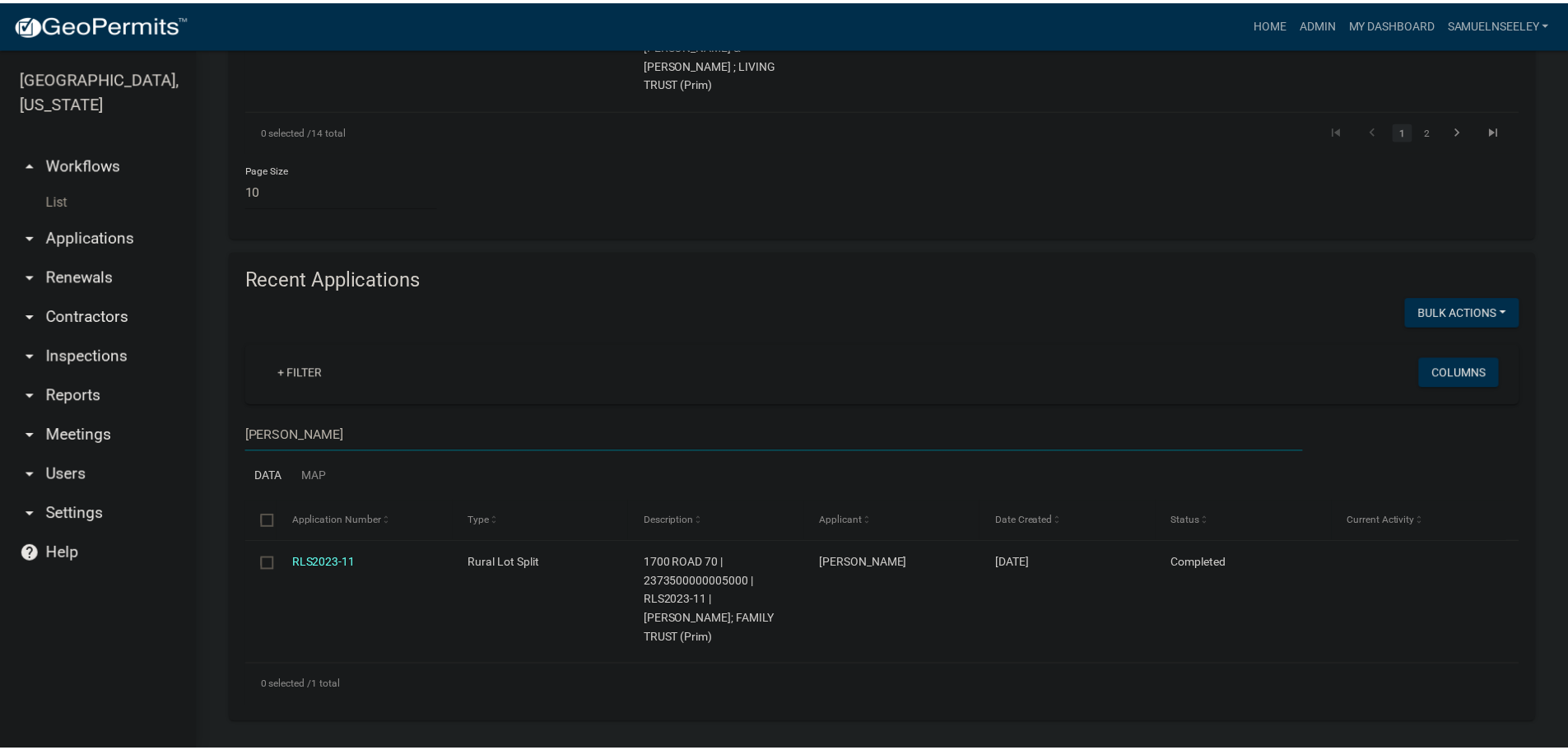
scroll to position [1559, 0]
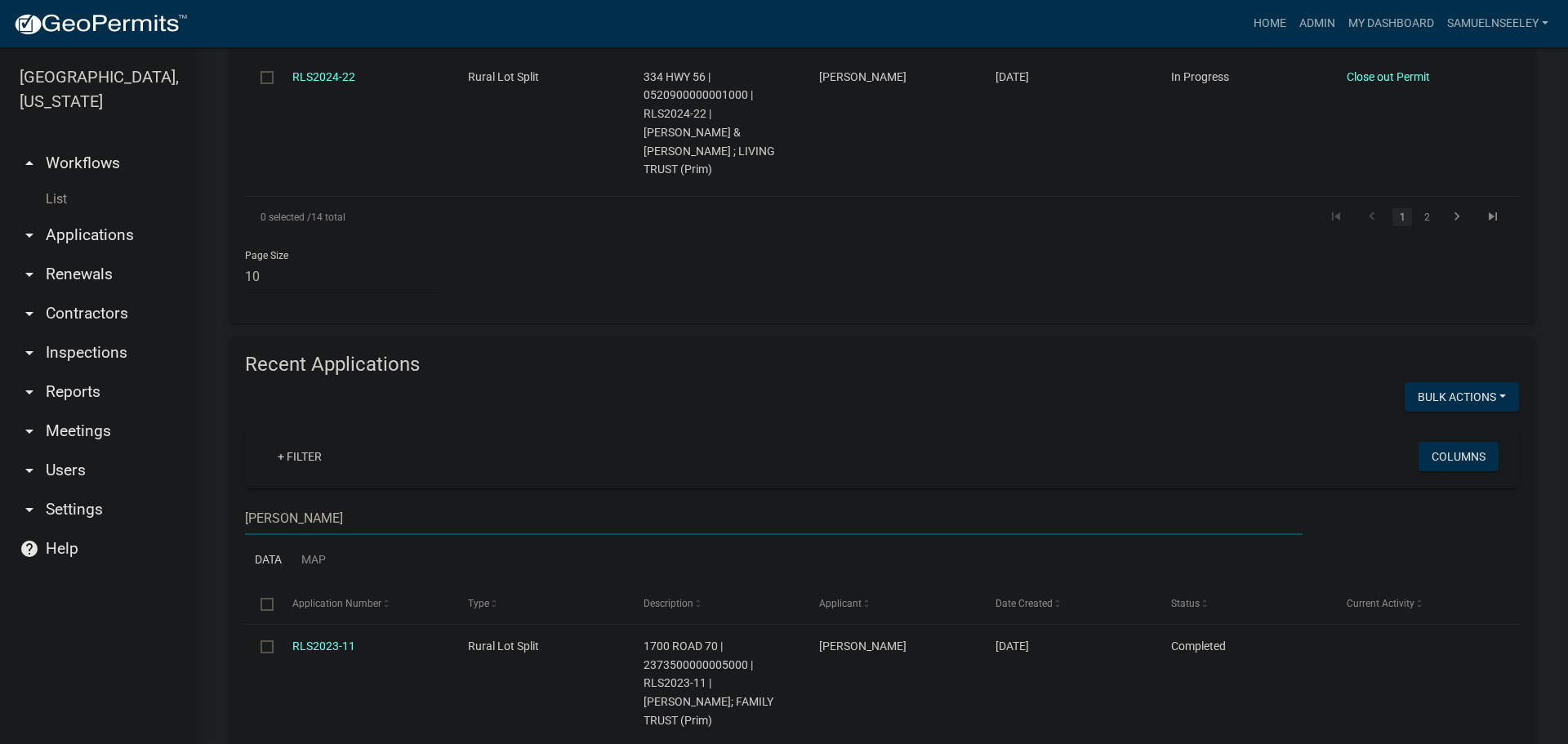
type input "[PERSON_NAME]"
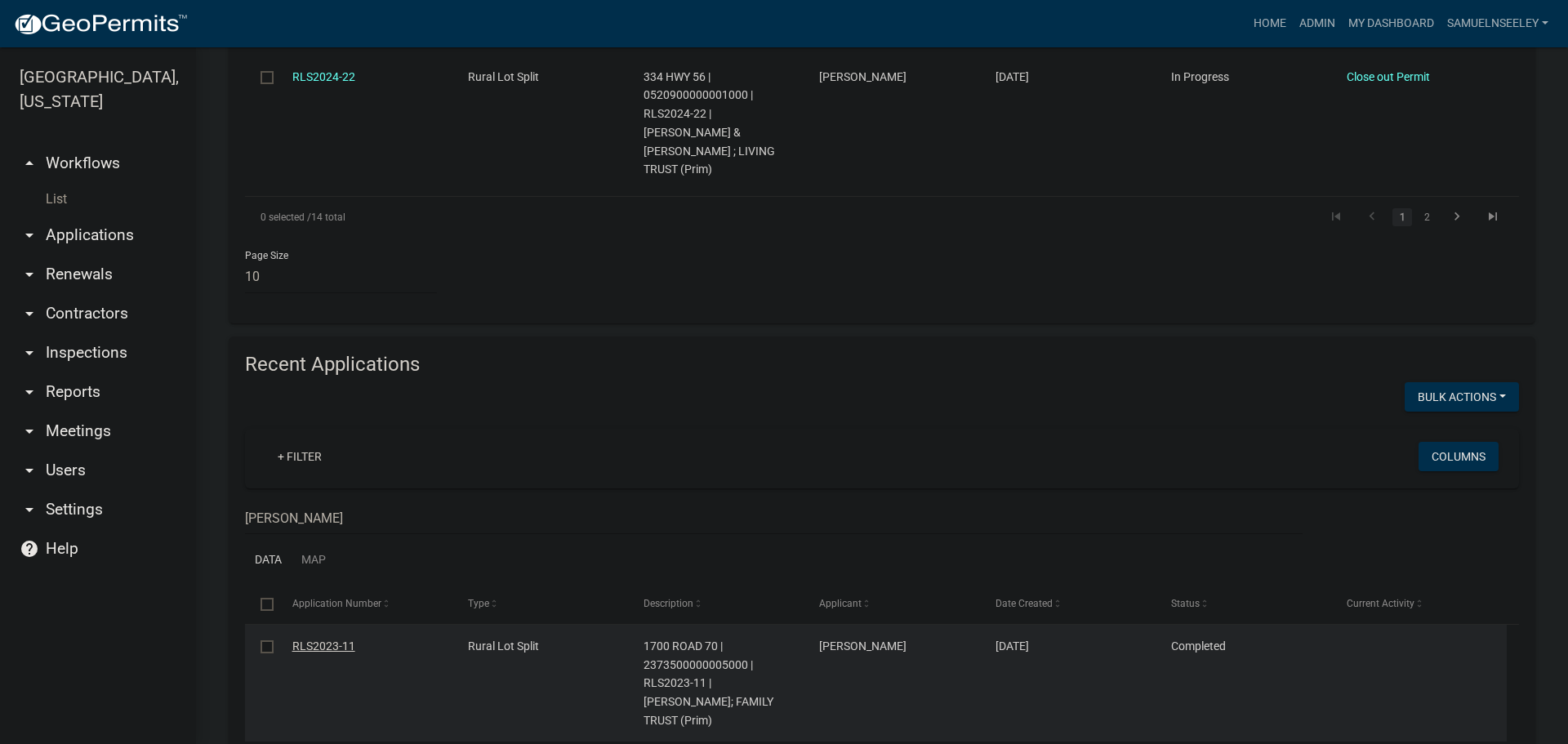
click at [309, 639] on link "RLS2023-11" at bounding box center [324, 646] width 63 height 13
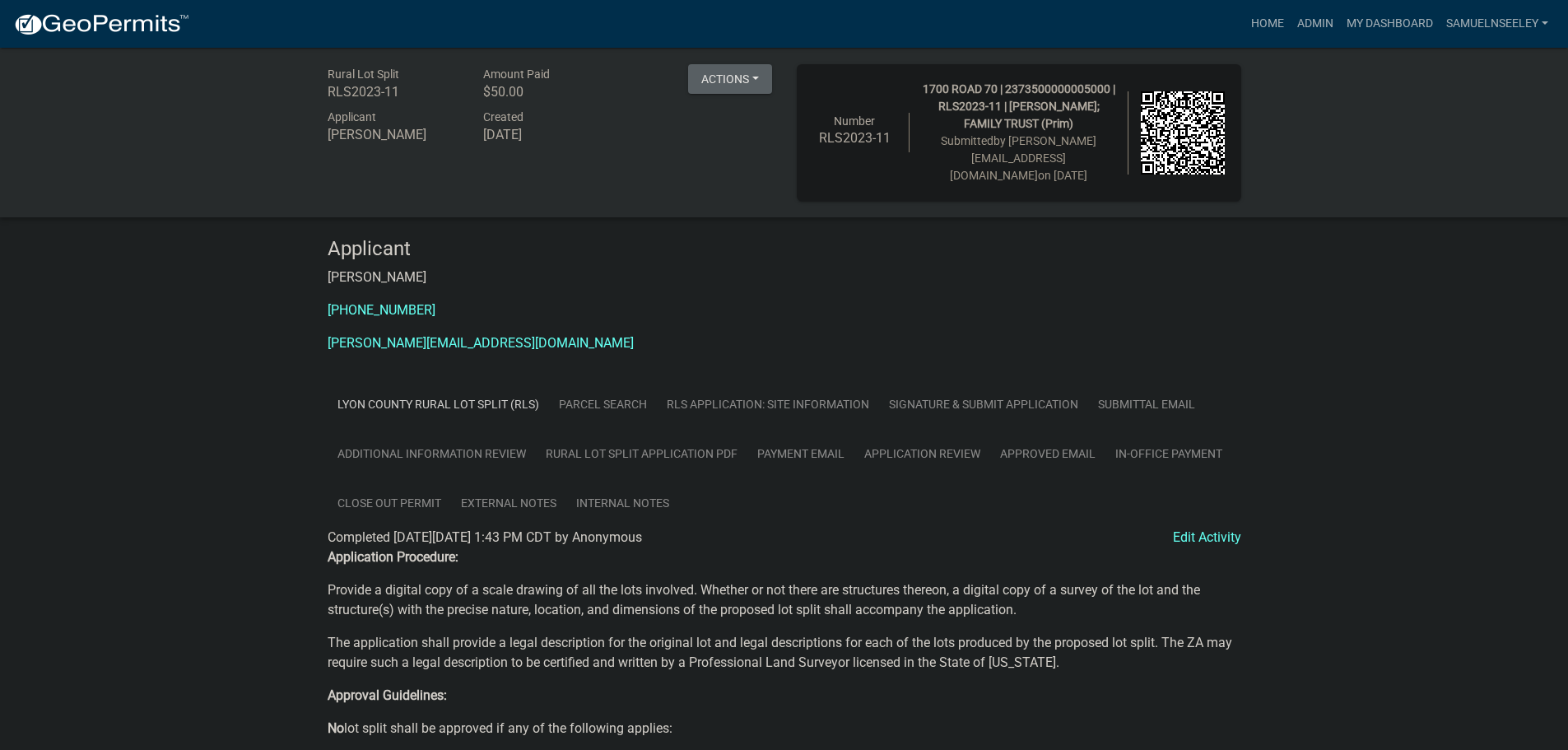
click at [735, 386] on link "RLS Application: Site Information" at bounding box center [768, 404] width 222 height 50
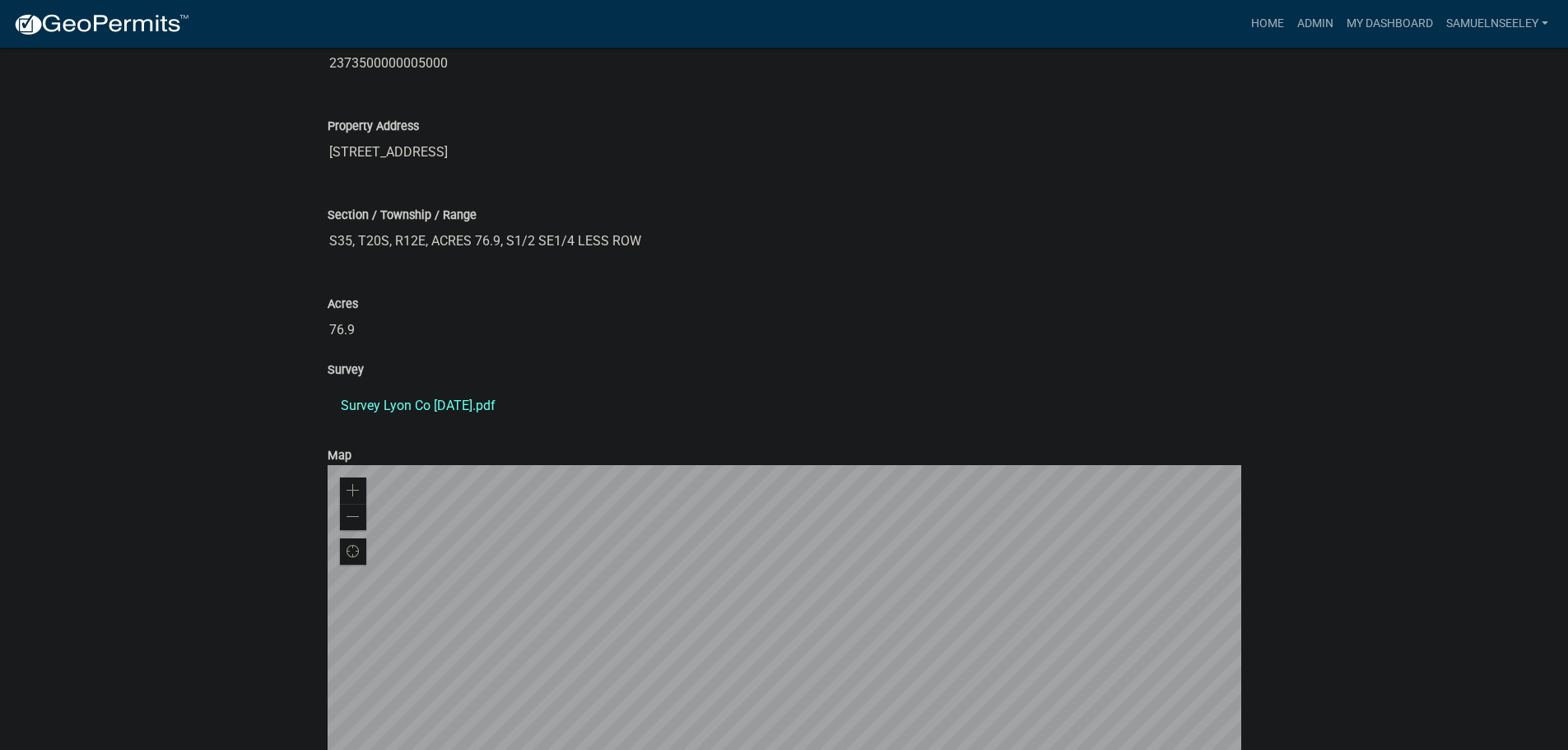
scroll to position [823, 0]
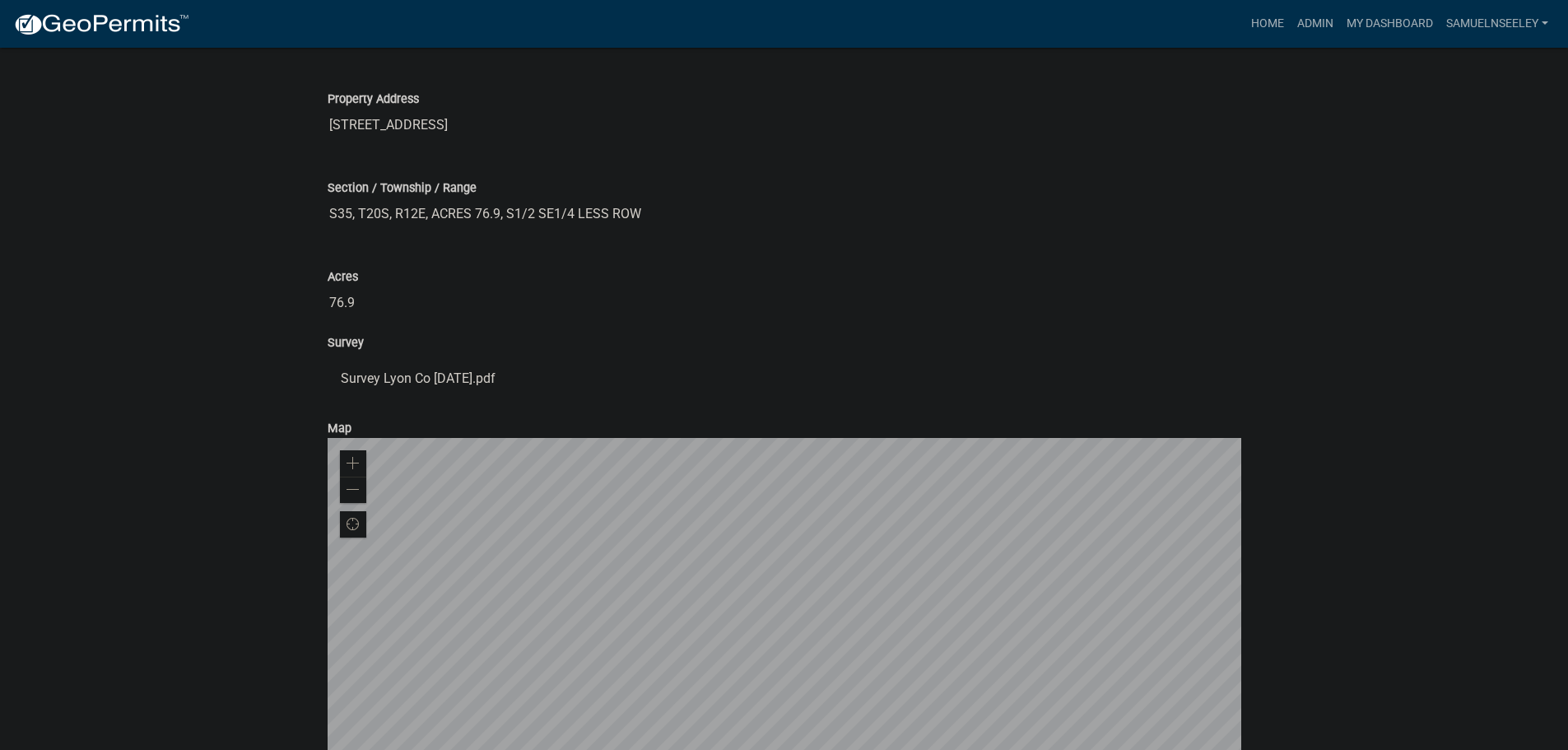
click at [389, 362] on link "Survey Lyon Co [DATE].pdf" at bounding box center [784, 379] width 914 height 40
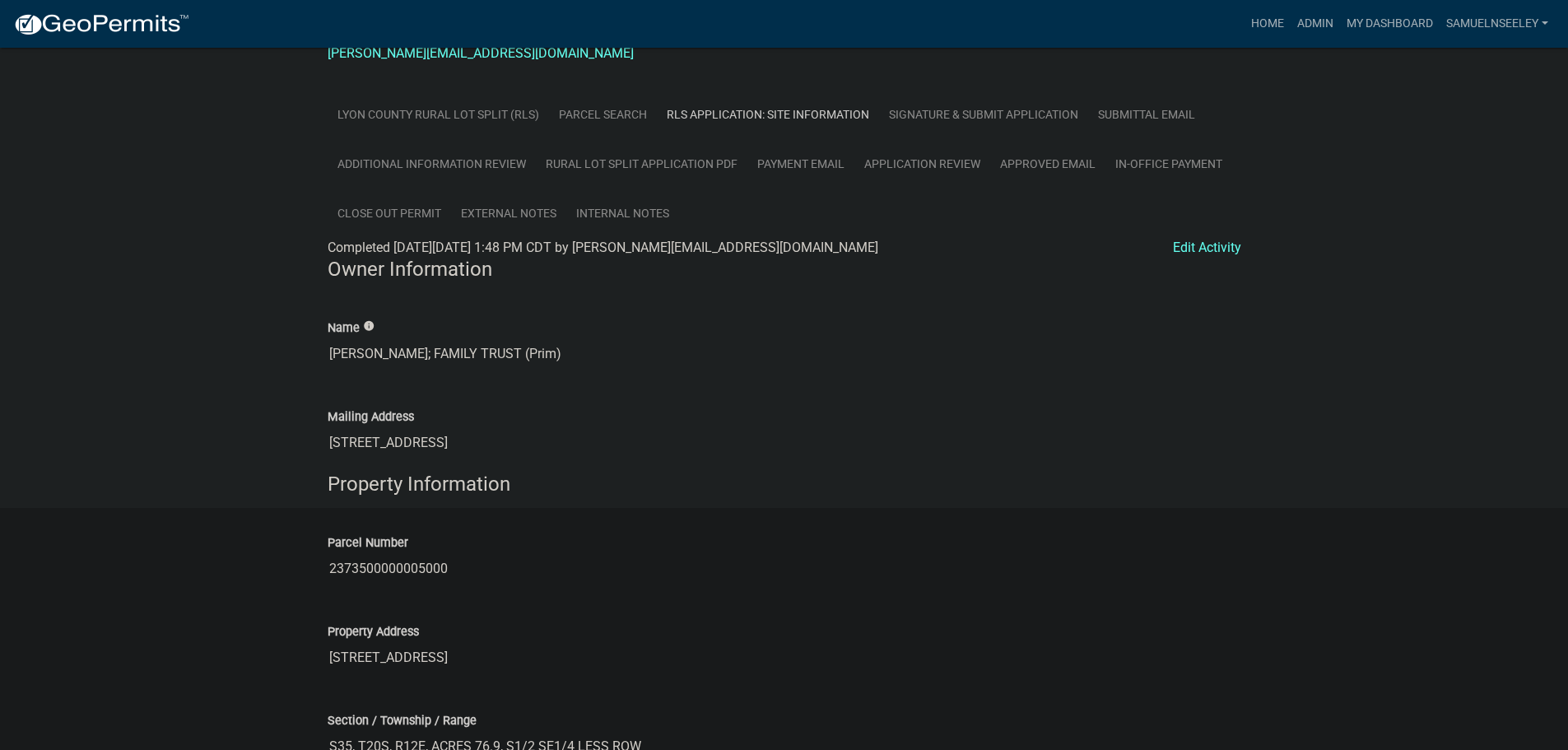
scroll to position [0, 0]
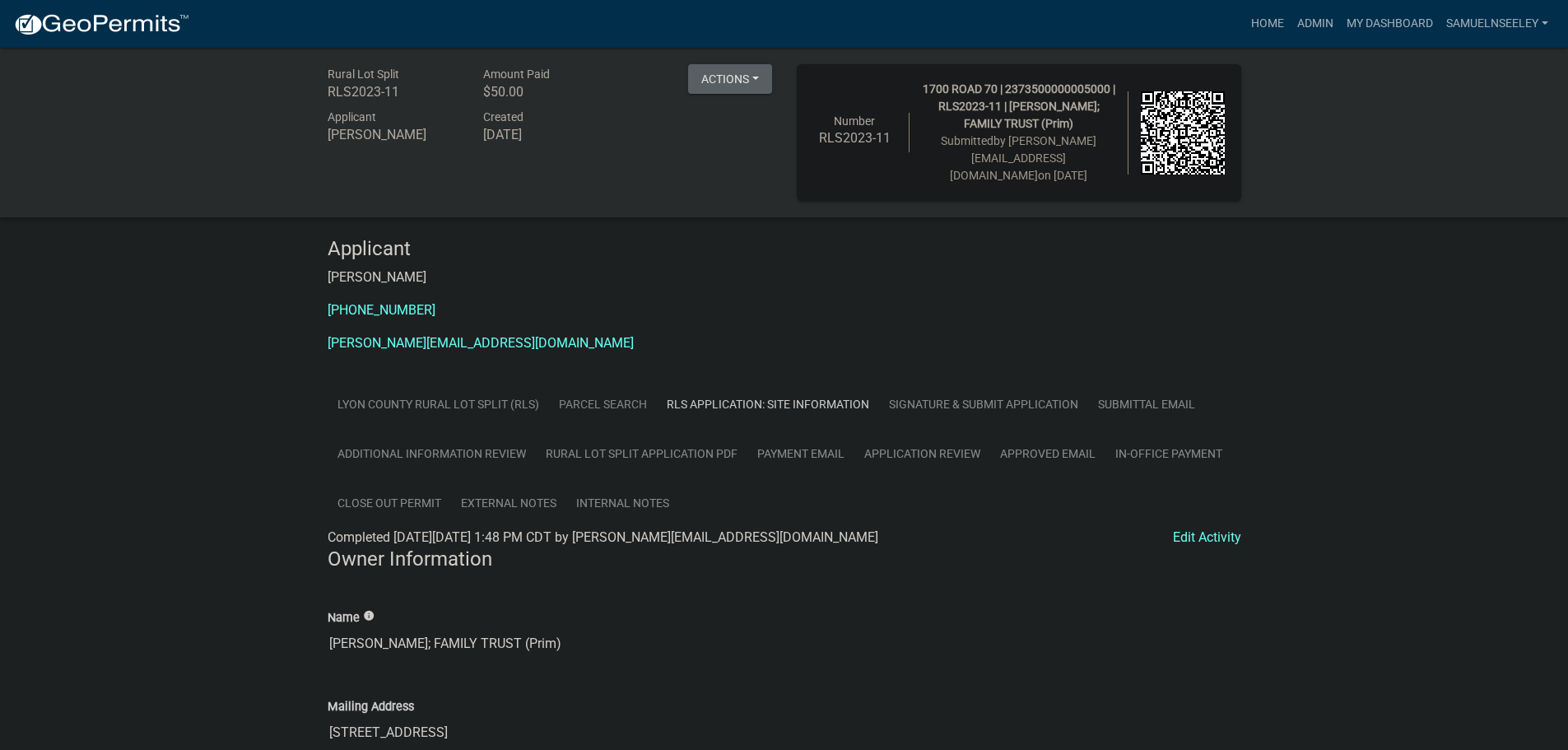
click at [615, 391] on link "Parcel search" at bounding box center [603, 404] width 108 height 50
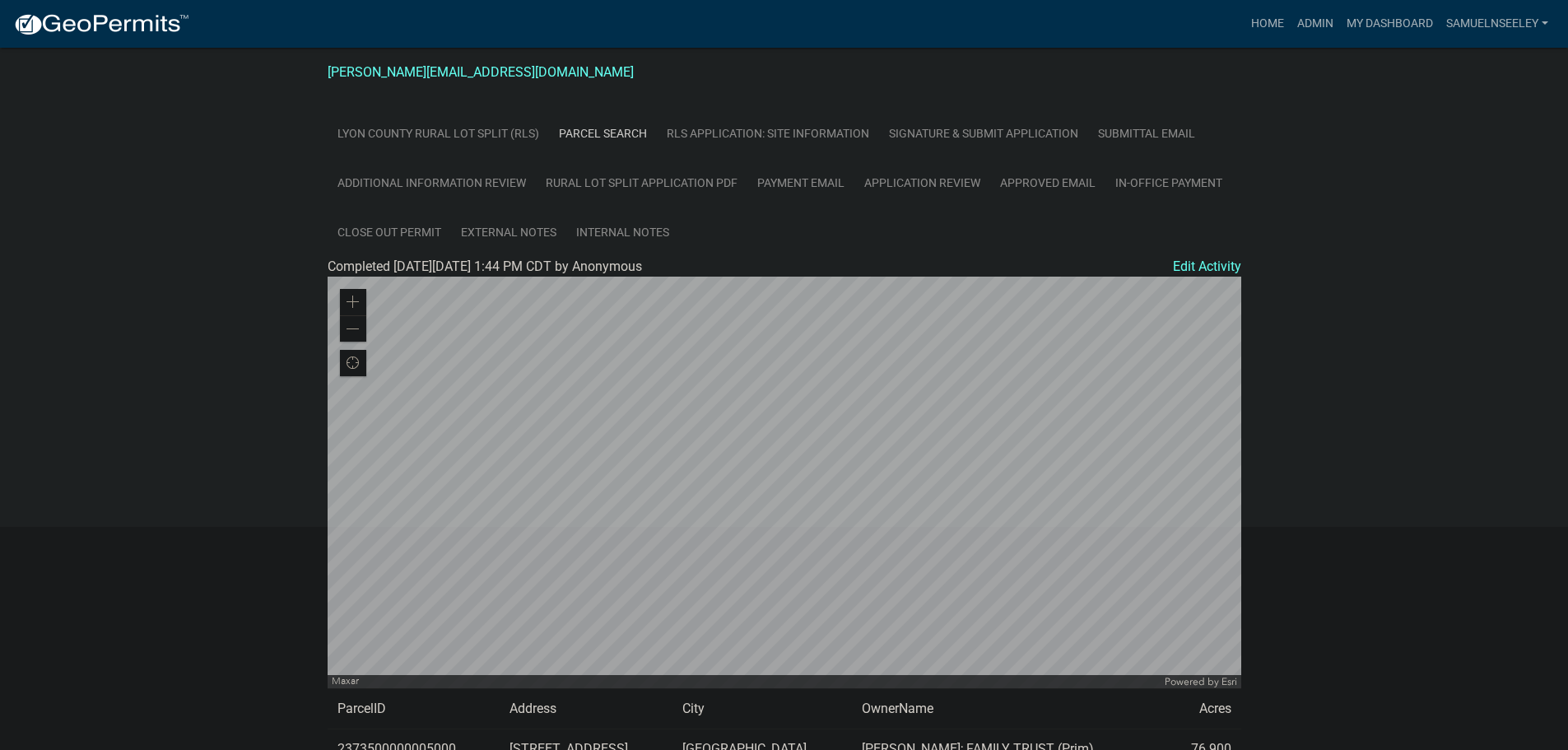
scroll to position [355, 0]
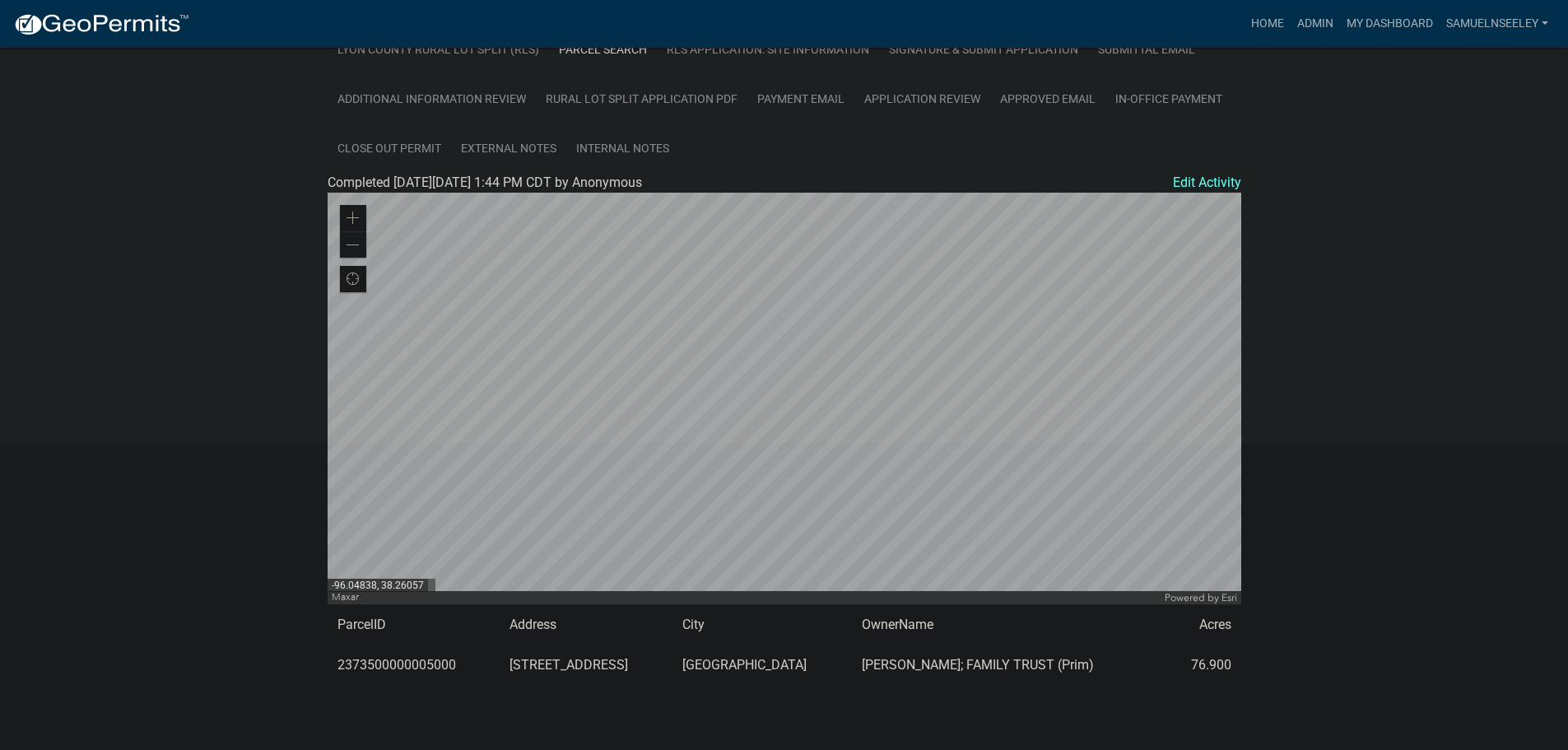
click at [719, 440] on div at bounding box center [784, 399] width 914 height 412
